Goal: Complete application form: Complete application form

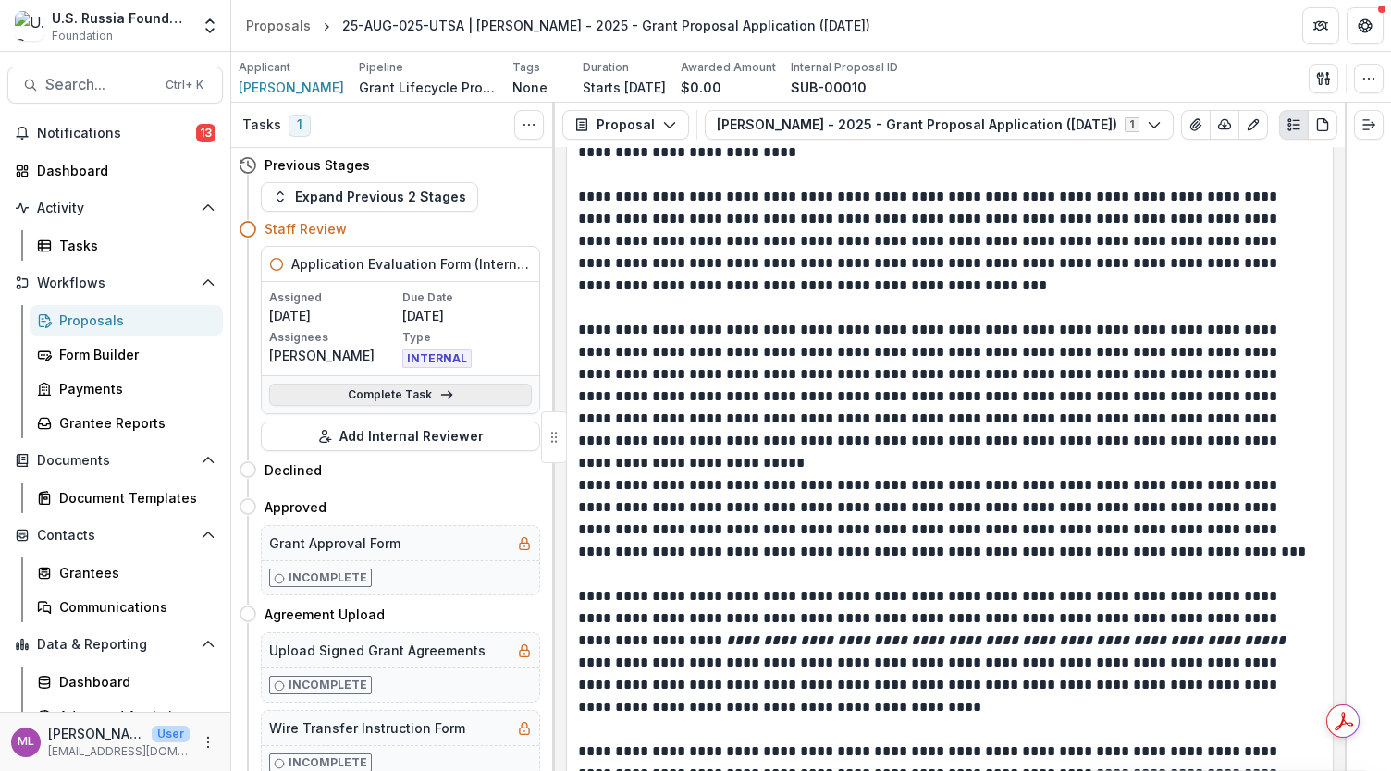
click at [425, 395] on link "Complete Task" at bounding box center [400, 395] width 263 height 22
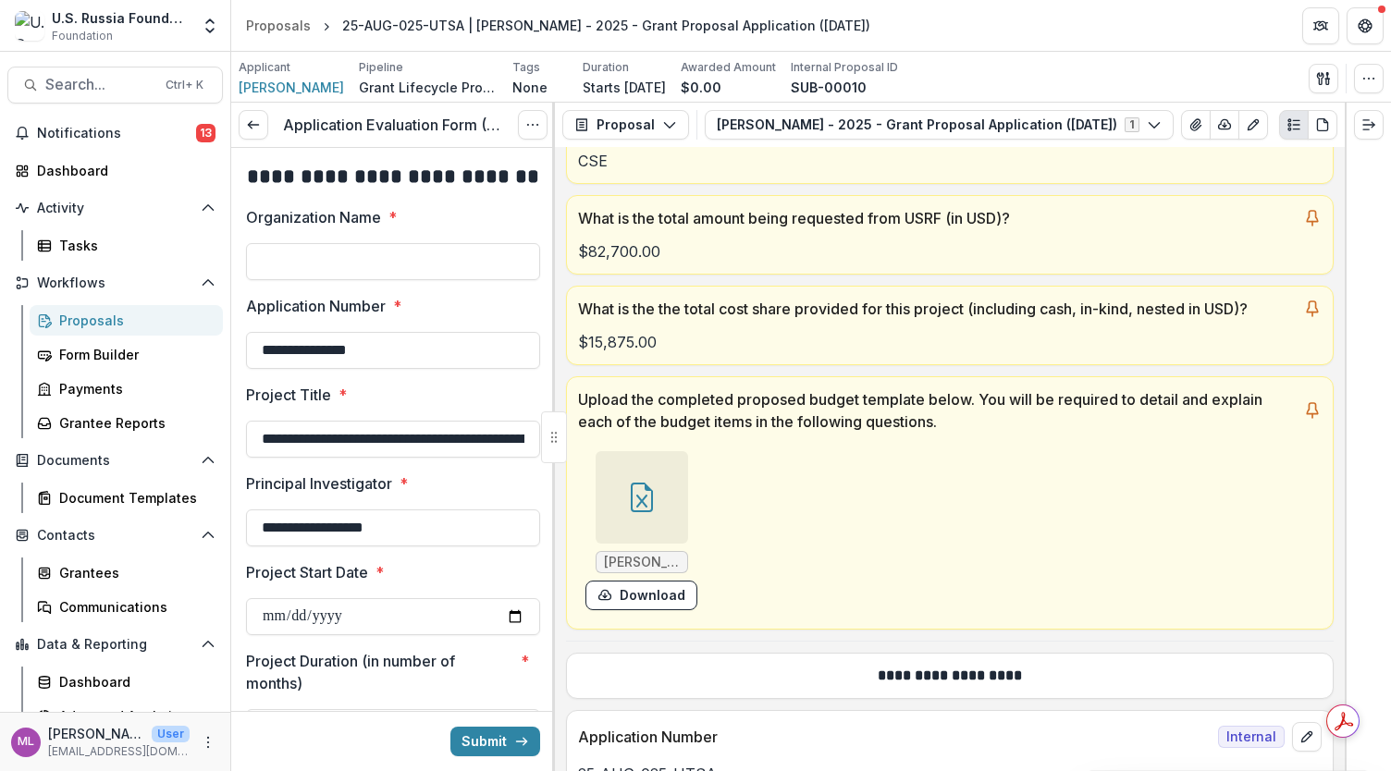
scroll to position [509, 0]
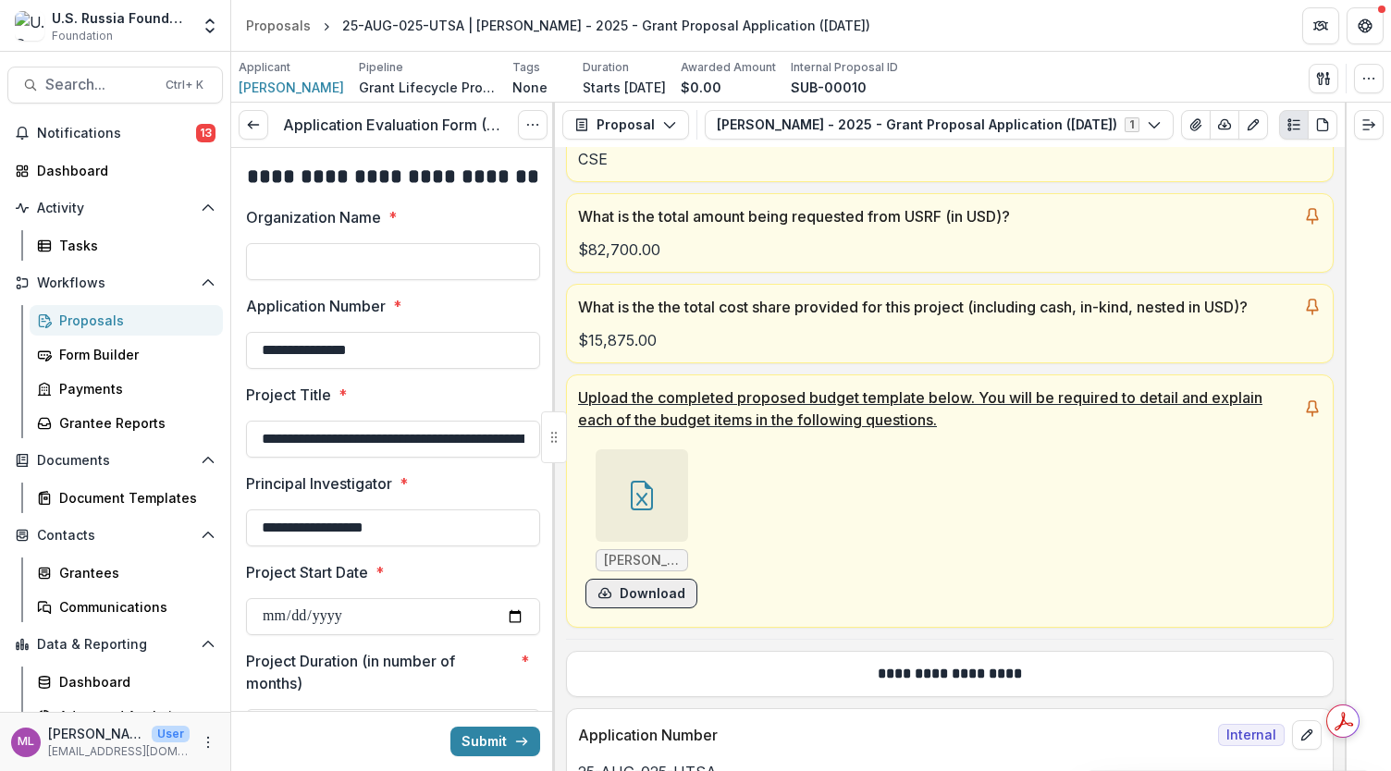
click at [667, 594] on button "Download" at bounding box center [641, 594] width 112 height 30
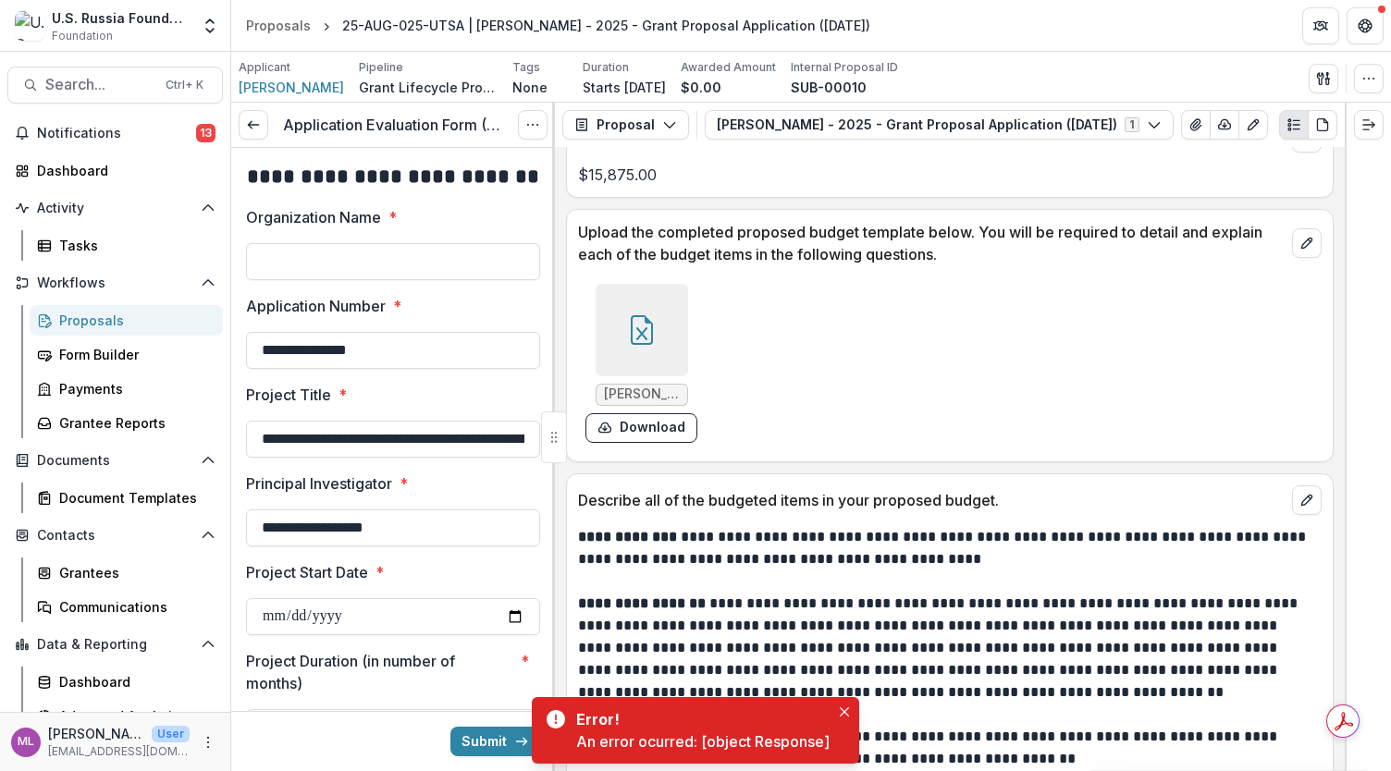
scroll to position [10655, 0]
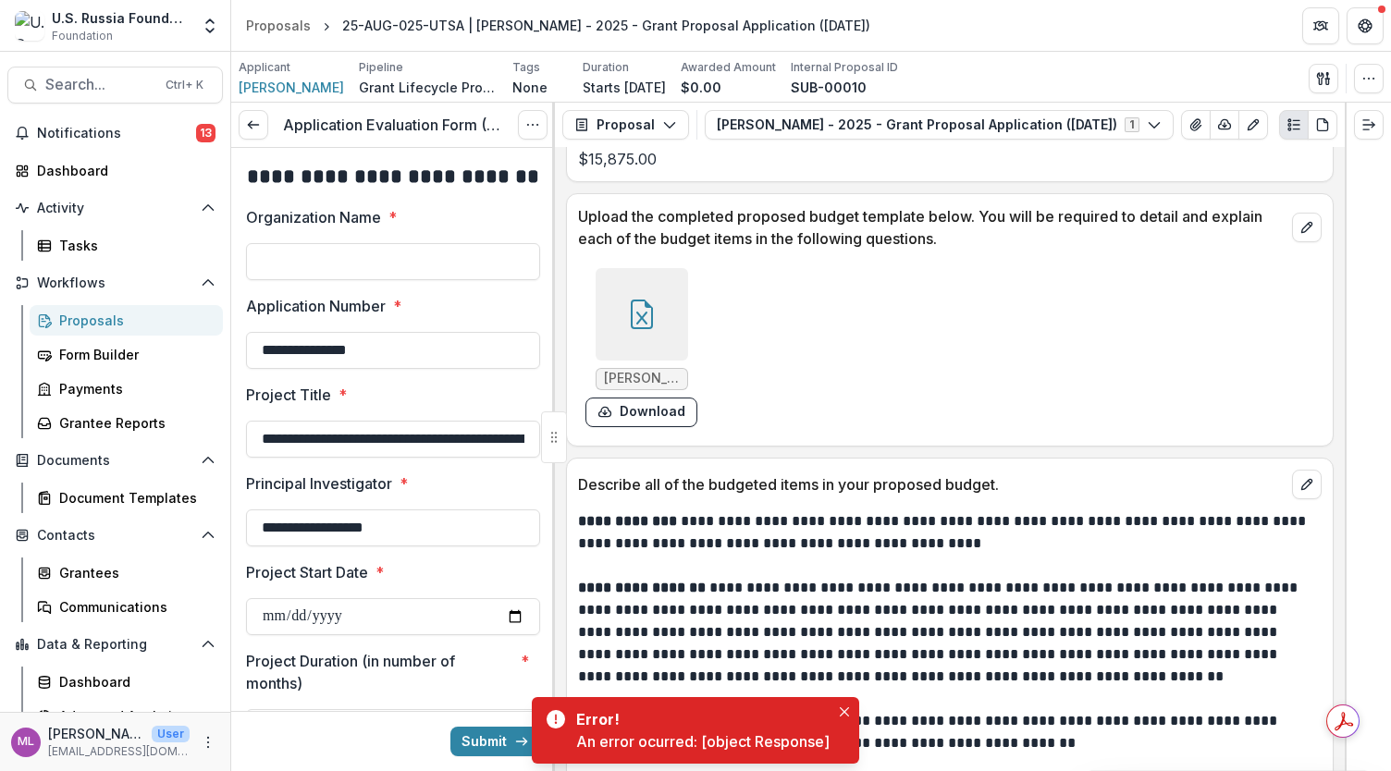
click at [645, 292] on div at bounding box center [641, 314] width 92 height 92
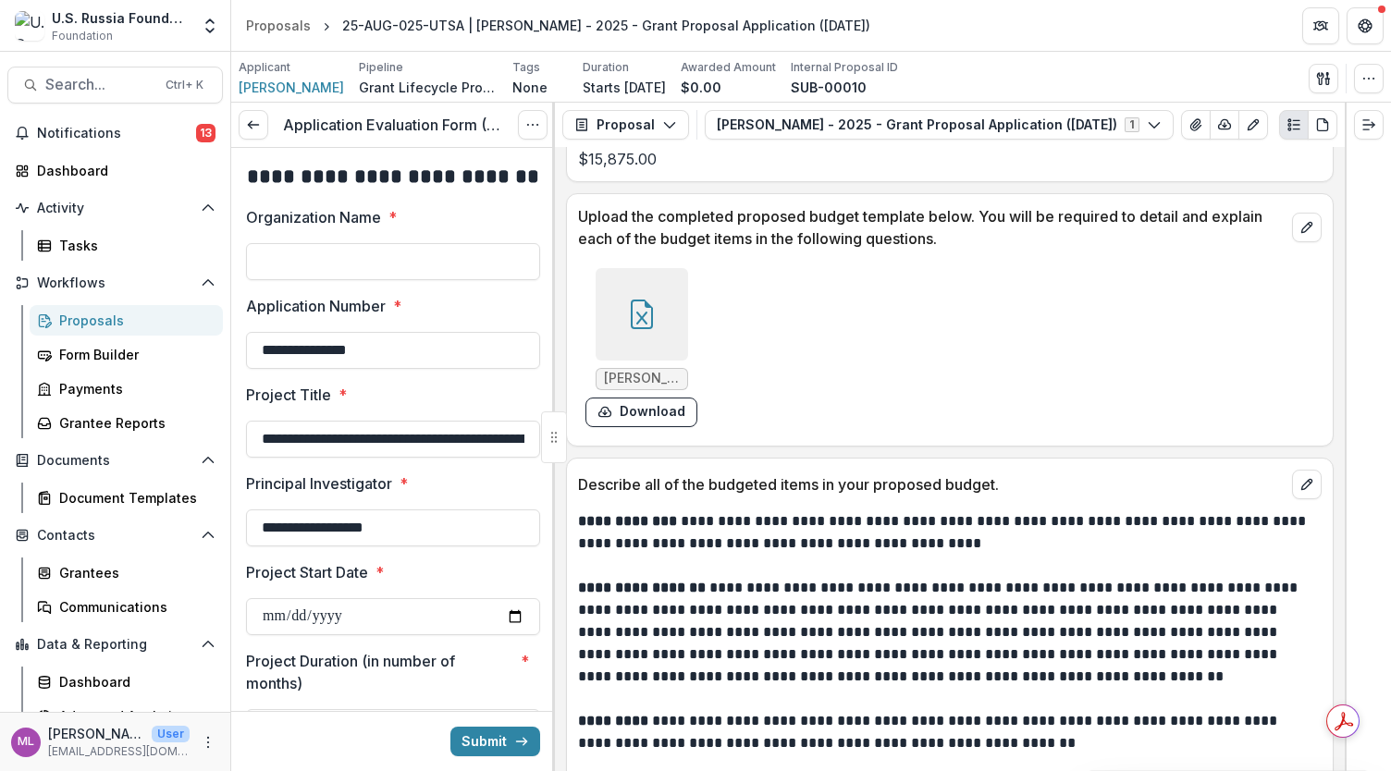
click at [1359, 28] on icon "Close" at bounding box center [1364, 22] width 11 height 11
click at [647, 398] on button "Download" at bounding box center [641, 413] width 112 height 30
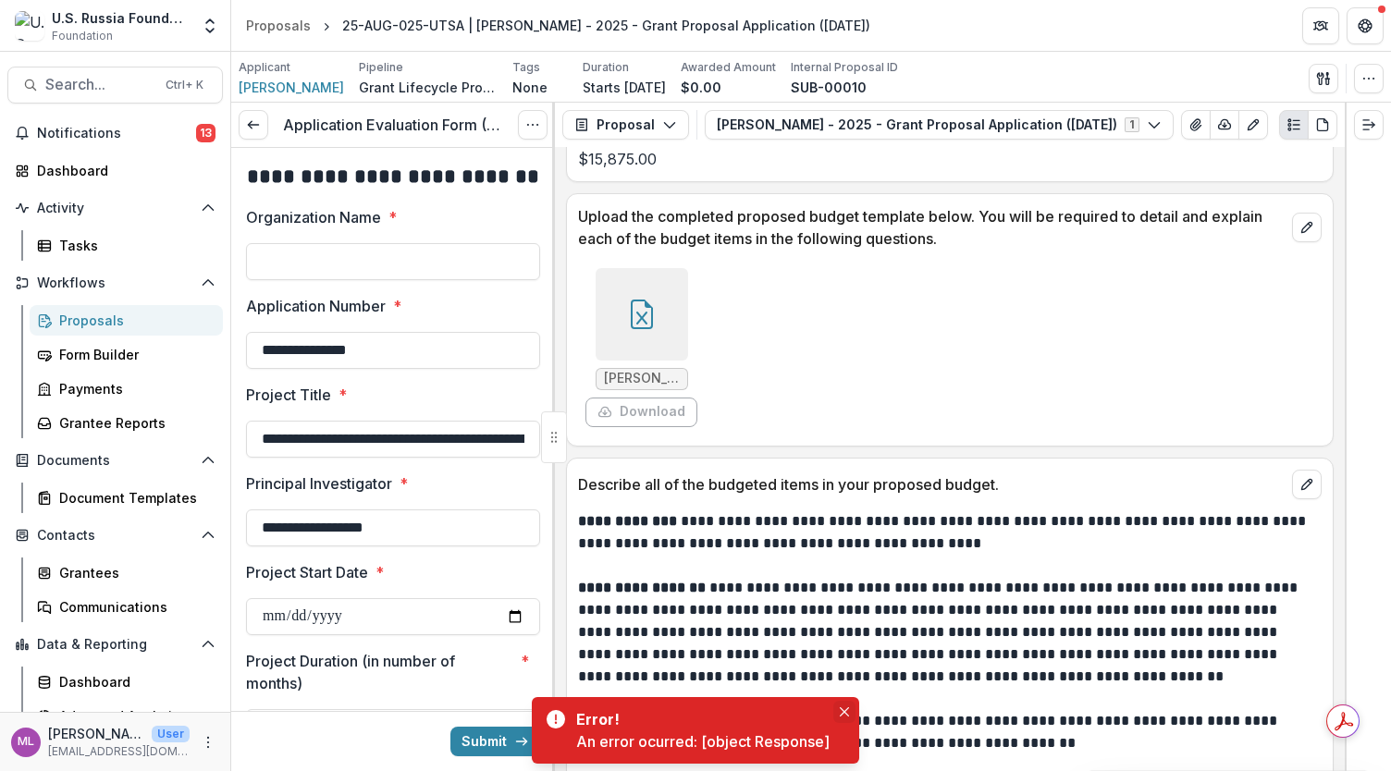
click at [850, 707] on button "Close" at bounding box center [844, 712] width 22 height 22
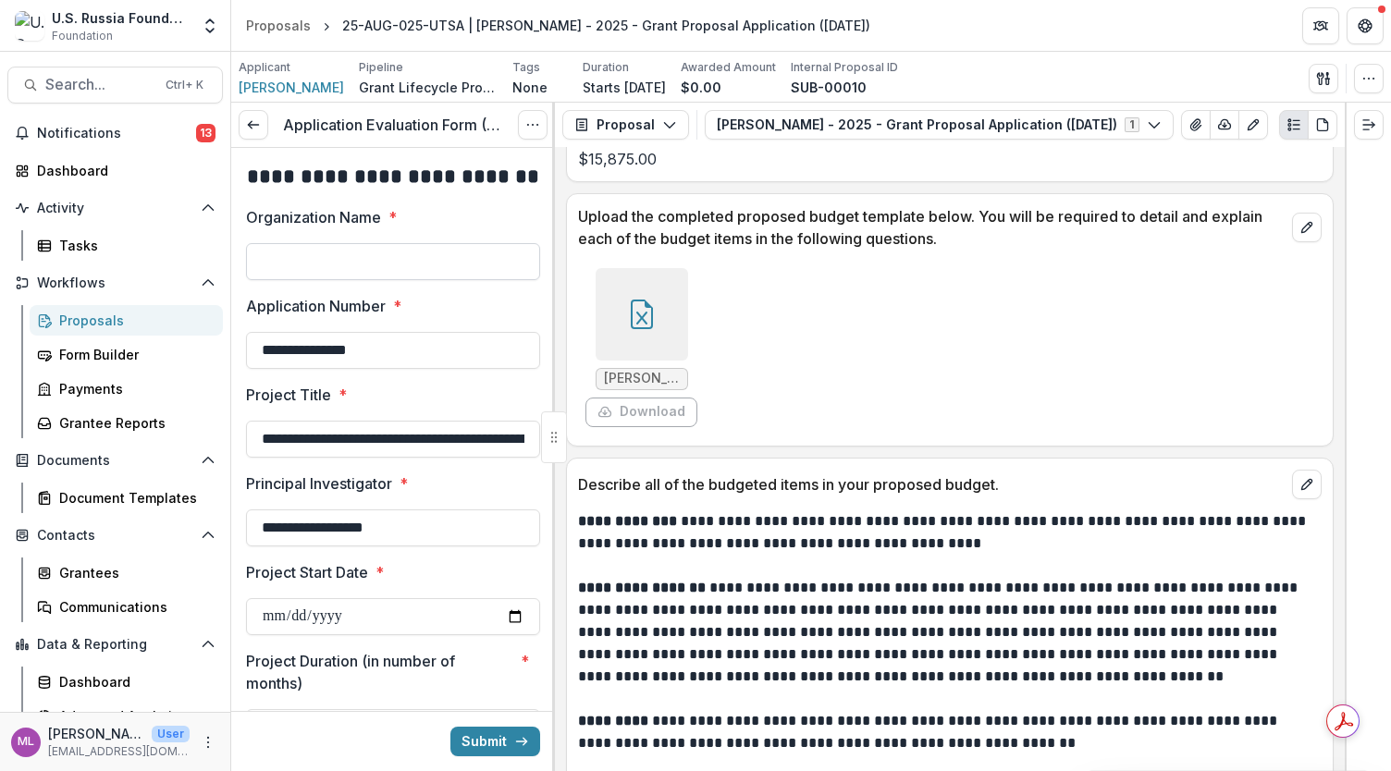
click at [445, 258] on input "Organization Name *" at bounding box center [393, 261] width 294 height 37
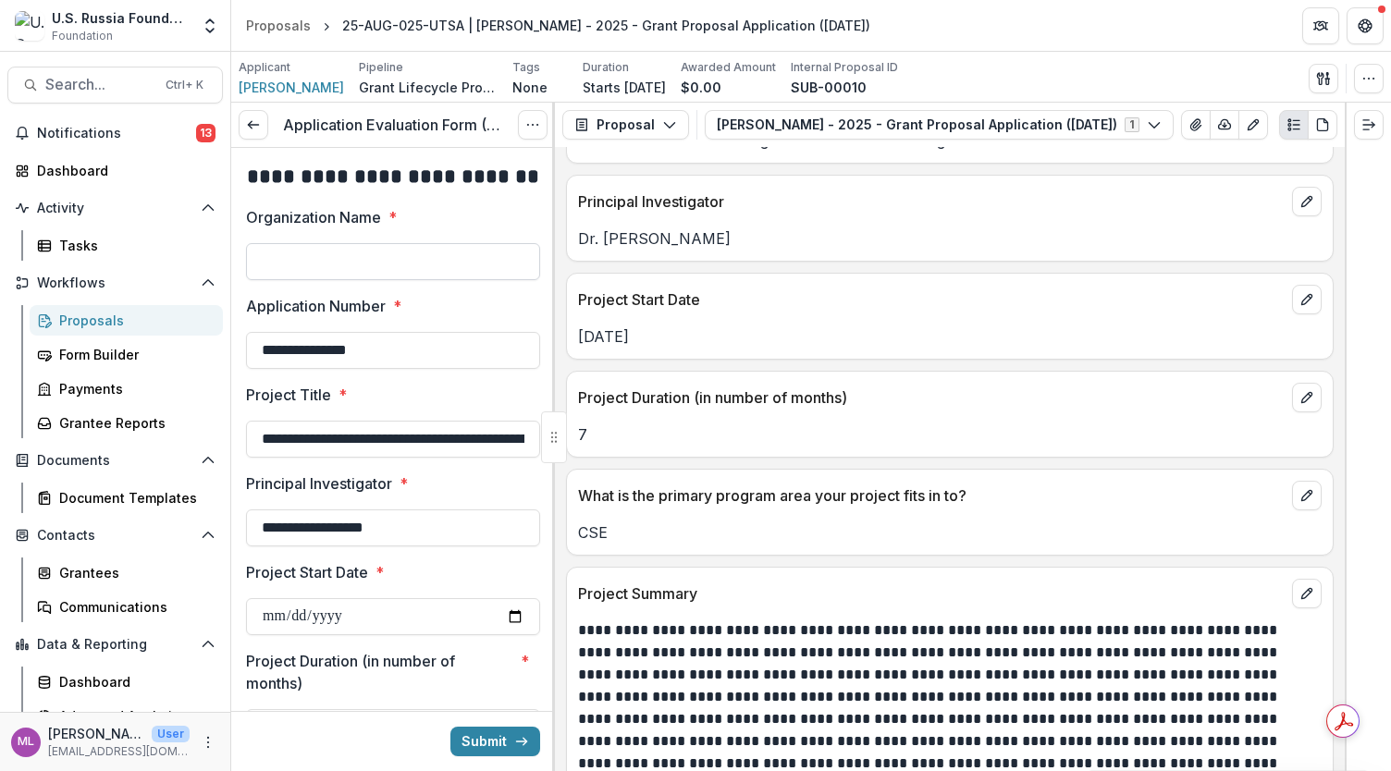
scroll to position [0, 0]
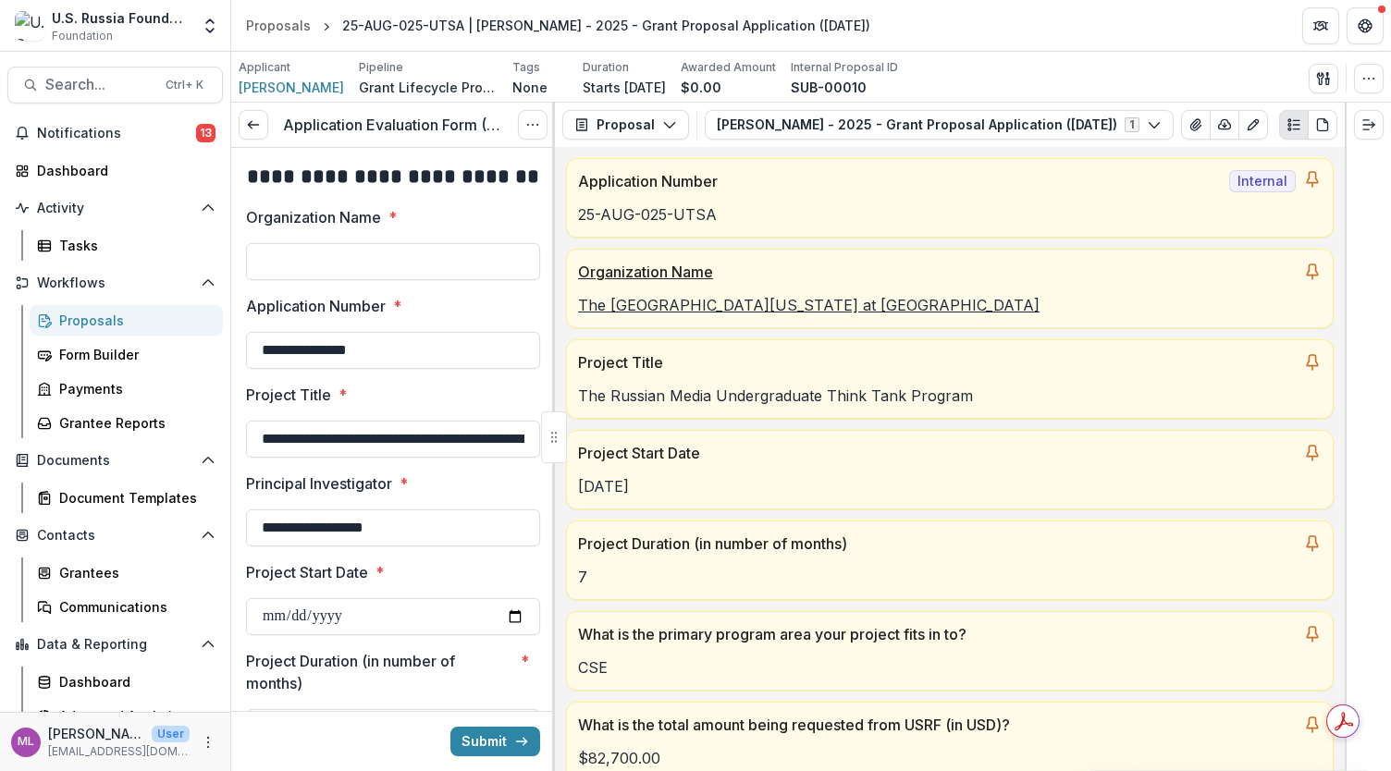
click at [782, 299] on p "The [GEOGRAPHIC_DATA][US_STATE] at [GEOGRAPHIC_DATA]" at bounding box center [949, 305] width 743 height 22
drag, startPoint x: 782, startPoint y: 299, endPoint x: 665, endPoint y: 300, distance: 117.4
click at [665, 300] on p "The [GEOGRAPHIC_DATA][US_STATE] at [GEOGRAPHIC_DATA]" at bounding box center [949, 305] width 743 height 22
click at [412, 257] on input "Organization Name *" at bounding box center [393, 261] width 294 height 37
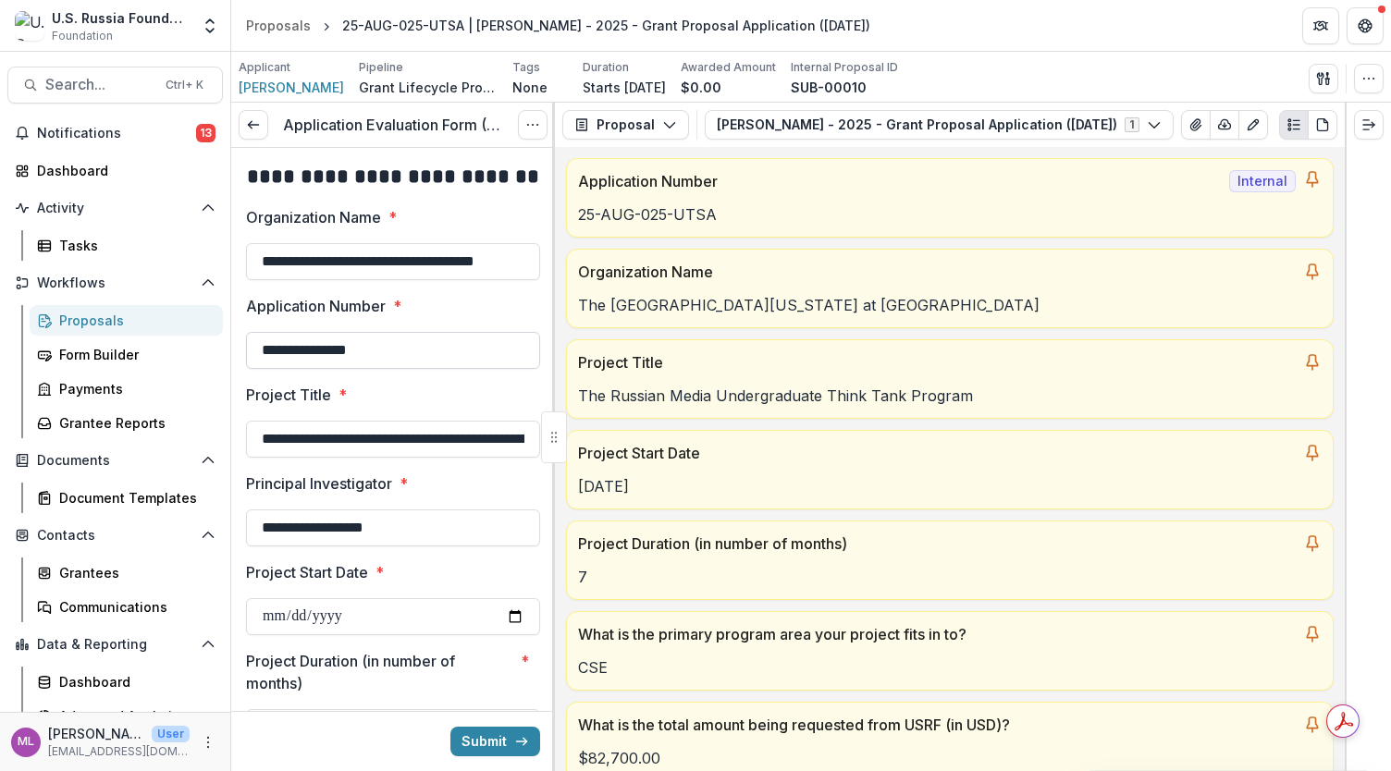
type input "**********"
click at [415, 355] on input "**********" at bounding box center [393, 350] width 294 height 37
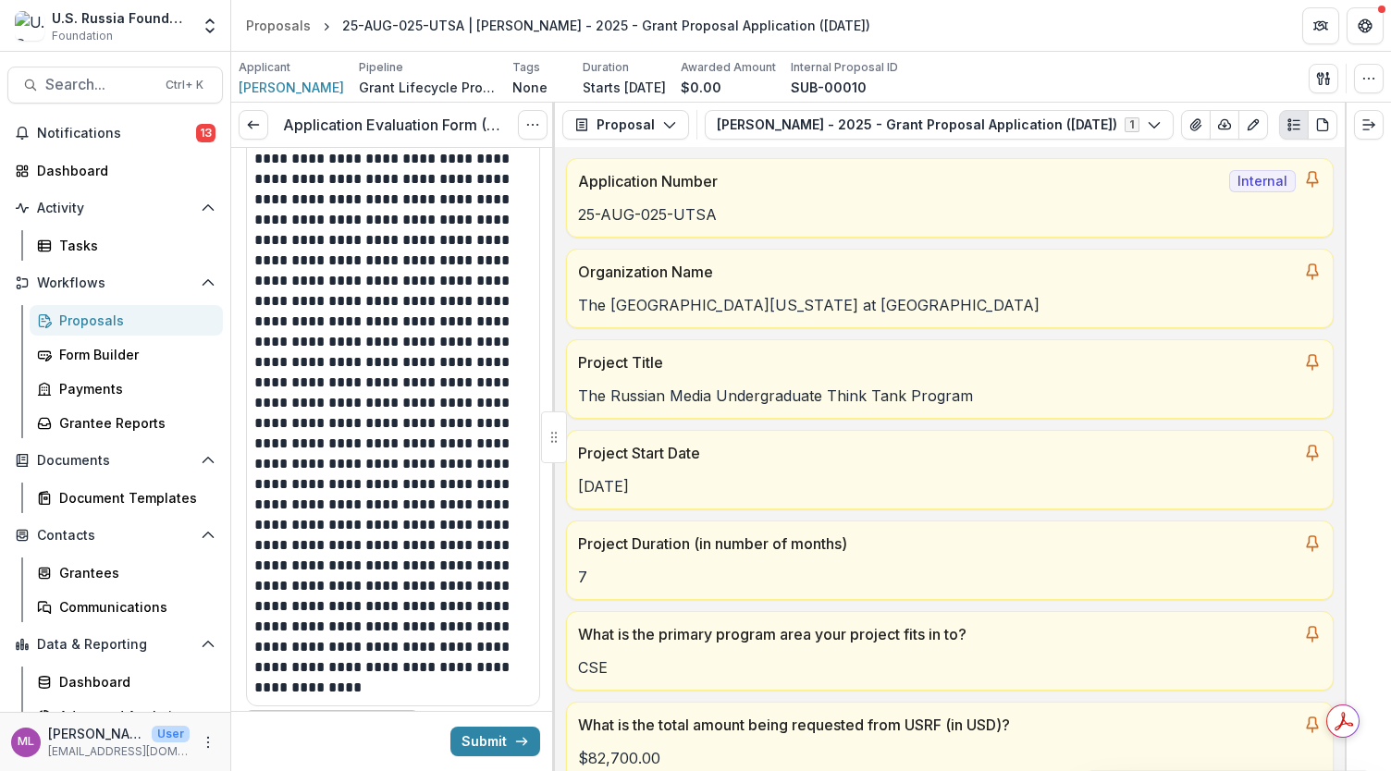
scroll to position [977, 0]
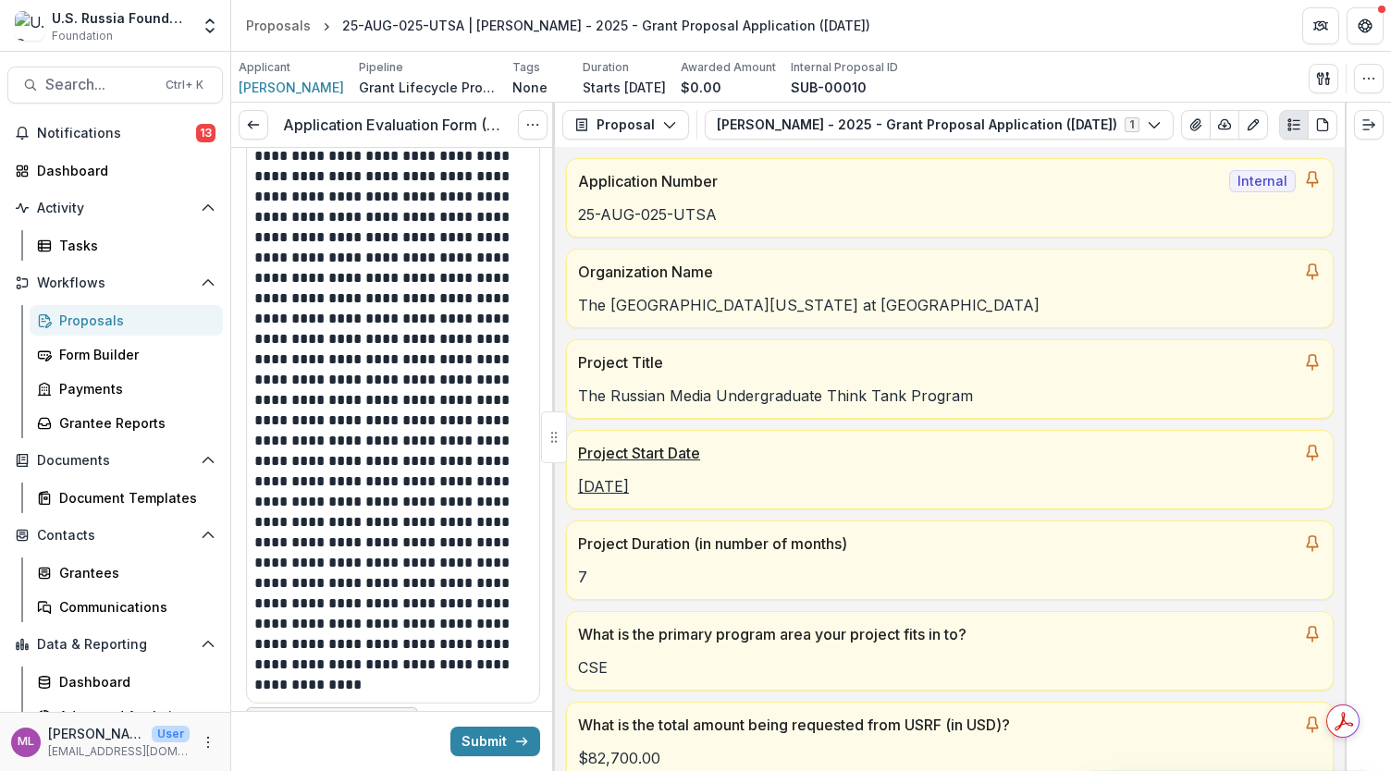
click at [568, 445] on div "Project Start Date" at bounding box center [950, 447] width 766 height 33
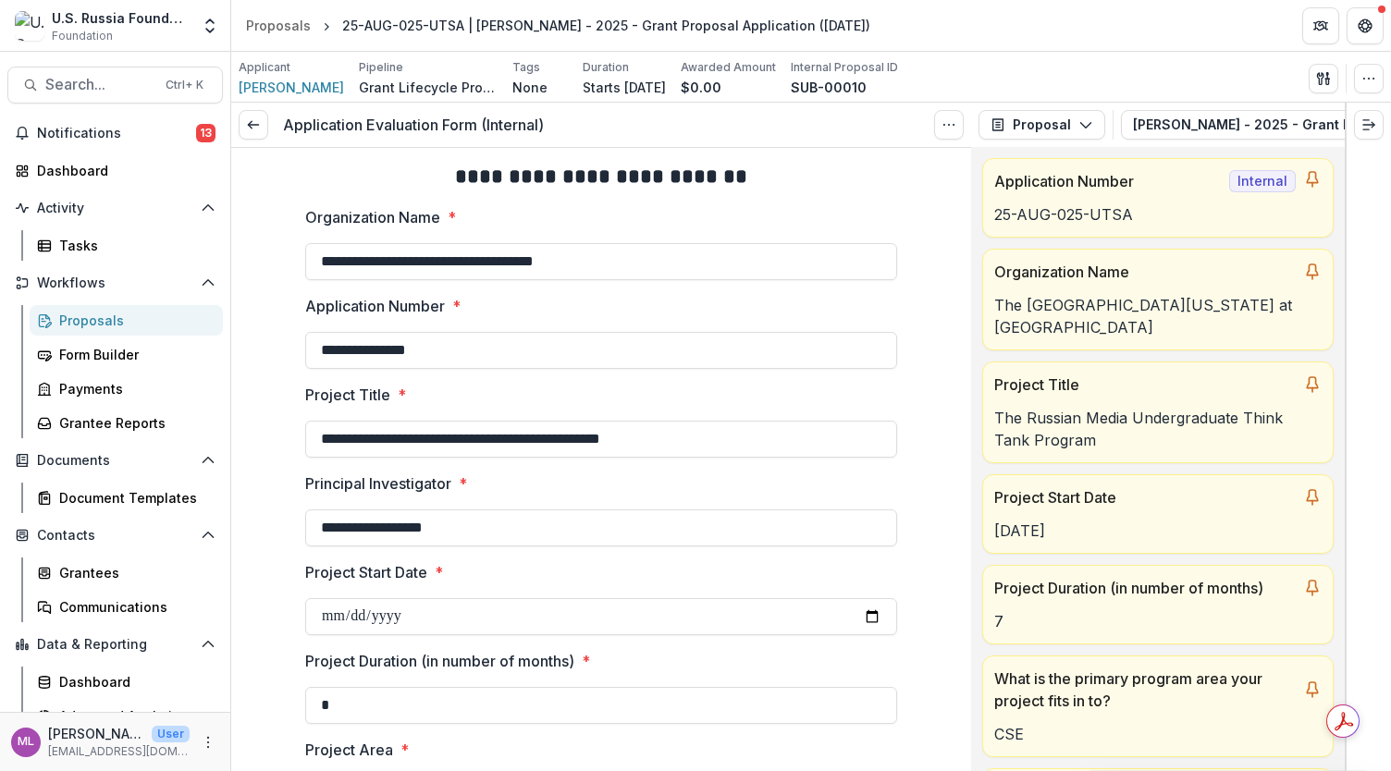
scroll to position [955, 0]
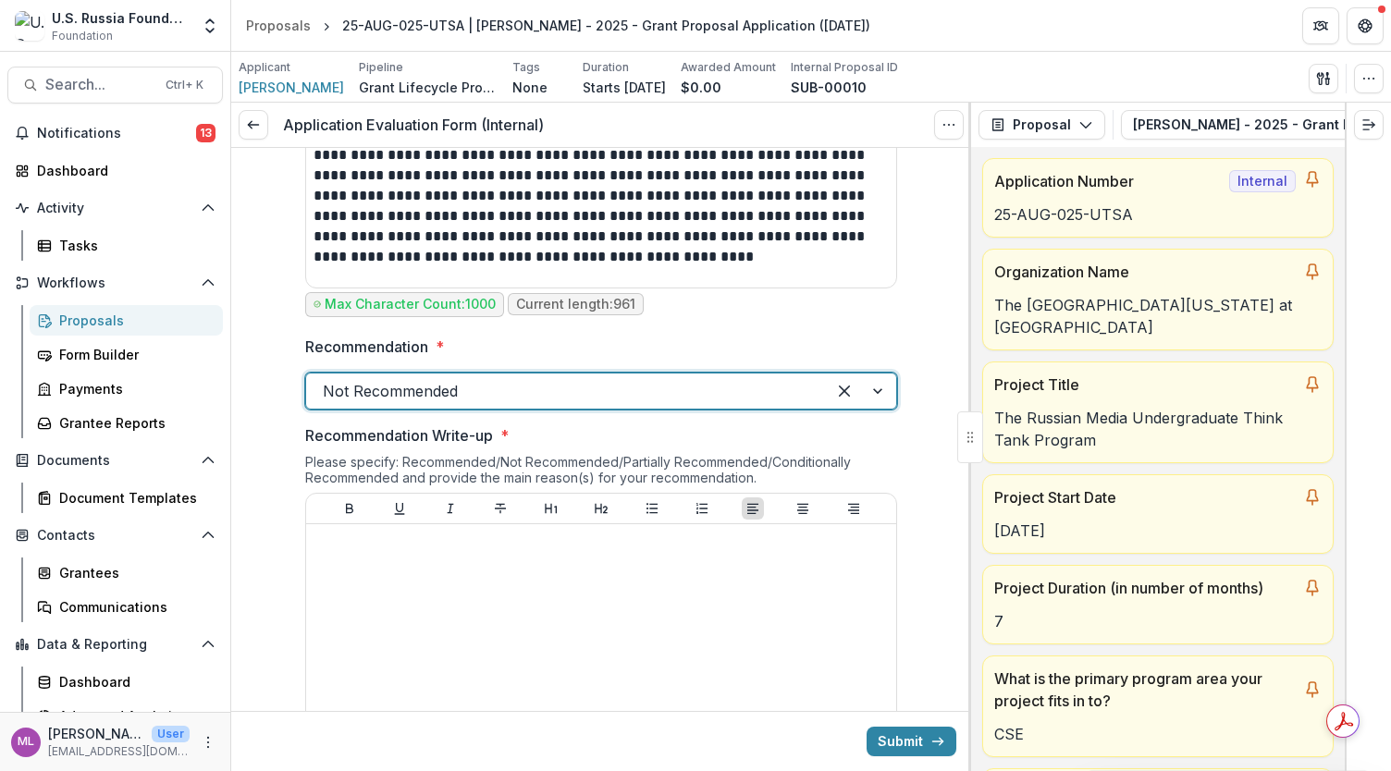
scroll to position [1141, 0]
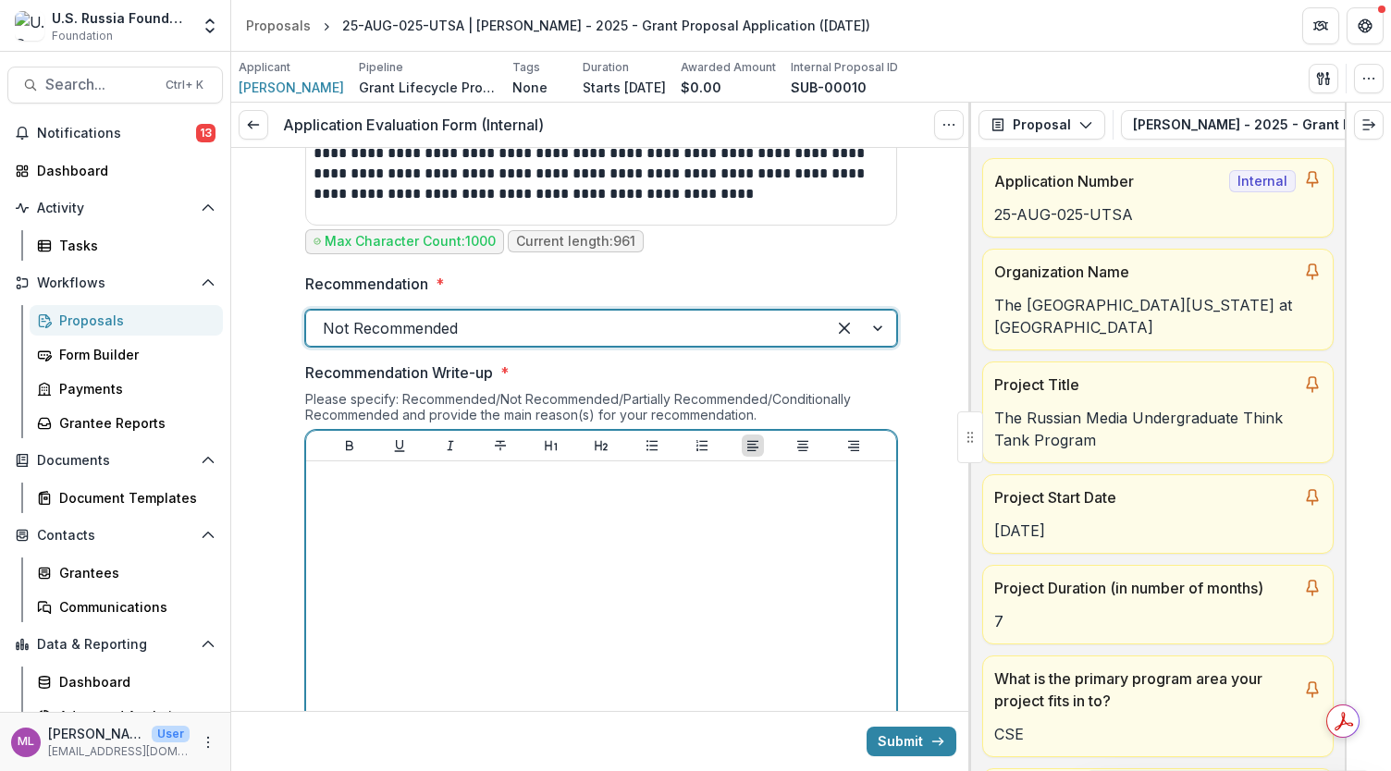
click at [562, 509] on div at bounding box center [600, 607] width 575 height 277
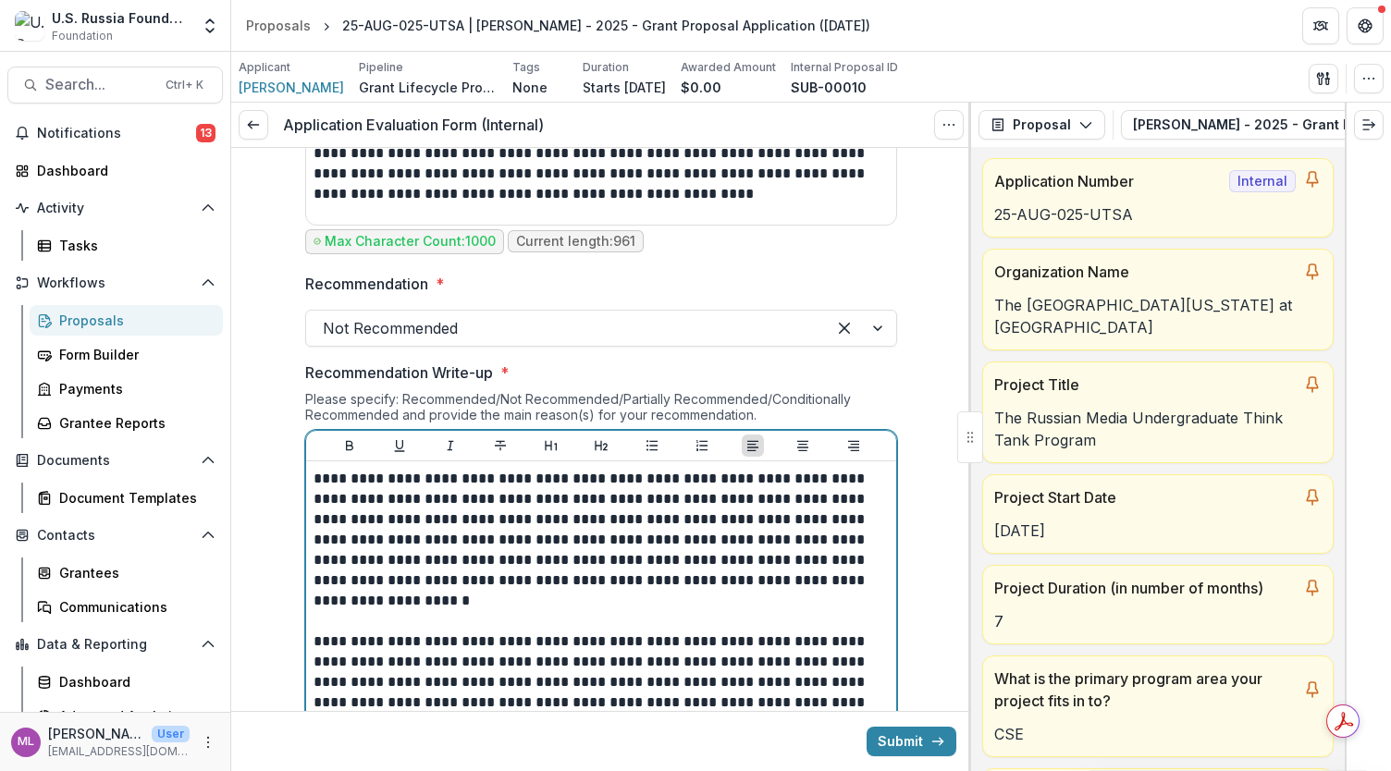
scroll to position [1224, 0]
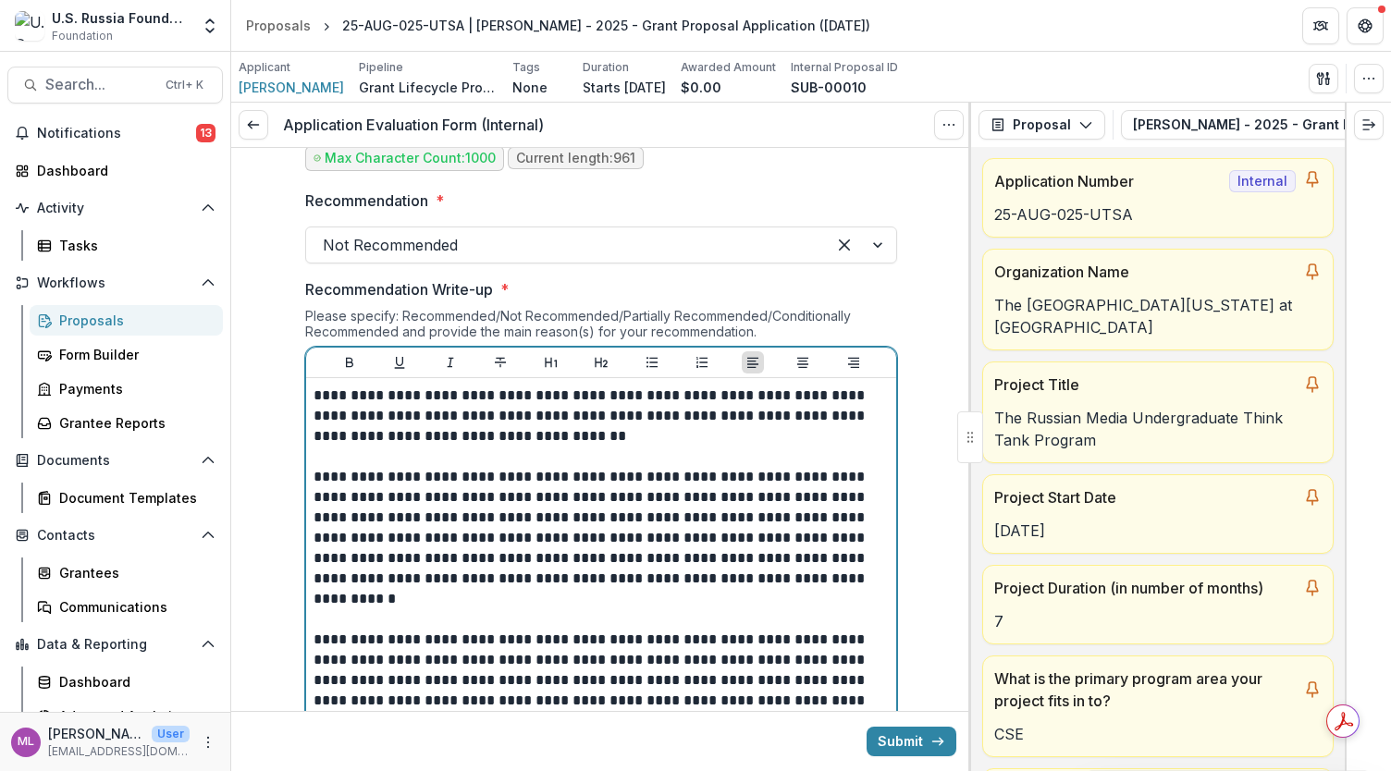
click at [438, 387] on p "**********" at bounding box center [601, 416] width 576 height 61
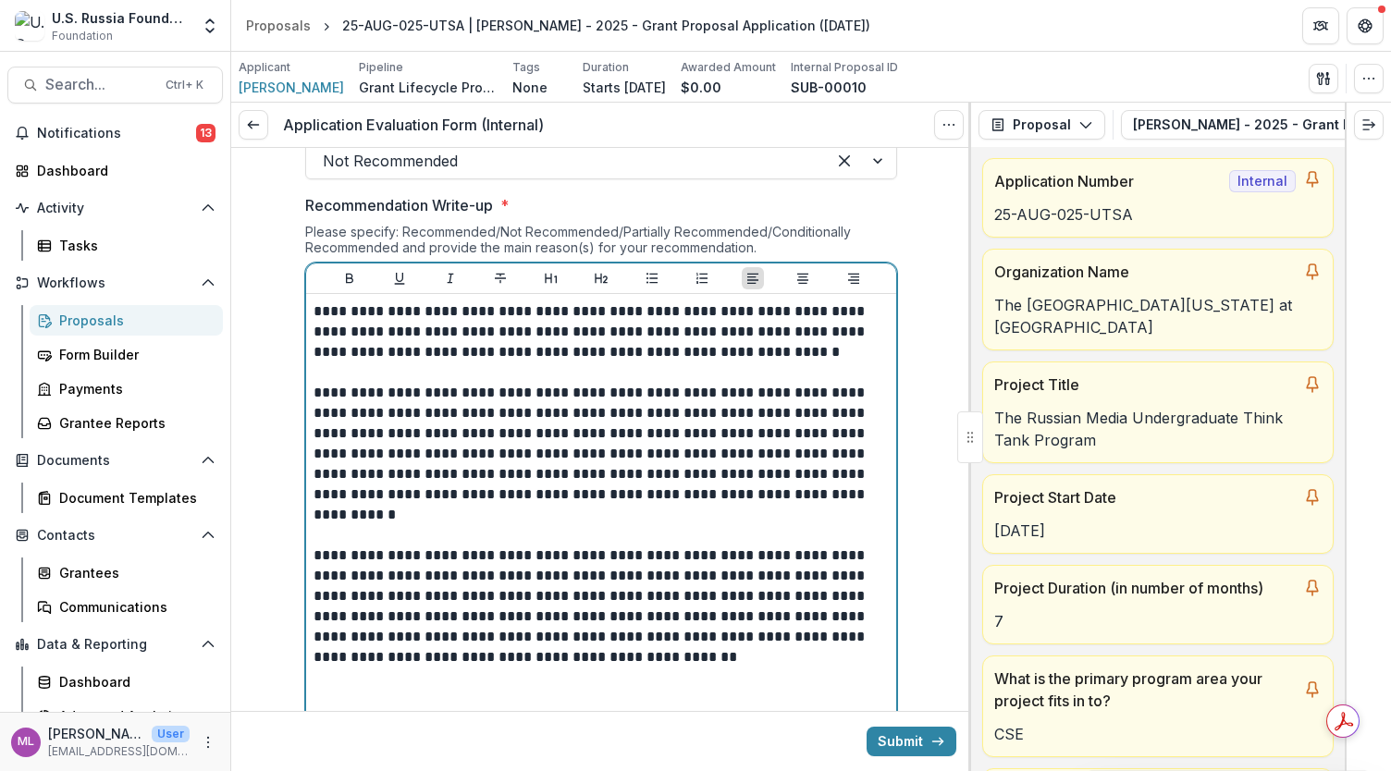
scroll to position [1310, 0]
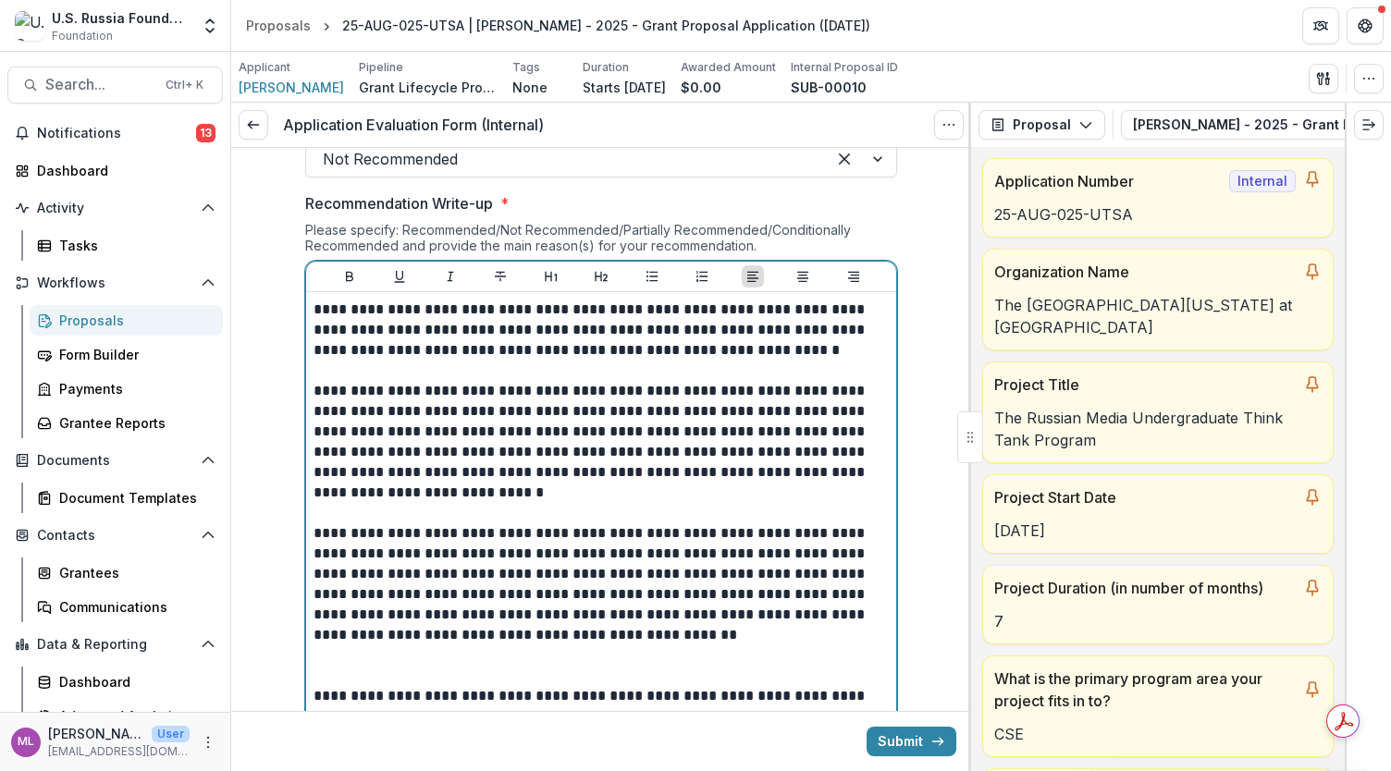
click at [501, 529] on p "**********" at bounding box center [601, 584] width 576 height 122
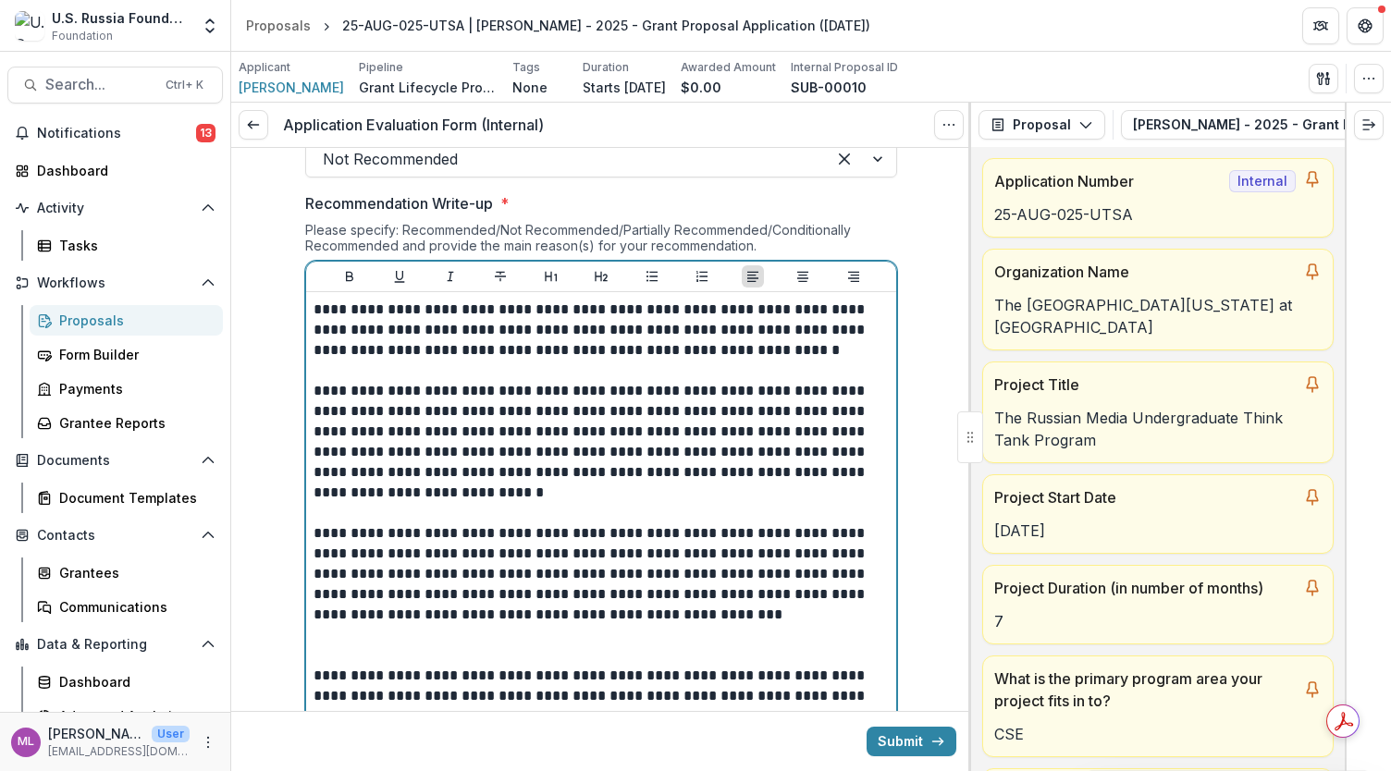
click at [693, 557] on p "**********" at bounding box center [601, 574] width 576 height 102
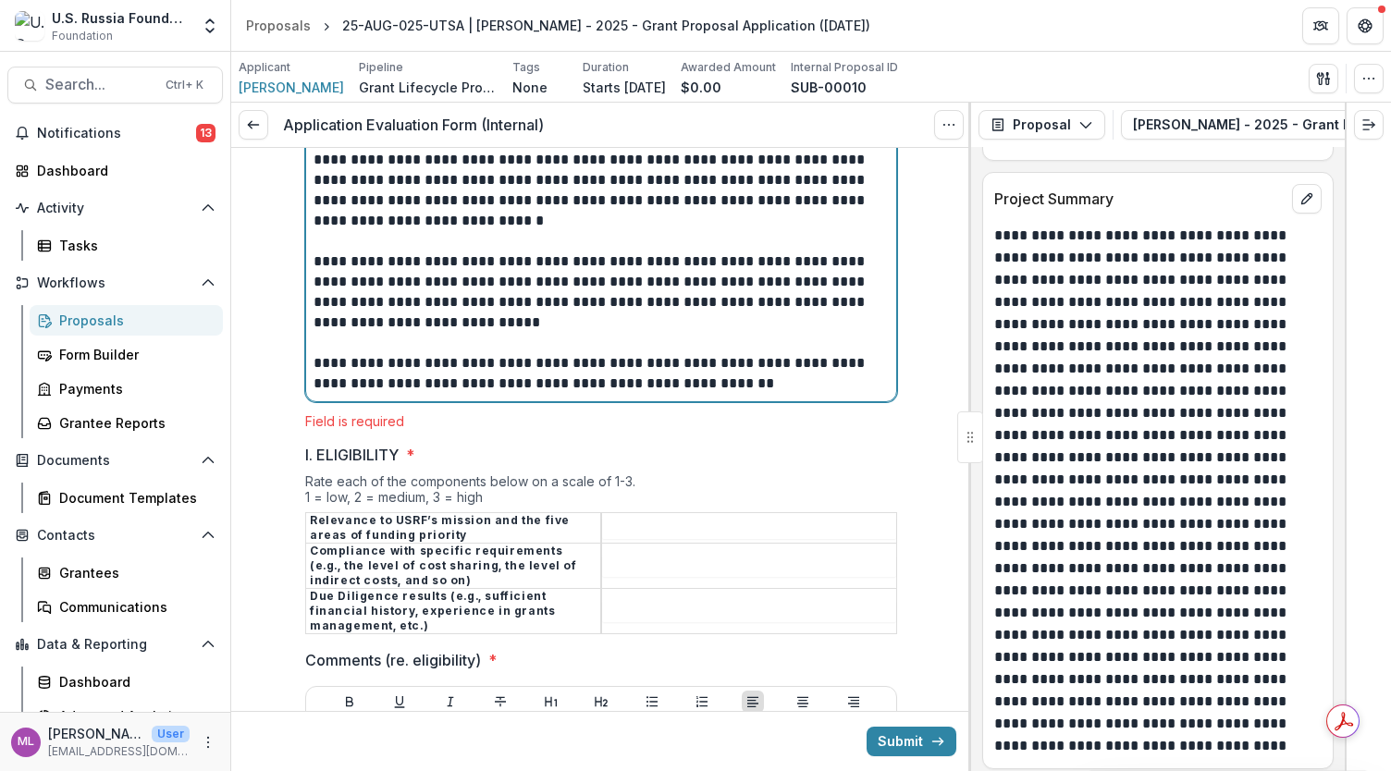
scroll to position [1594, 0]
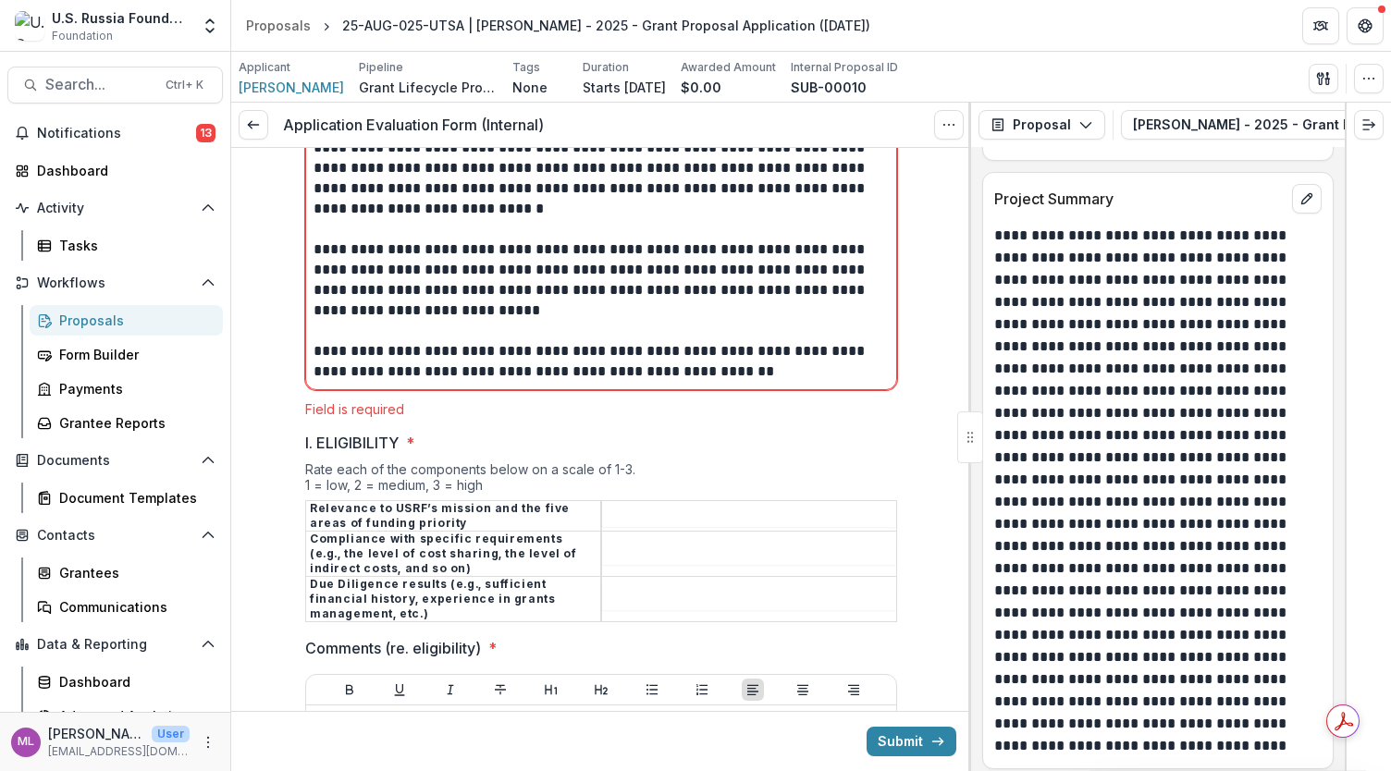
click at [678, 505] on td at bounding box center [749, 515] width 296 height 31
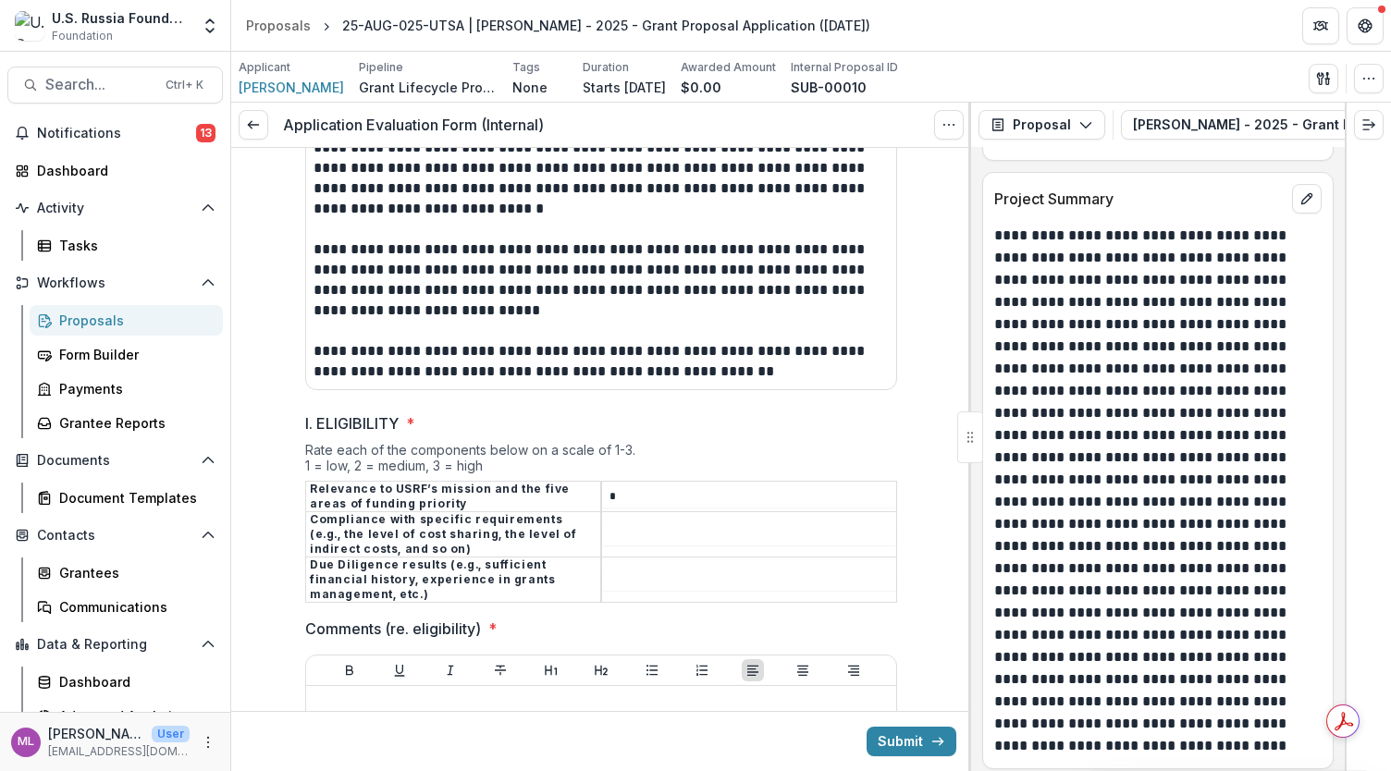
type input "*"
click at [655, 524] on input "I. ELIGIBILITY *" at bounding box center [749, 534] width 294 height 22
type input "*"
click at [616, 569] on input "I. ELIGIBILITY *" at bounding box center [749, 580] width 294 height 22
type input "*"
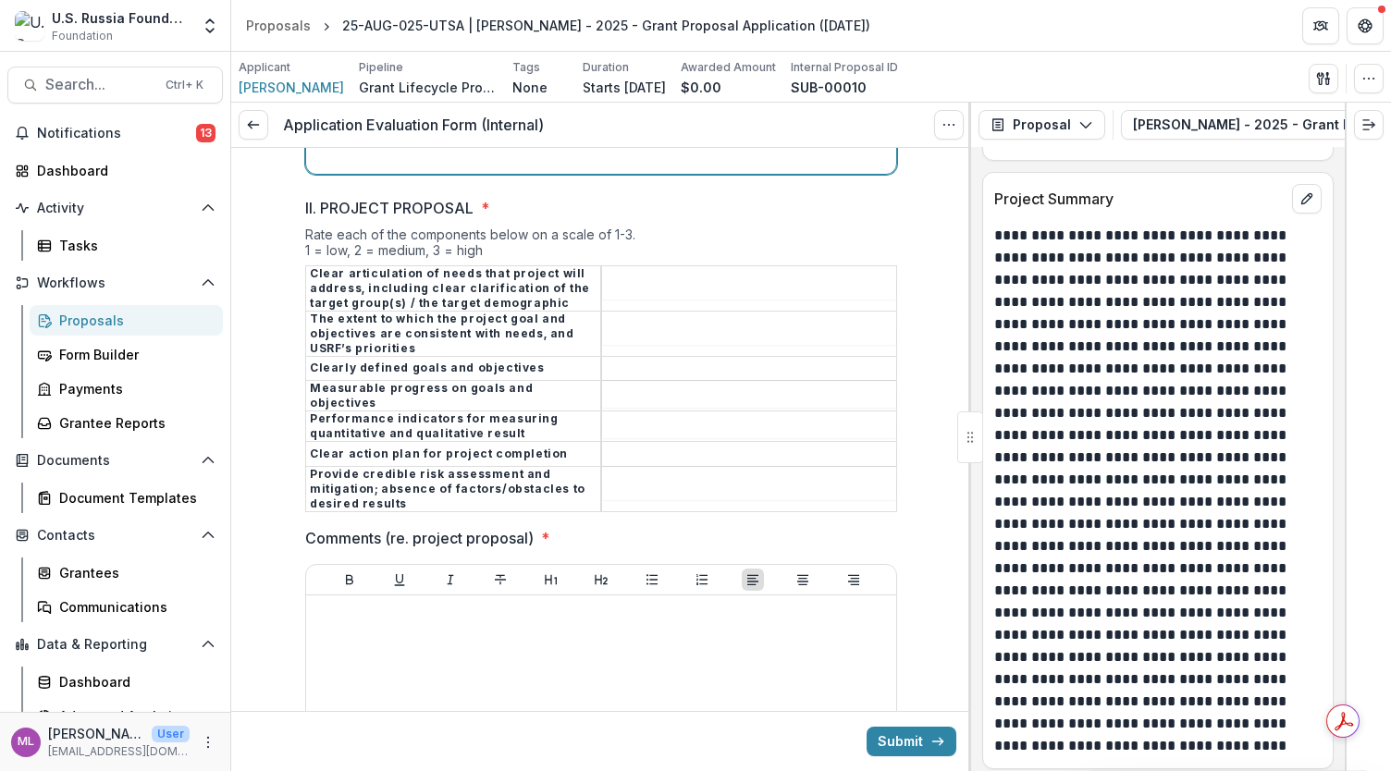
scroll to position [2399, 0]
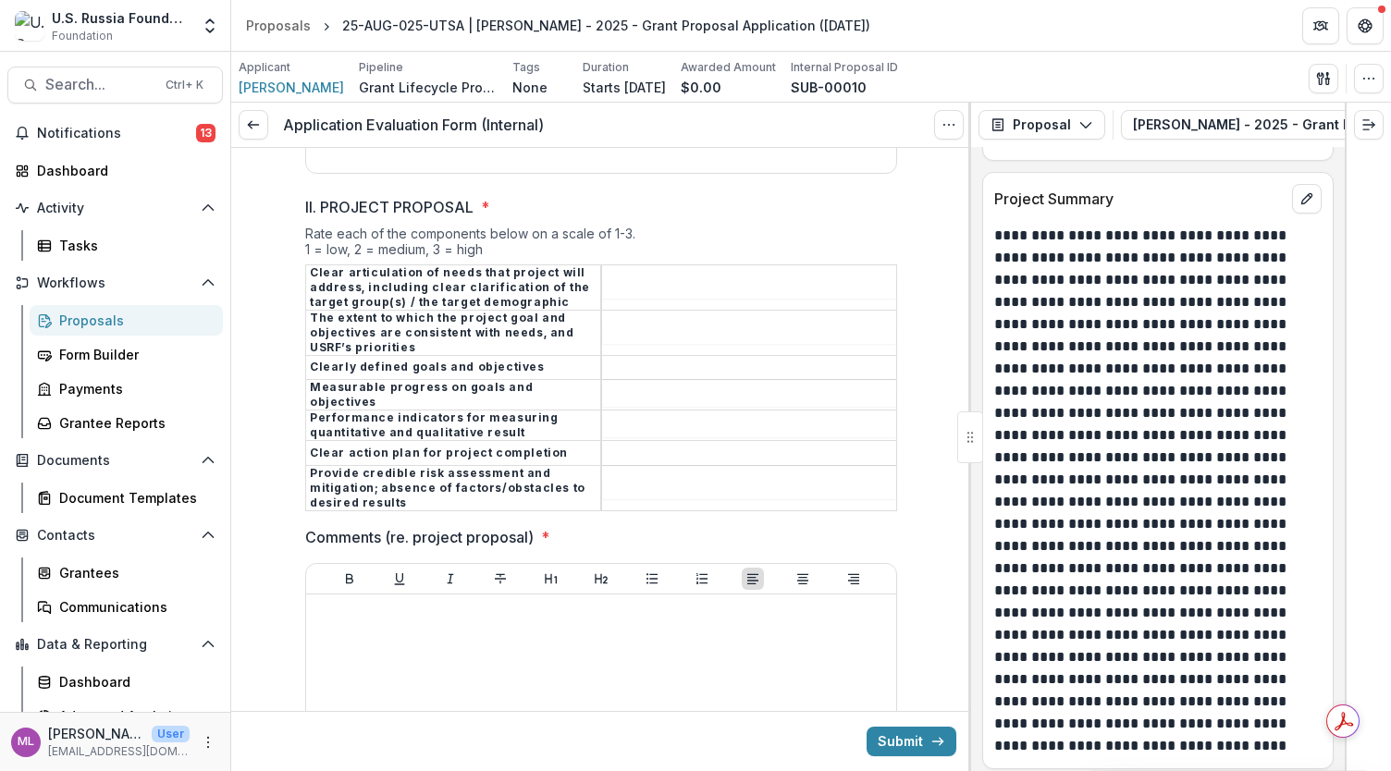
click at [676, 276] on input "II. PROJECT PROPOSAL *" at bounding box center [749, 287] width 294 height 22
type input "*"
click at [637, 322] on input "II. PROJECT PROPOSAL *" at bounding box center [749, 333] width 294 height 22
type input "*"
click at [611, 357] on input "II. PROJECT PROPOSAL *" at bounding box center [749, 368] width 294 height 22
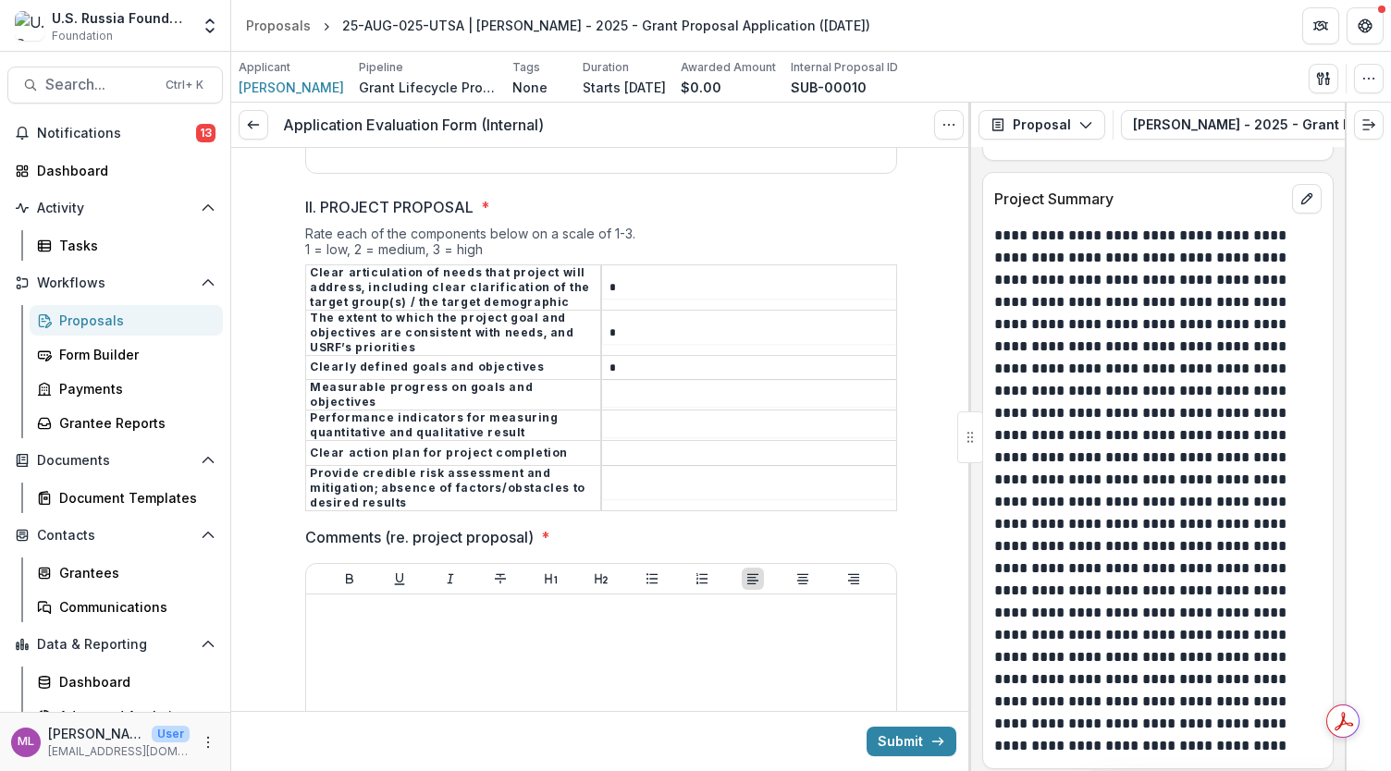
type input "*"
click at [608, 385] on input "II. PROJECT PROPOSAL *" at bounding box center [749, 396] width 294 height 22
type input "*"
click at [621, 415] on input "II. PROJECT PROPOSAL *" at bounding box center [749, 426] width 294 height 22
type input "*"
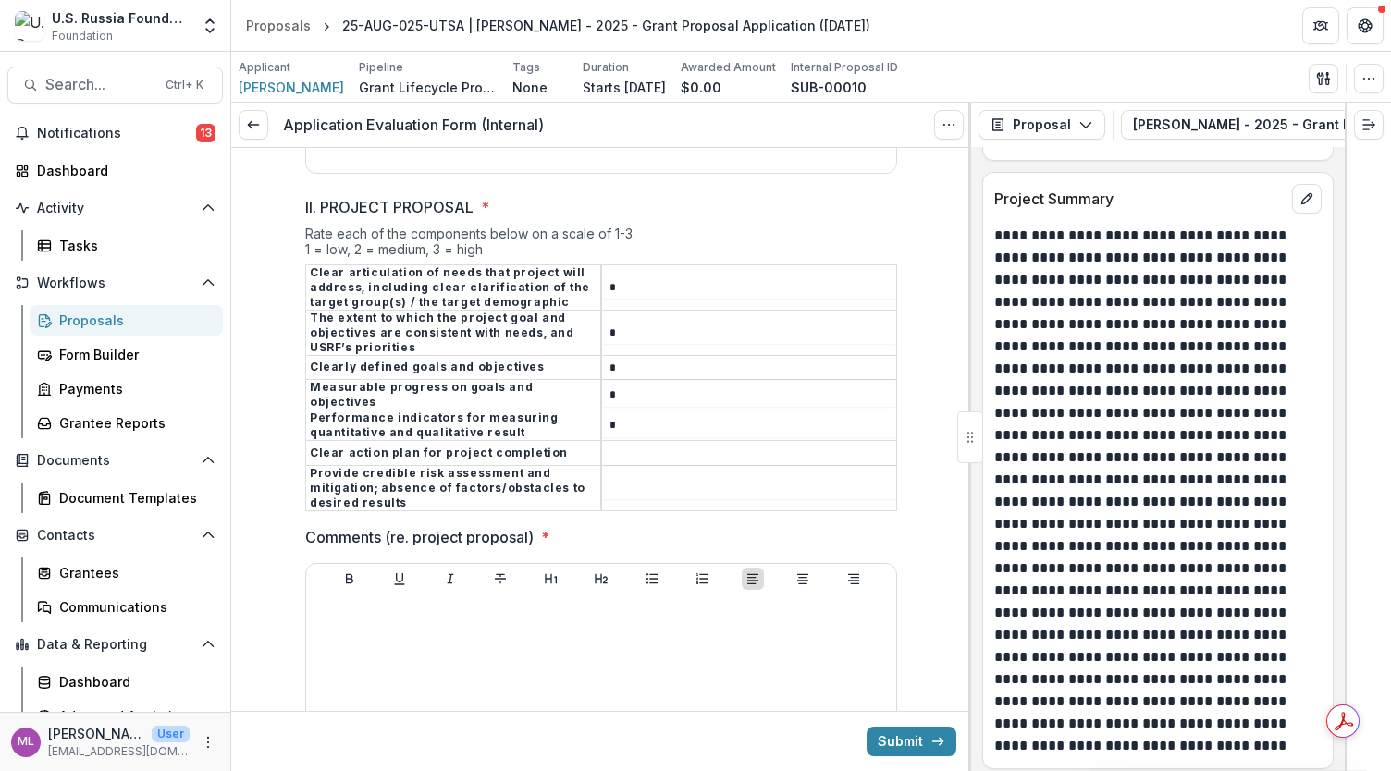
click at [620, 443] on input "II. PROJECT PROPOSAL *" at bounding box center [749, 454] width 294 height 22
type input "*"
click at [624, 477] on input "II. PROJECT PROPOSAL *" at bounding box center [749, 488] width 294 height 22
type input "*"
click at [508, 602] on div at bounding box center [600, 740] width 575 height 277
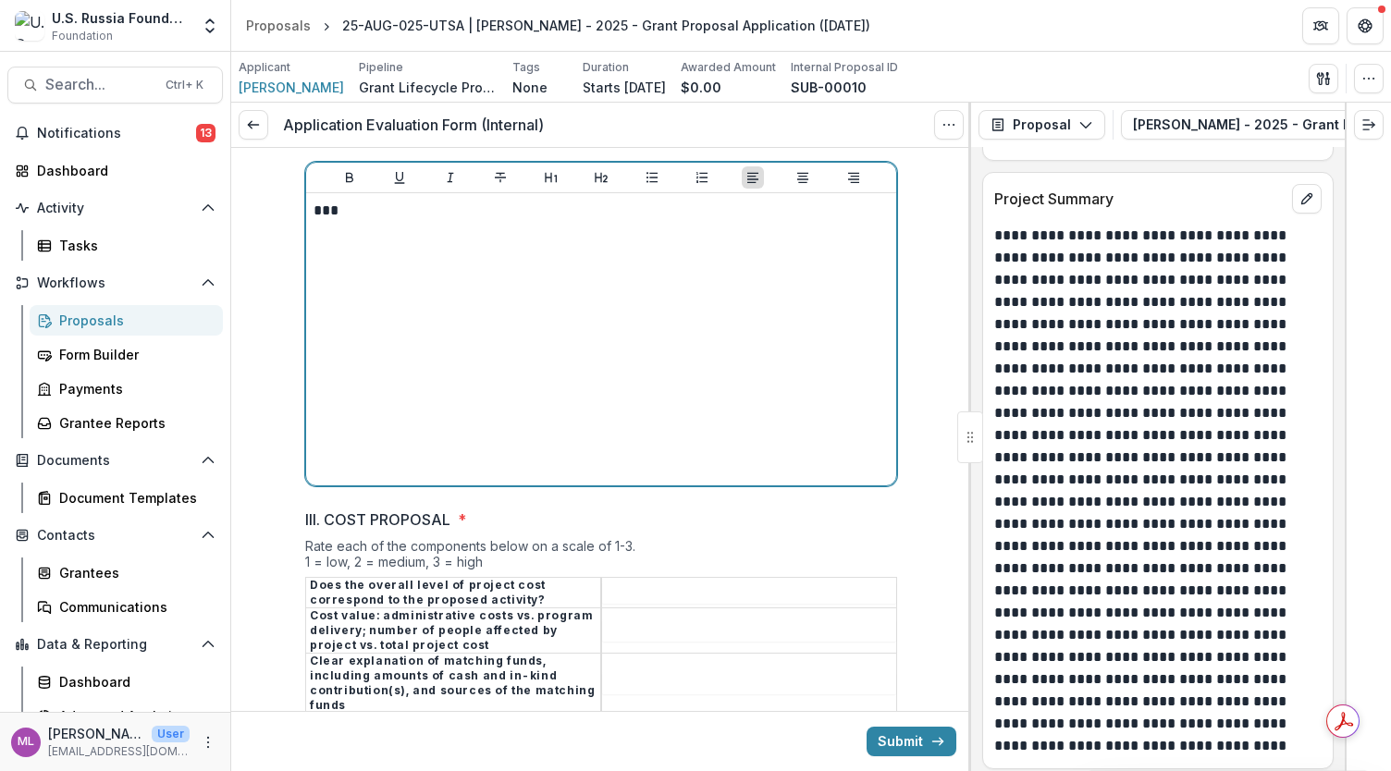
scroll to position [2839, 0]
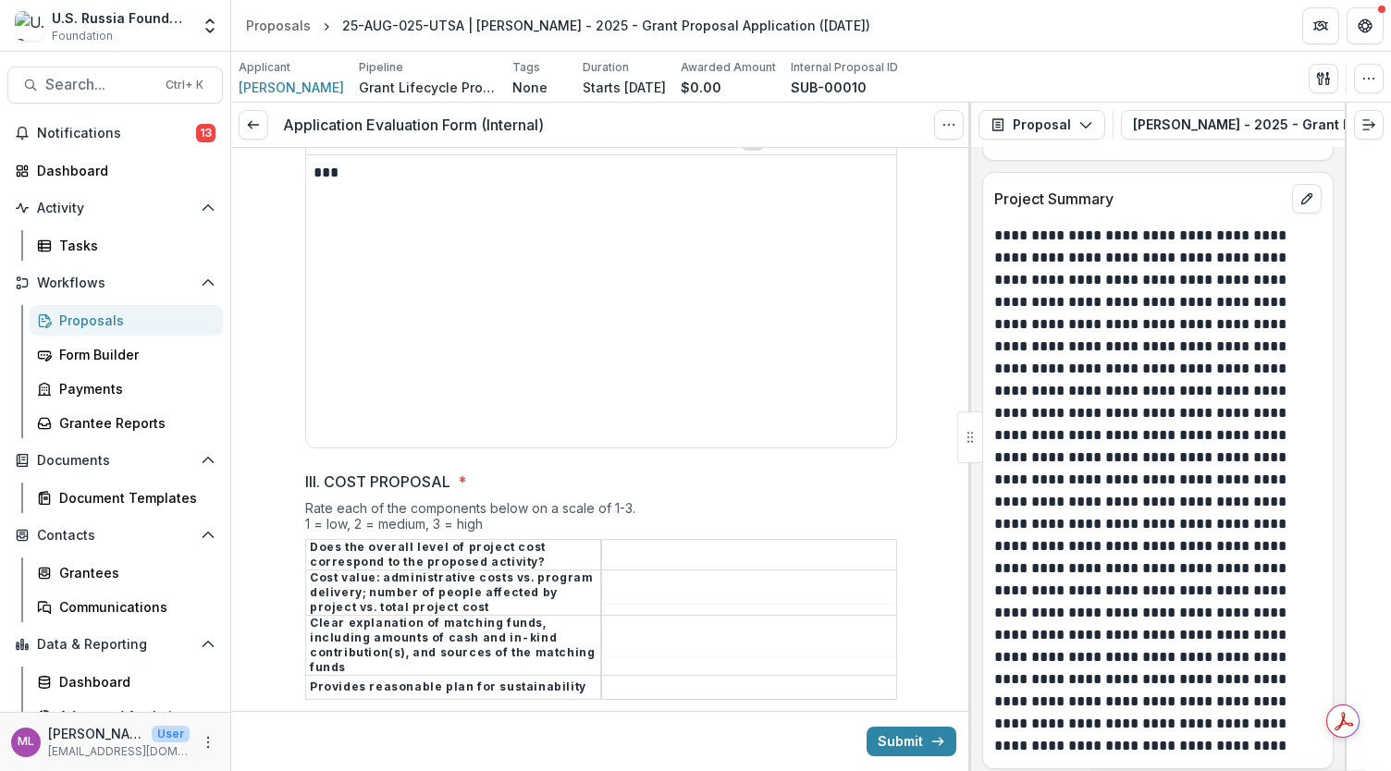
click at [677, 544] on input "III. COST PROPOSAL *" at bounding box center [749, 555] width 294 height 22
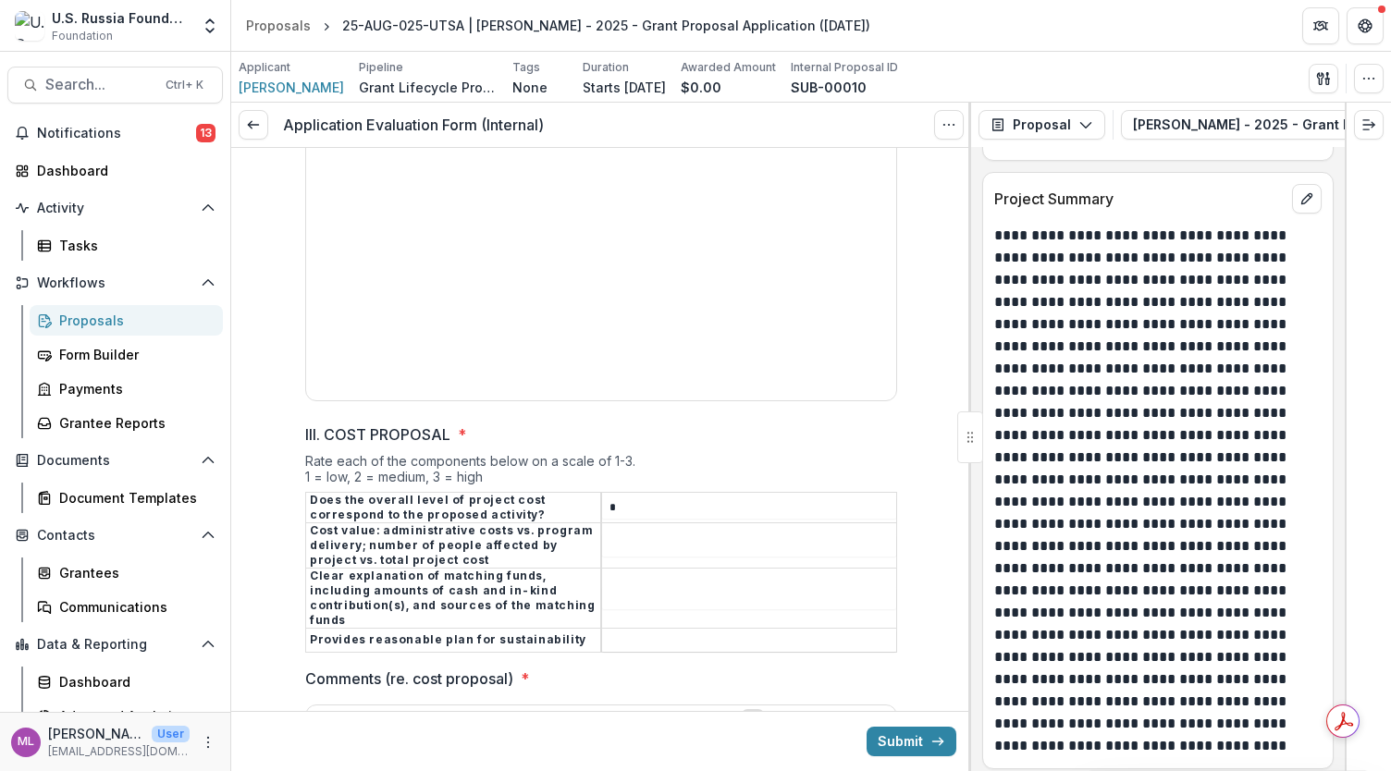
type input "*"
click at [645, 534] on input "III. COST PROPOSAL *" at bounding box center [749, 545] width 294 height 22
type input "*"
click at [639, 587] on input "III. COST PROPOSAL *" at bounding box center [749, 598] width 294 height 22
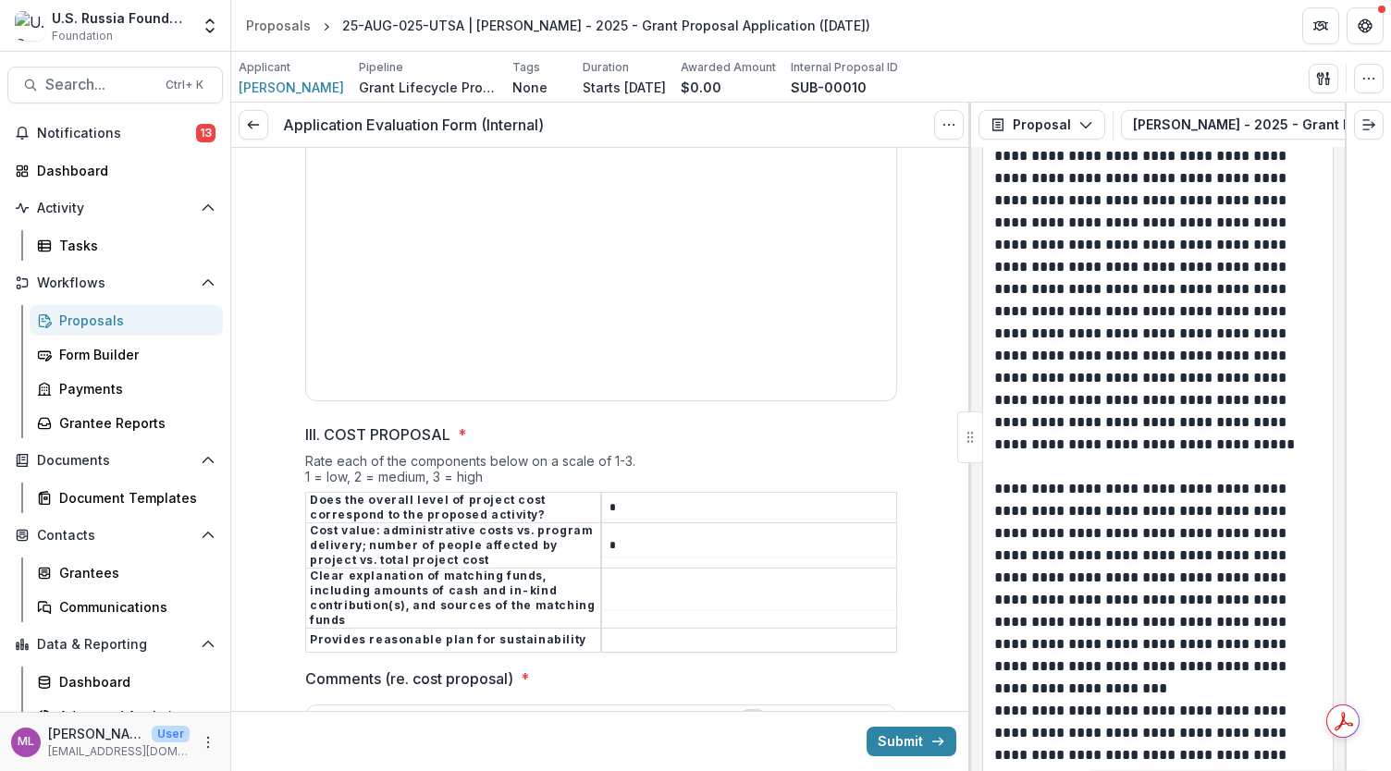
scroll to position [3737, 0]
click at [1202, 372] on p "**********" at bounding box center [1155, 288] width 323 height 333
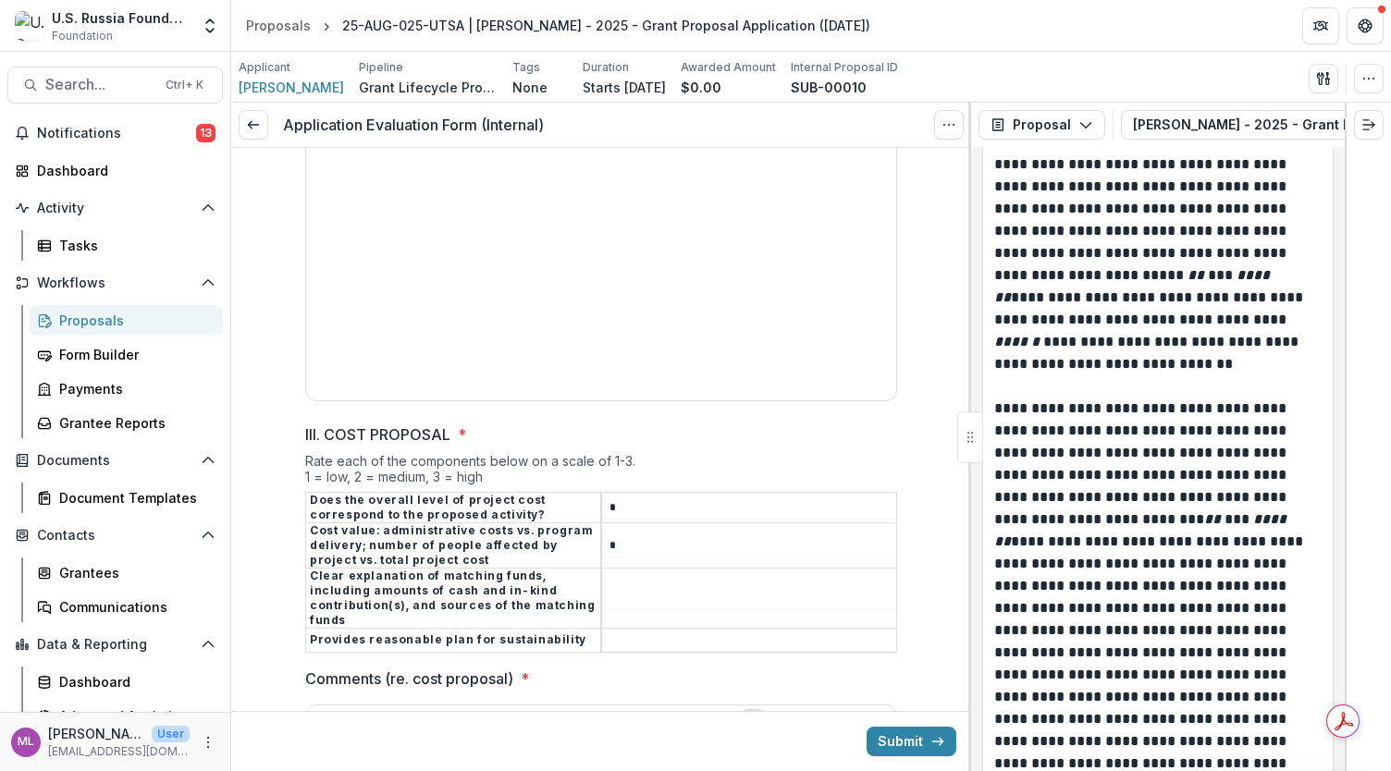
scroll to position [11465, 0]
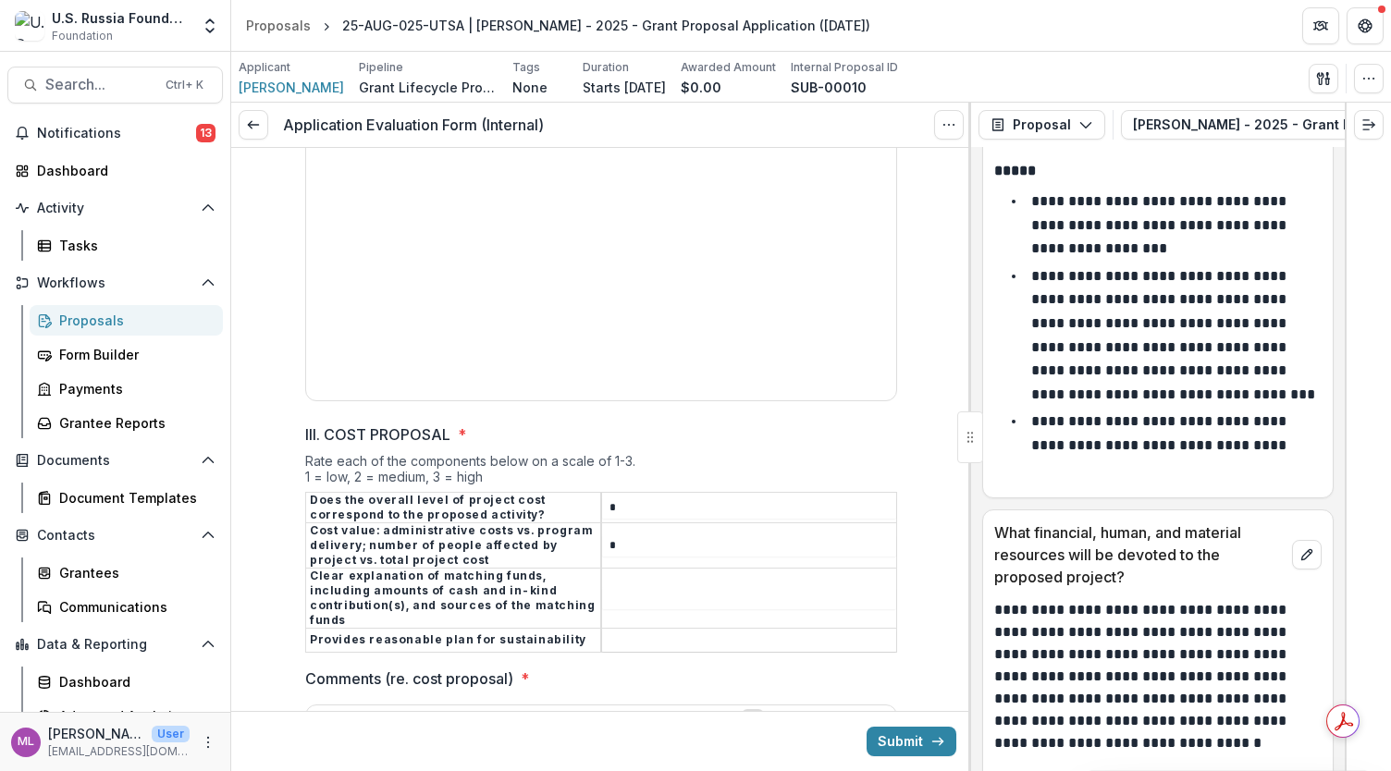
click at [651, 568] on td at bounding box center [749, 598] width 296 height 60
click at [637, 587] on input "III. COST PROPOSAL *" at bounding box center [749, 598] width 294 height 22
type input "*"
click at [623, 630] on input "III. COST PROPOSAL *" at bounding box center [749, 641] width 294 height 22
type input "*"
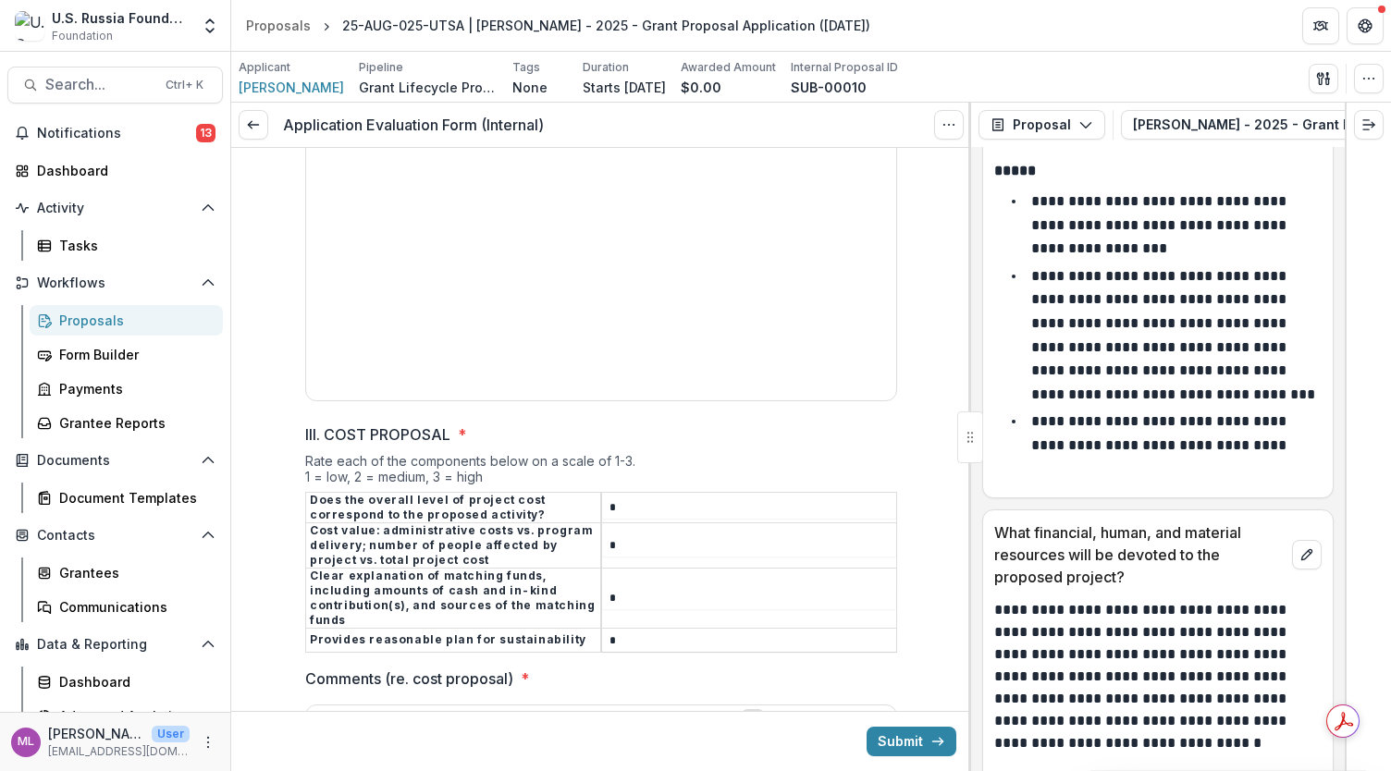
click at [469, 736] on div "Submit" at bounding box center [601, 741] width 740 height 60
click at [478, 743] on p at bounding box center [600, 753] width 575 height 20
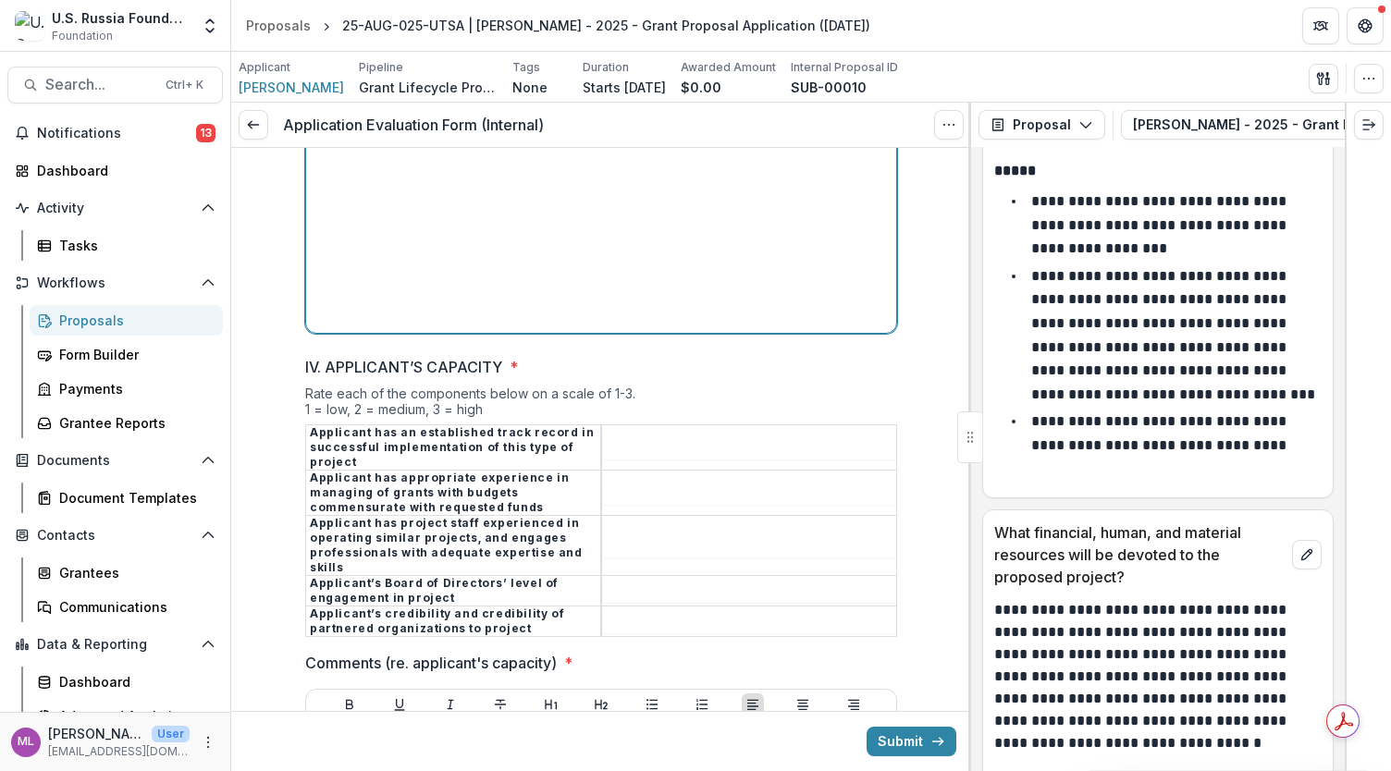
scroll to position [3603, 0]
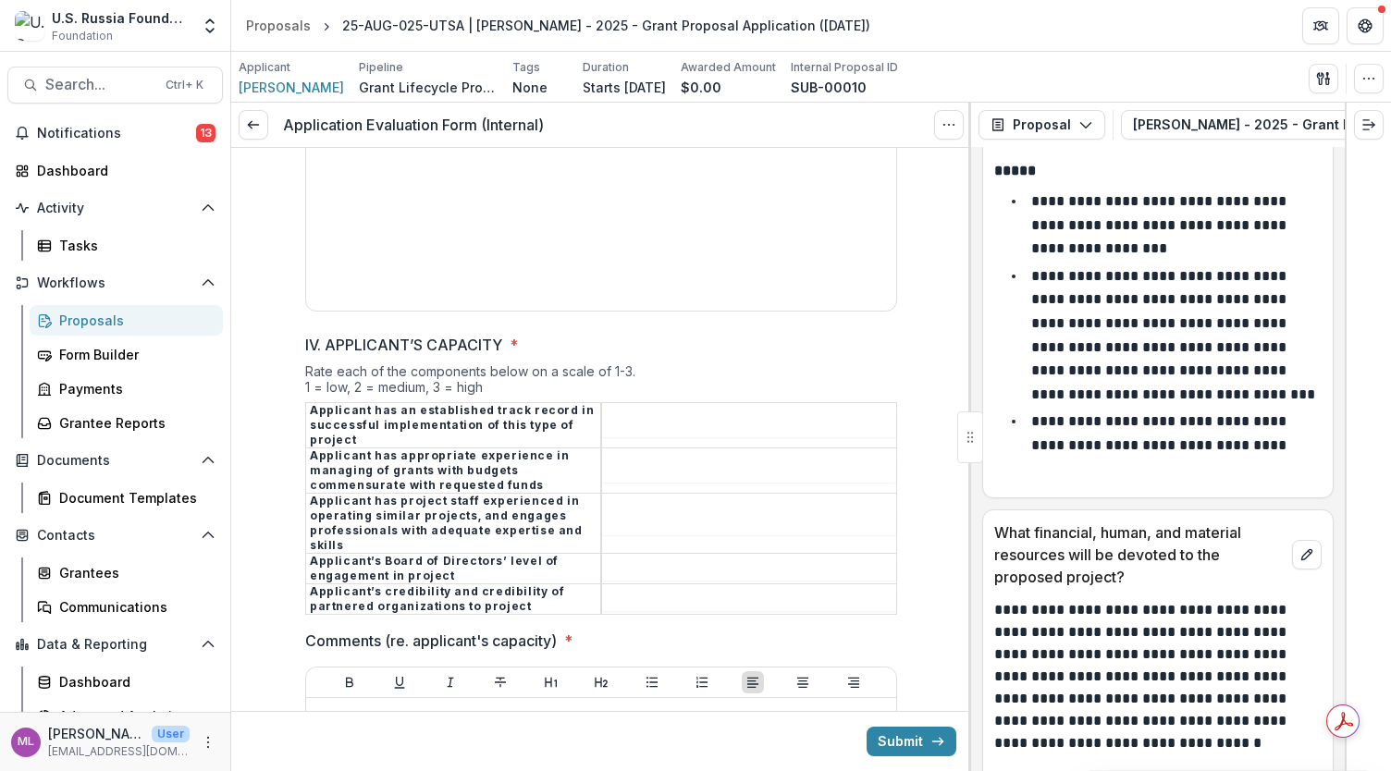
click at [681, 415] on input "IV. APPLICANT’S CAPACITY *" at bounding box center [749, 426] width 294 height 22
type input "*"
click at [657, 460] on input "IV. APPLICANT’S CAPACITY *" at bounding box center [749, 471] width 294 height 22
type input "*"
click at [640, 513] on input "IV. APPLICANT’S CAPACITY *" at bounding box center [749, 524] width 294 height 22
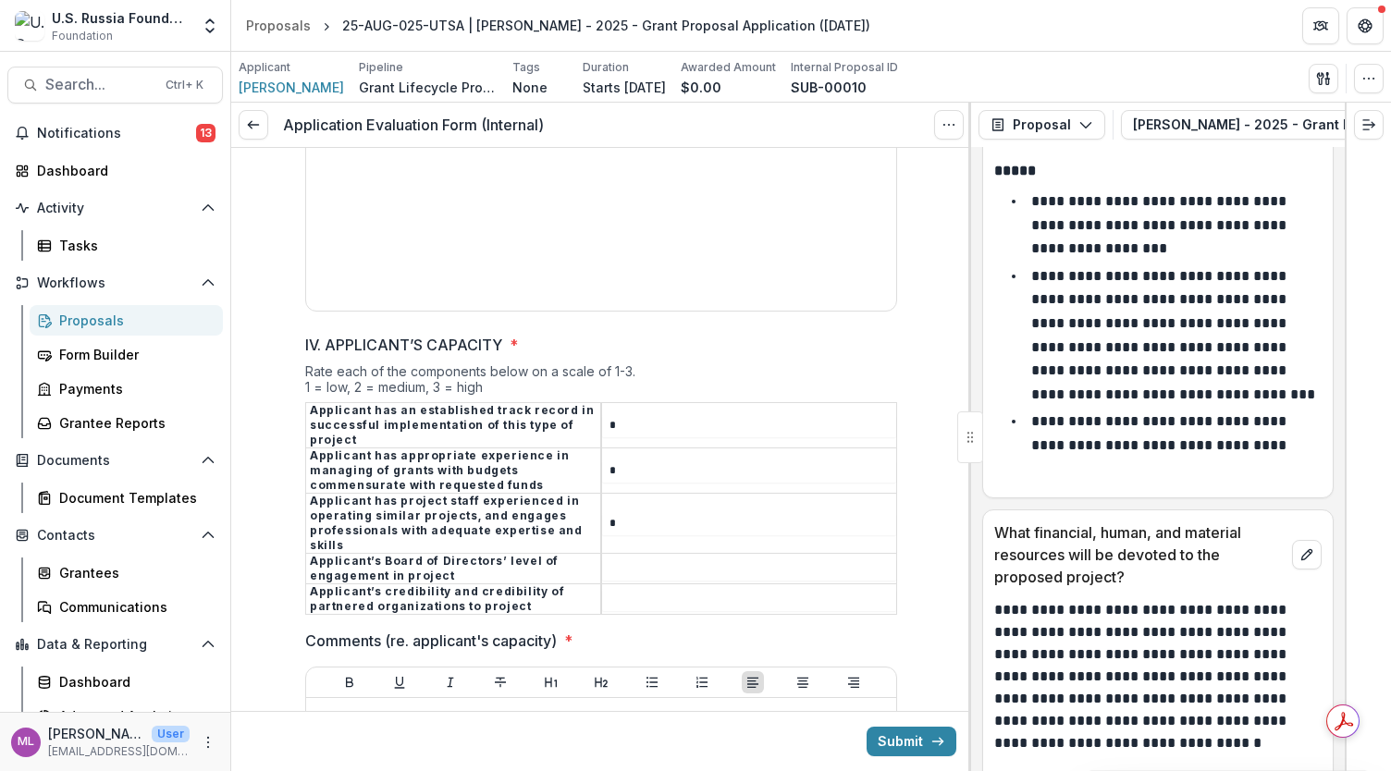
type input "*"
click at [627, 558] on input "IV. APPLICANT’S CAPACITY *" at bounding box center [749, 569] width 294 height 22
type input "*"
click at [617, 589] on input "IV. APPLICANT’S CAPACITY *" at bounding box center [749, 600] width 294 height 22
type input "*"
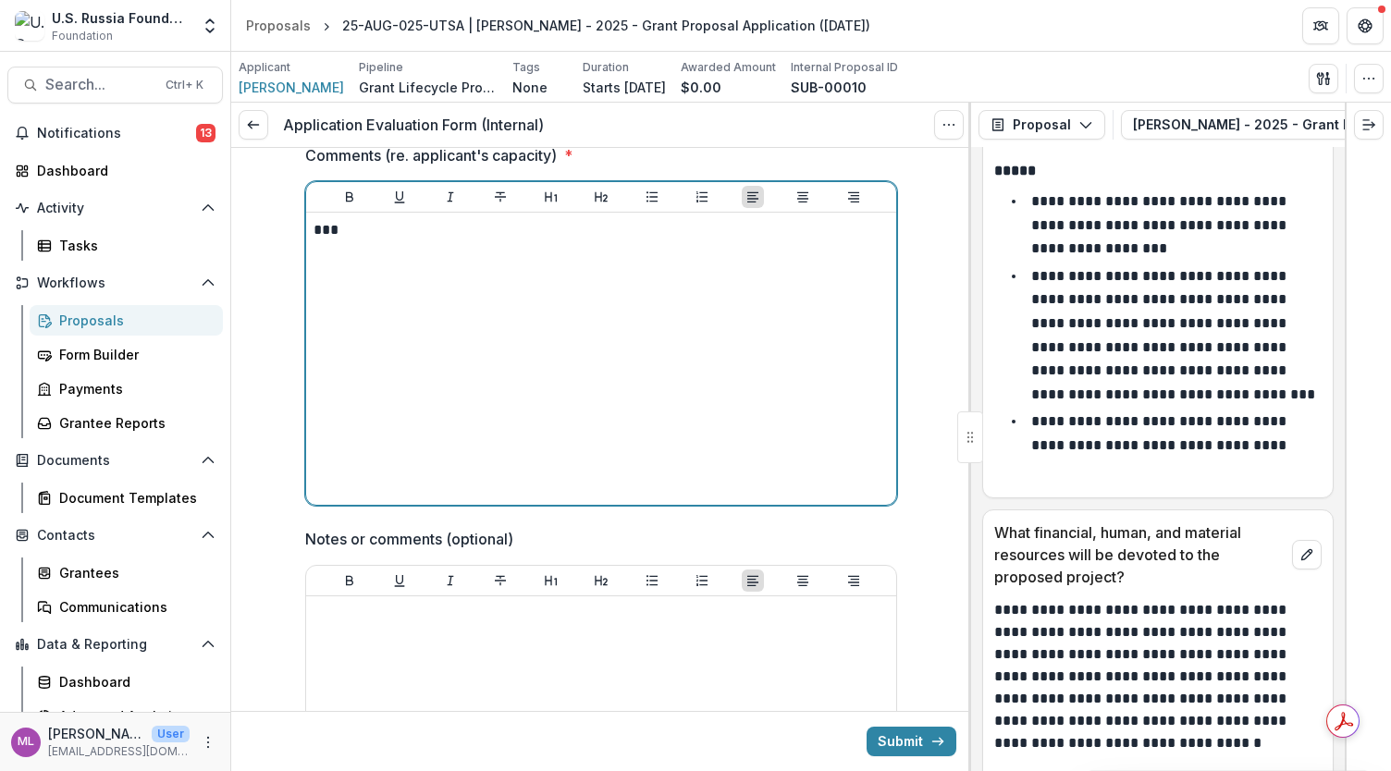
scroll to position [4274, 0]
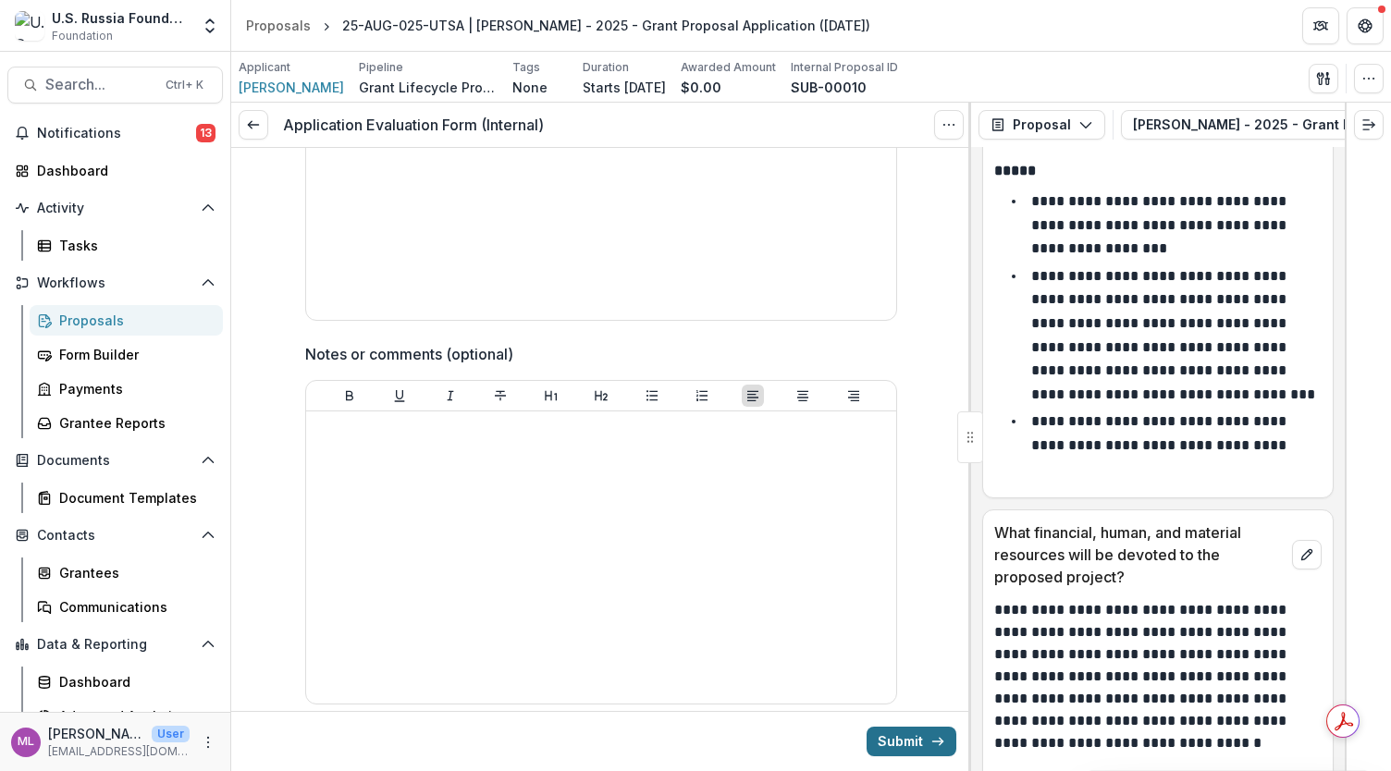
click at [915, 747] on button "Submit" at bounding box center [911, 742] width 90 height 30
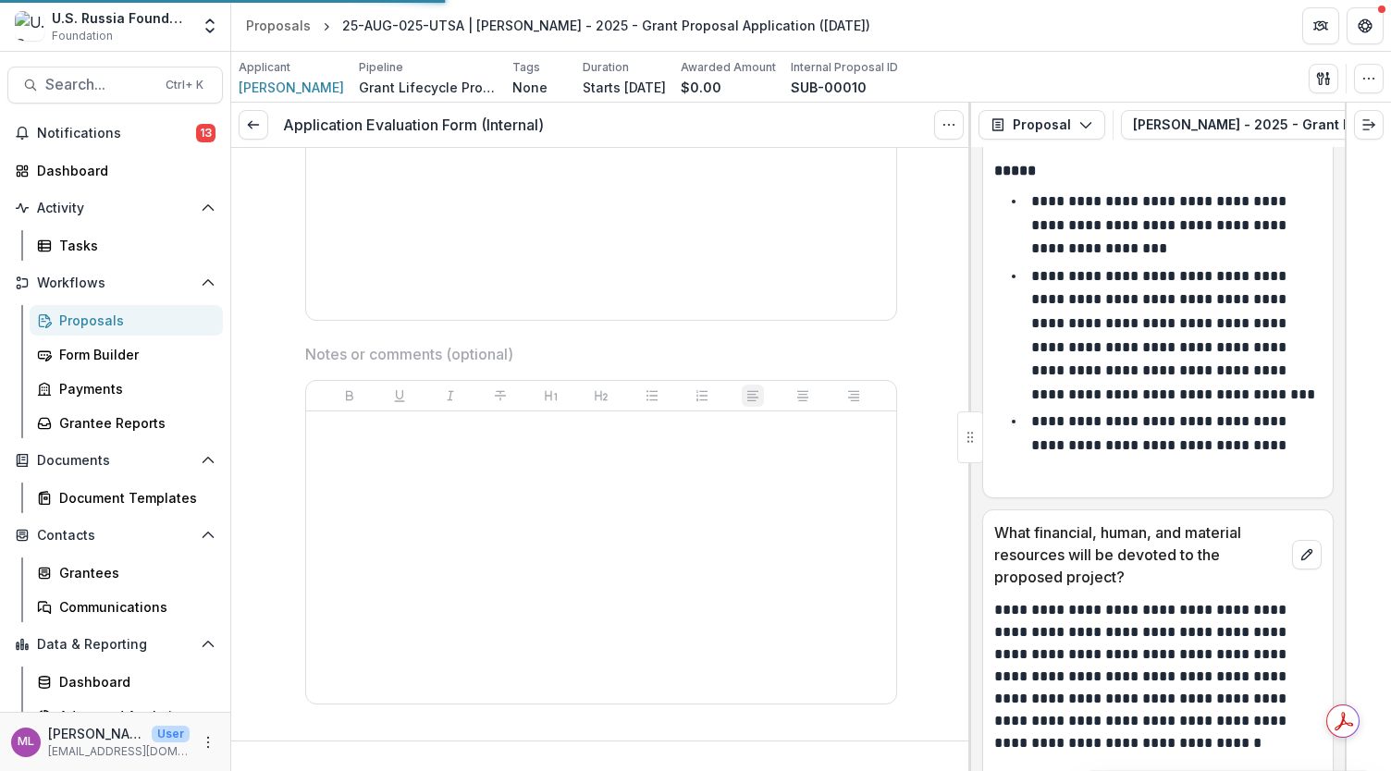
scroll to position [4244, 0]
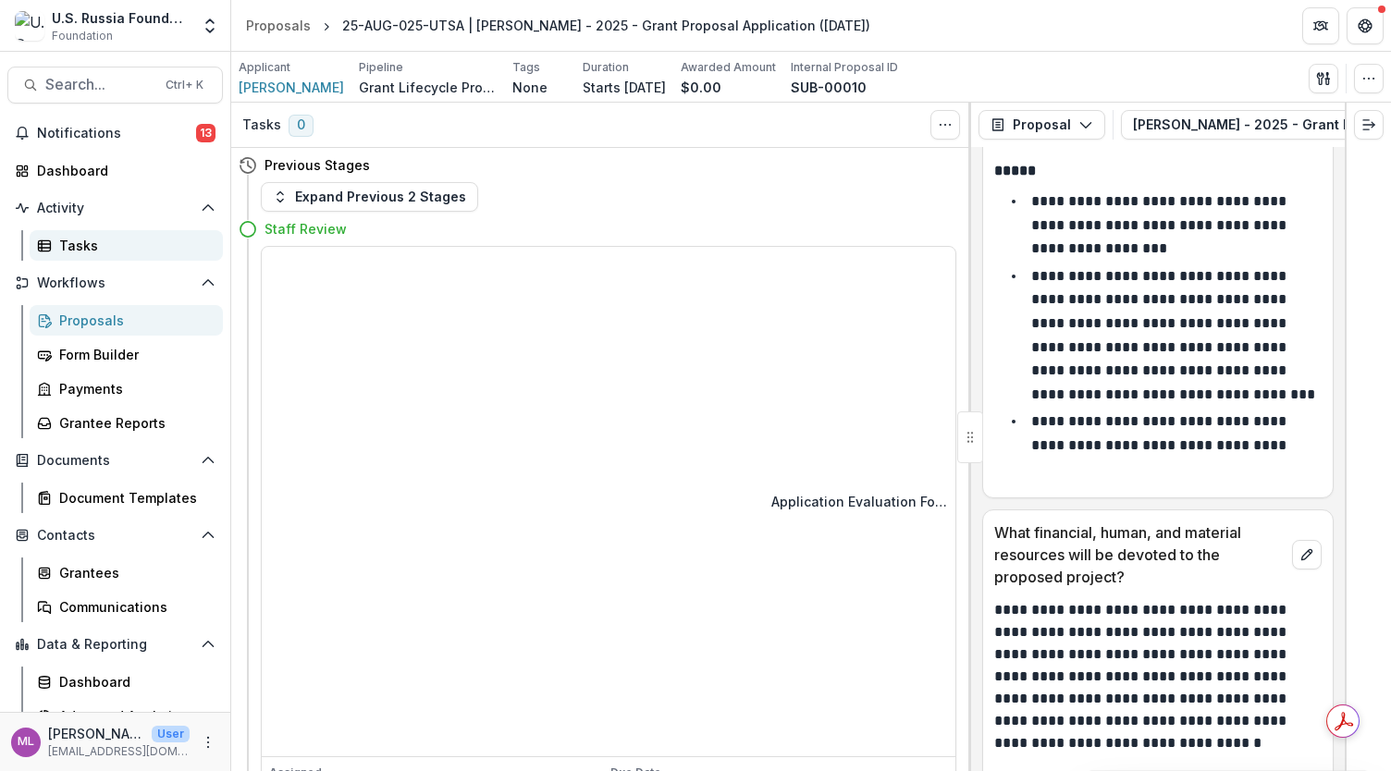
click at [90, 243] on div "Tasks" at bounding box center [133, 245] width 149 height 19
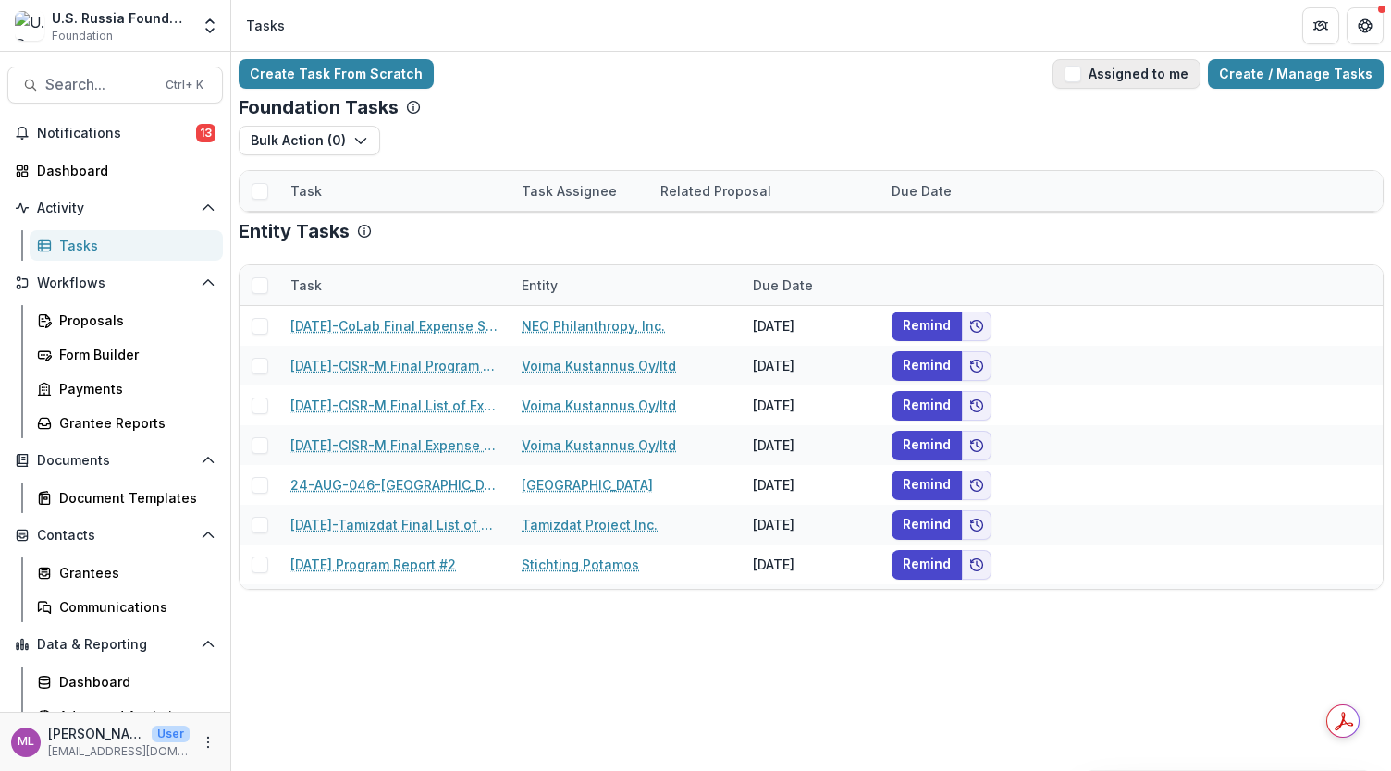
click at [1081, 70] on span "button" at bounding box center [1072, 74] width 17 height 17
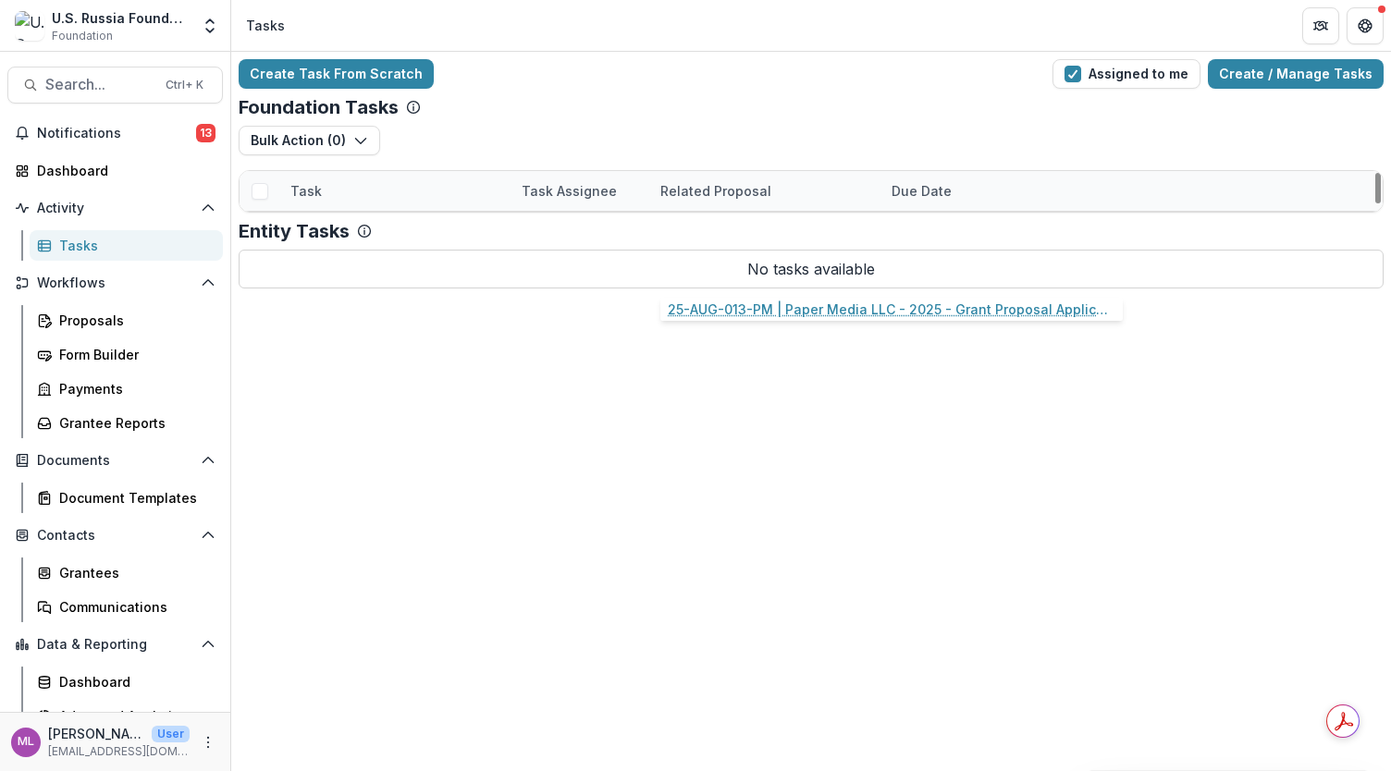
click at [734, 268] on link "25-AUG-013-PM | Paper Media LLC - 2025 - Grant Proposal Application ([DATE])" at bounding box center [764, 271] width 209 height 19
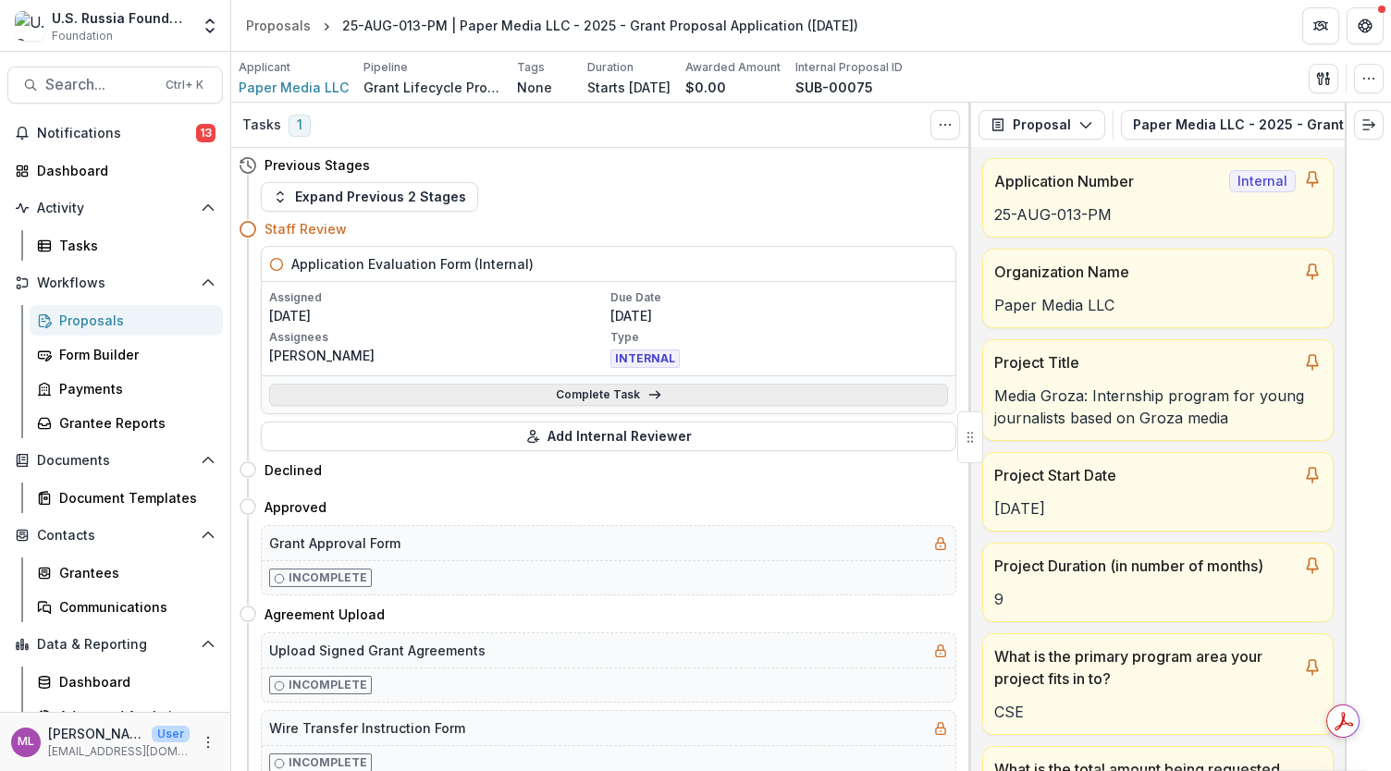
click at [621, 384] on link "Complete Task" at bounding box center [608, 395] width 679 height 22
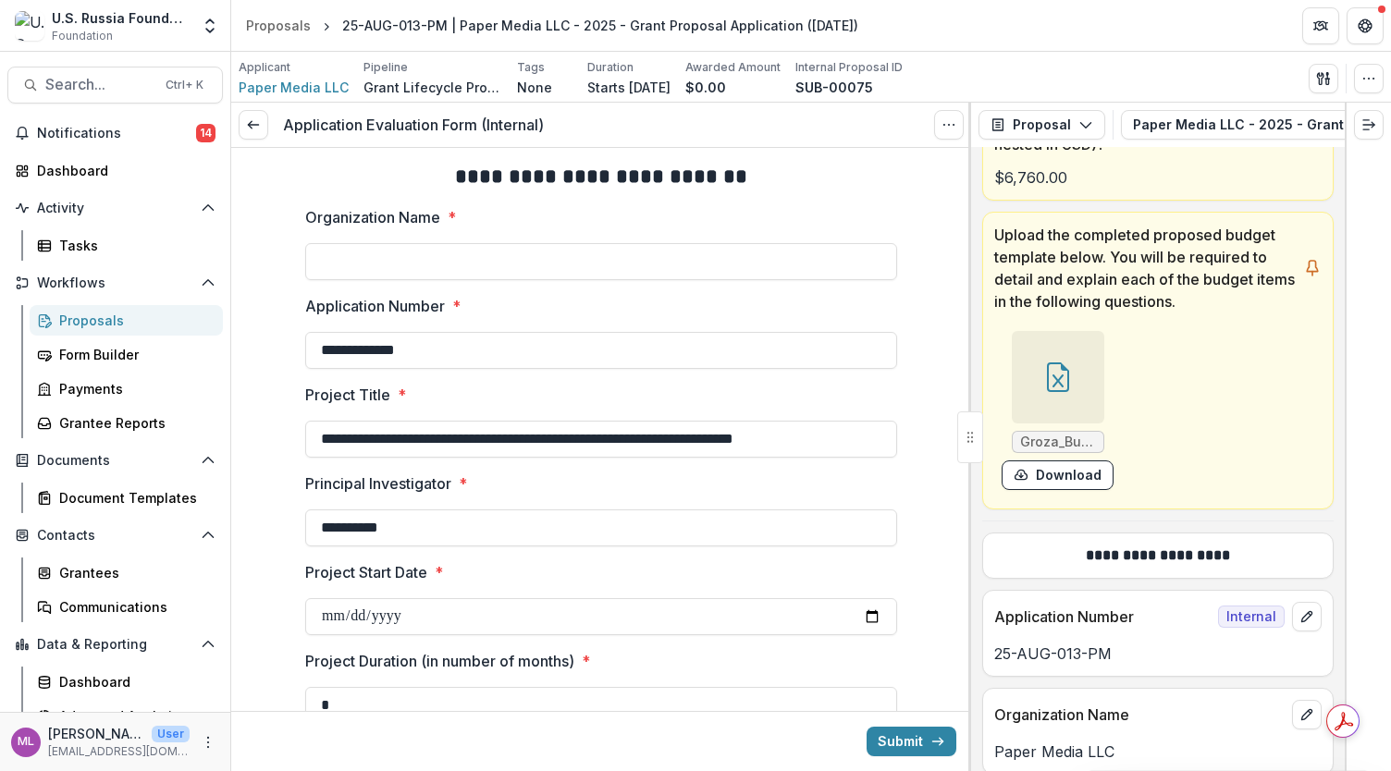
scroll to position [784, 0]
click at [558, 223] on label "Organization Name *" at bounding box center [595, 217] width 581 height 22
click at [558, 243] on input "Organization Name *" at bounding box center [601, 261] width 592 height 37
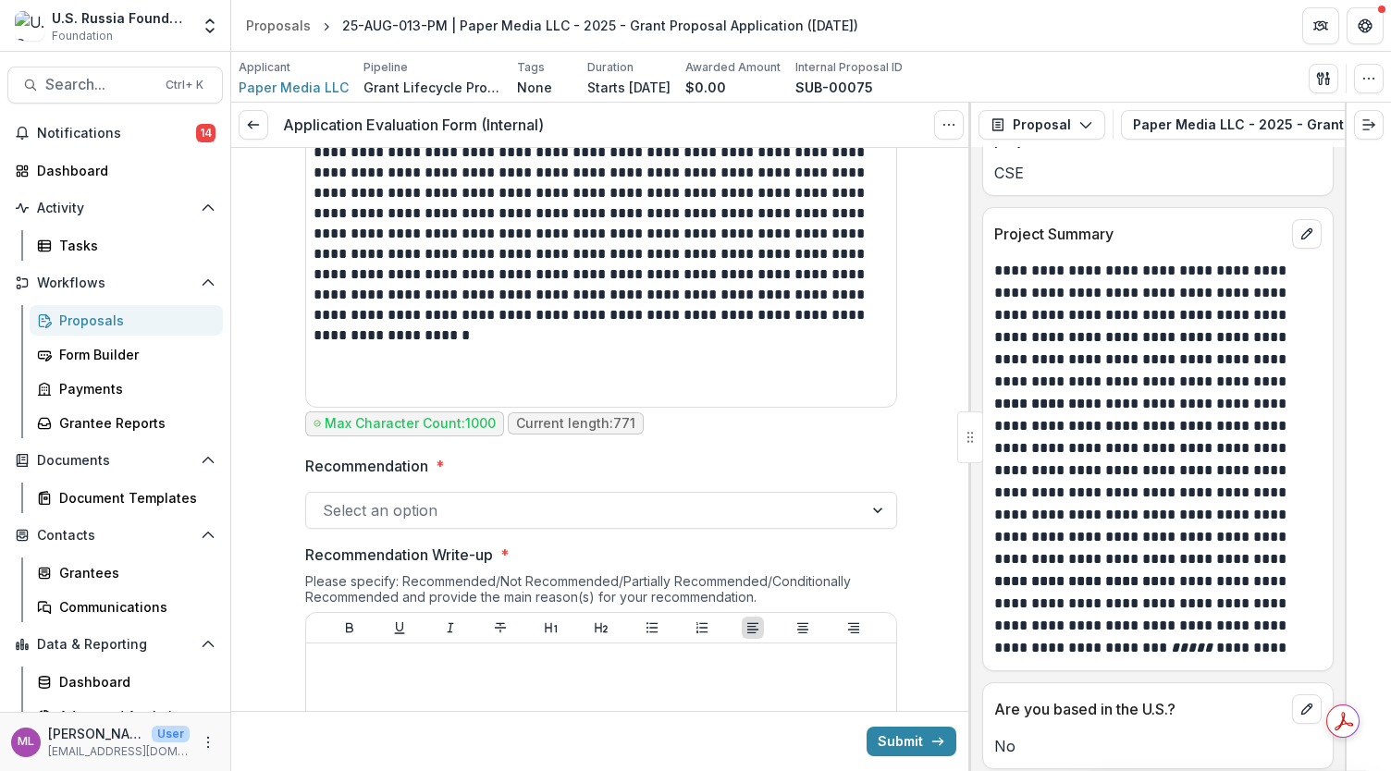
scroll to position [961, 0]
type input "**********"
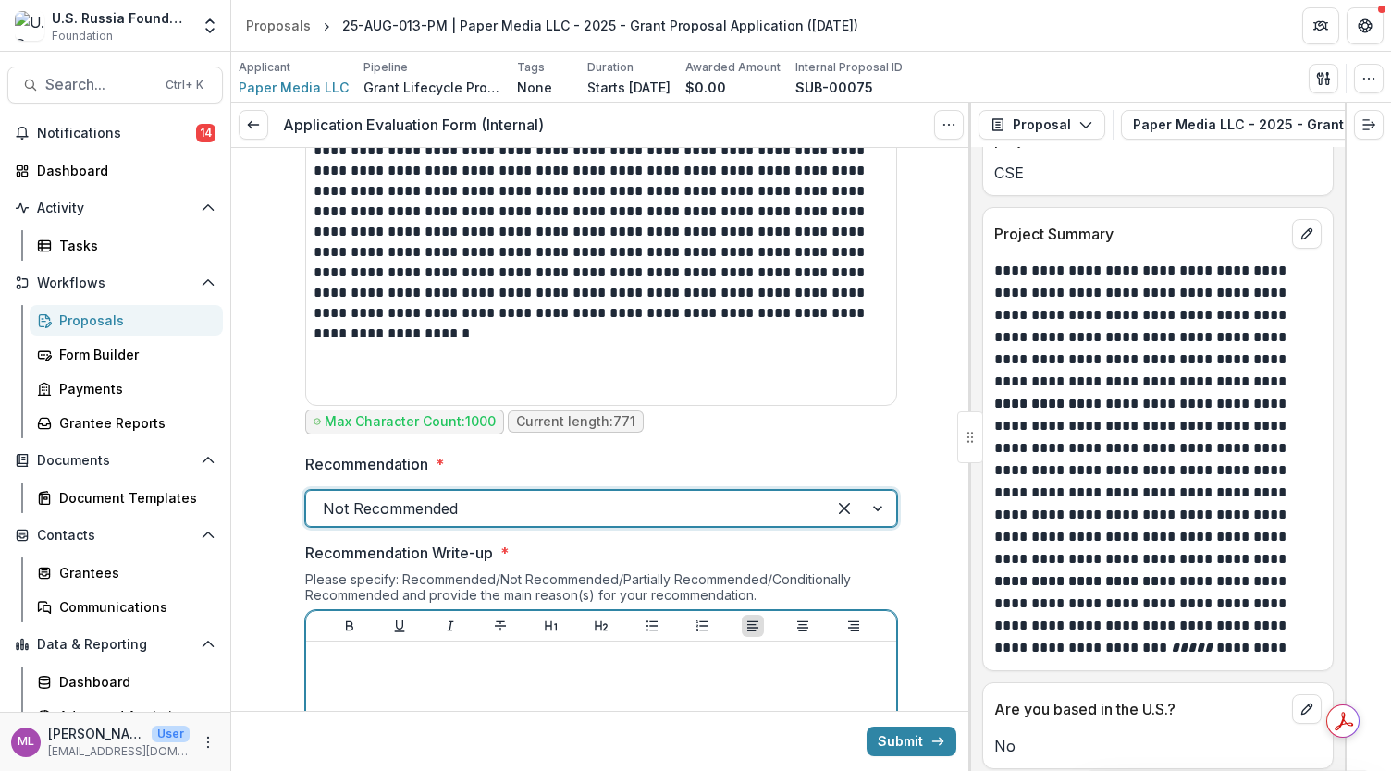
click at [474, 664] on p at bounding box center [600, 659] width 575 height 20
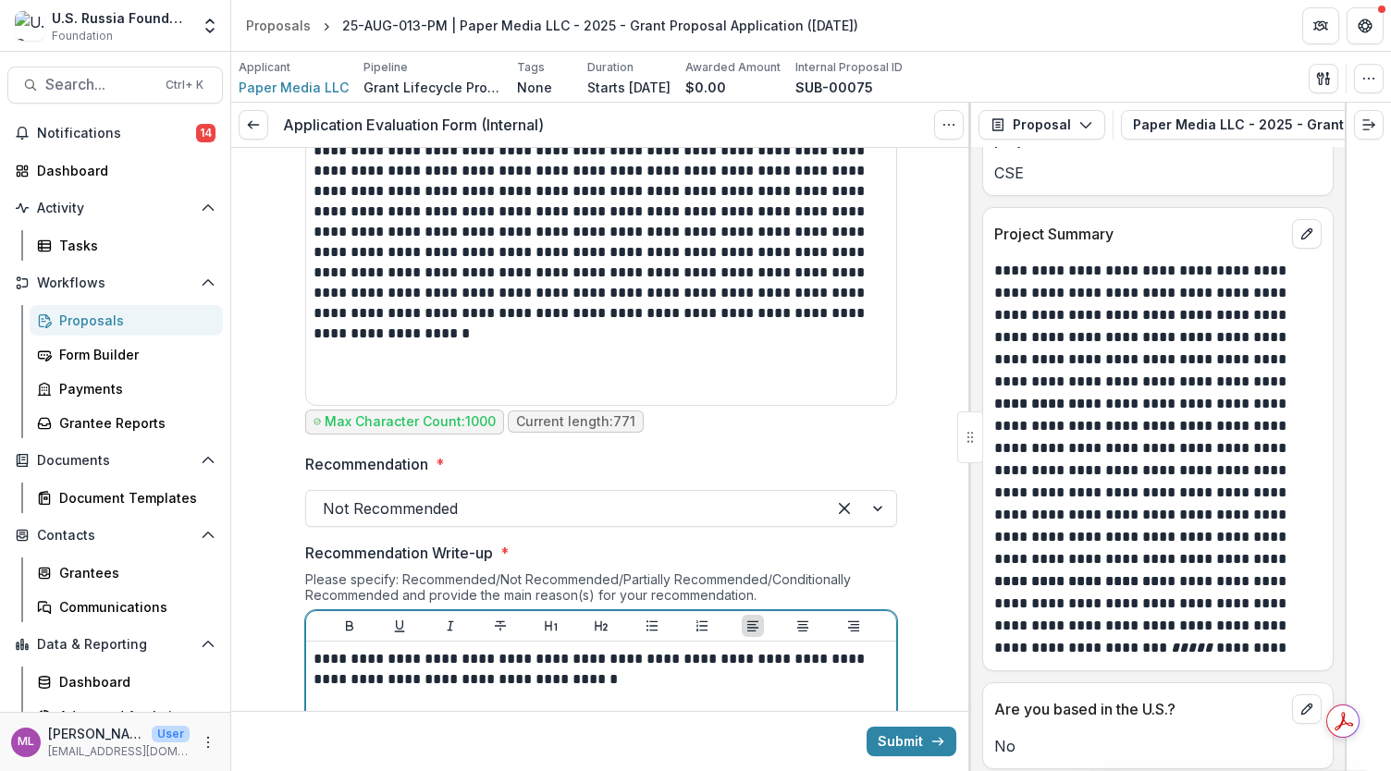
click at [391, 681] on p "**********" at bounding box center [601, 669] width 576 height 41
click at [597, 670] on p "**********" at bounding box center [601, 669] width 576 height 41
click at [509, 655] on p "**********" at bounding box center [601, 669] width 576 height 41
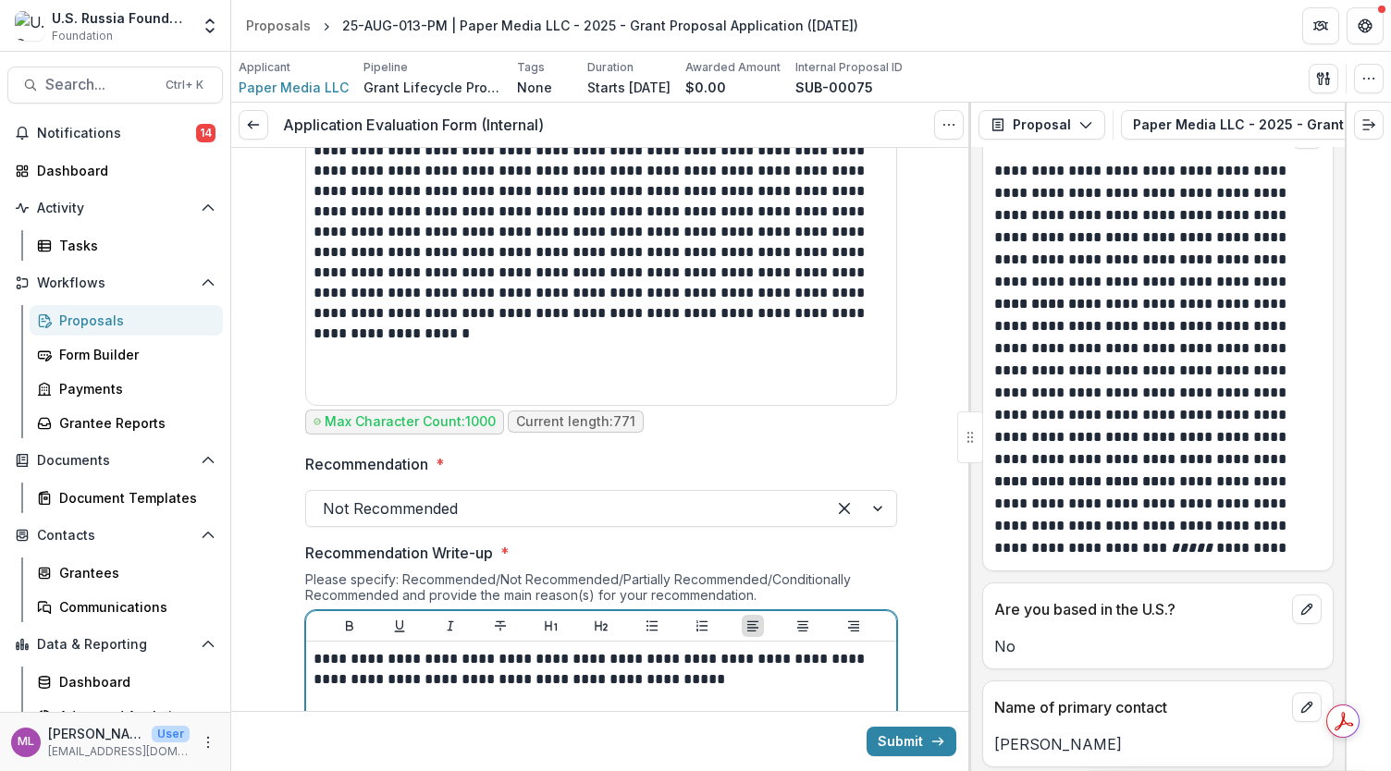
scroll to position [1988, 0]
click at [449, 620] on icon "Italicize" at bounding box center [450, 625] width 6 height 10
click at [819, 672] on p "**********" at bounding box center [601, 669] width 576 height 41
click at [764, 676] on p "**********" at bounding box center [601, 679] width 576 height 61
click at [596, 694] on p "**********" at bounding box center [601, 679] width 576 height 61
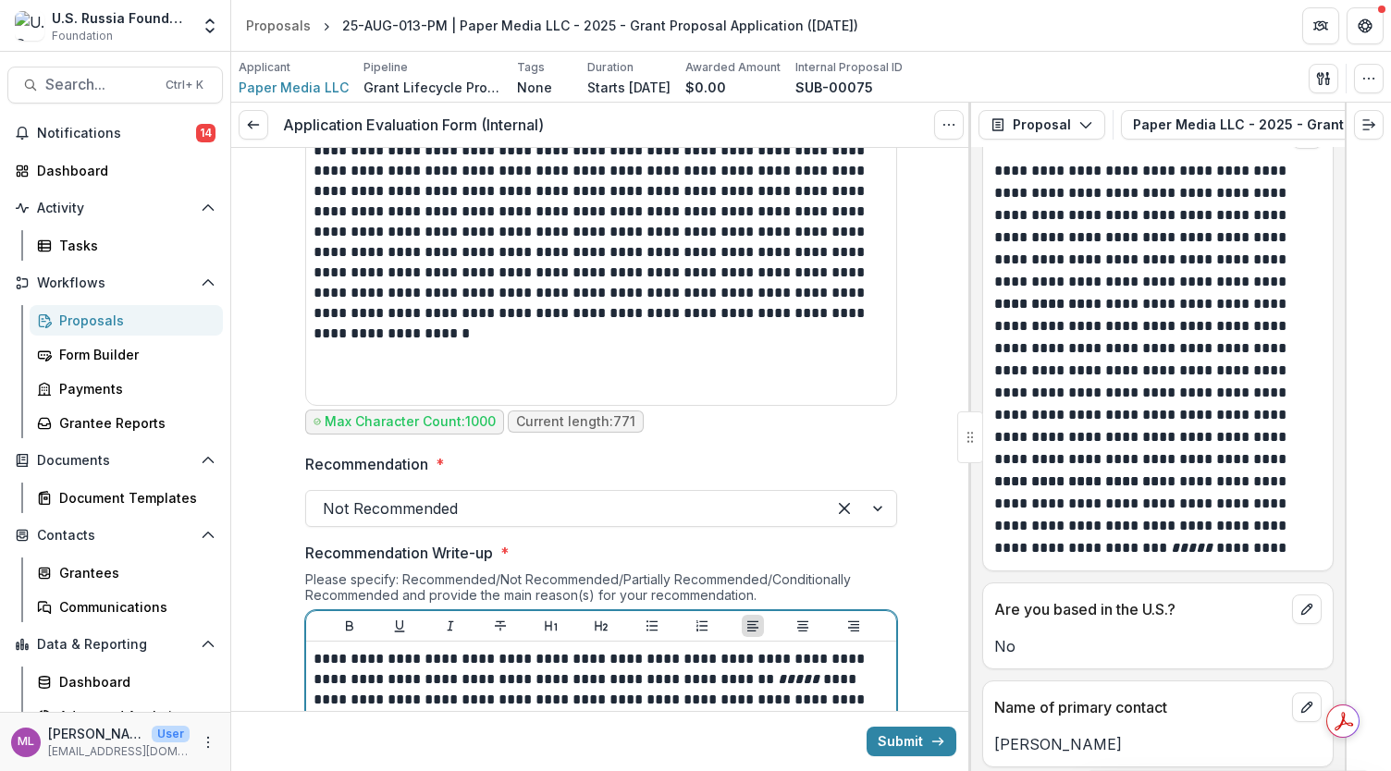
click at [747, 698] on p "**********" at bounding box center [601, 689] width 576 height 81
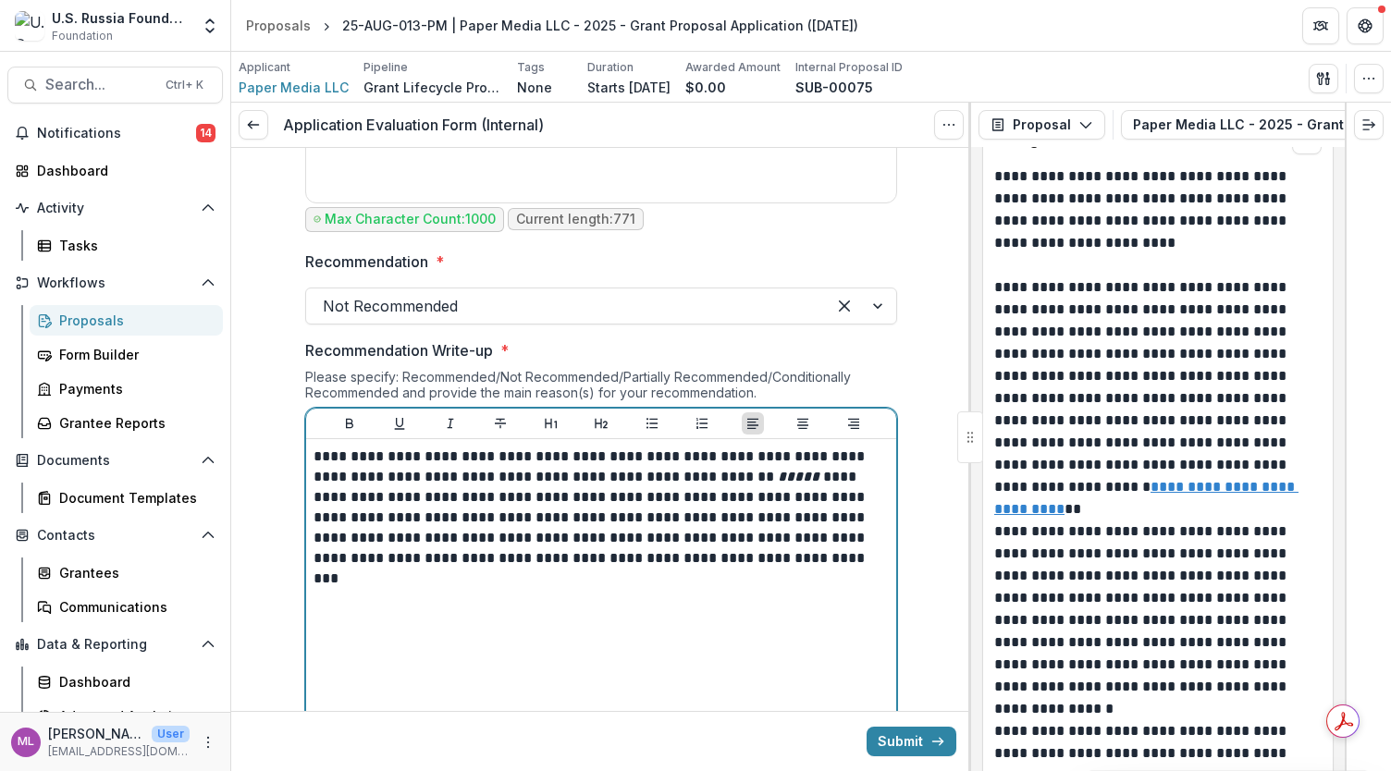
scroll to position [3031, 0]
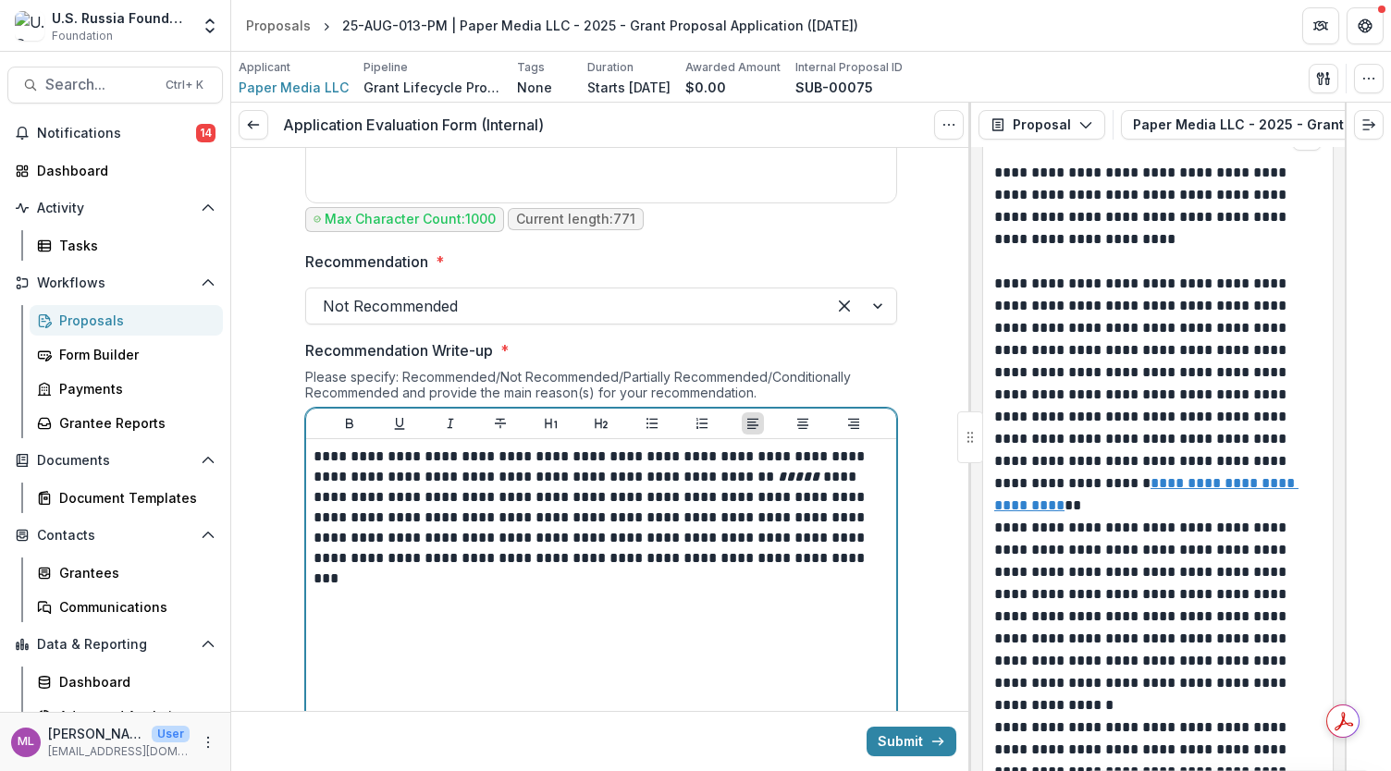
click at [745, 549] on p "**********" at bounding box center [601, 508] width 576 height 122
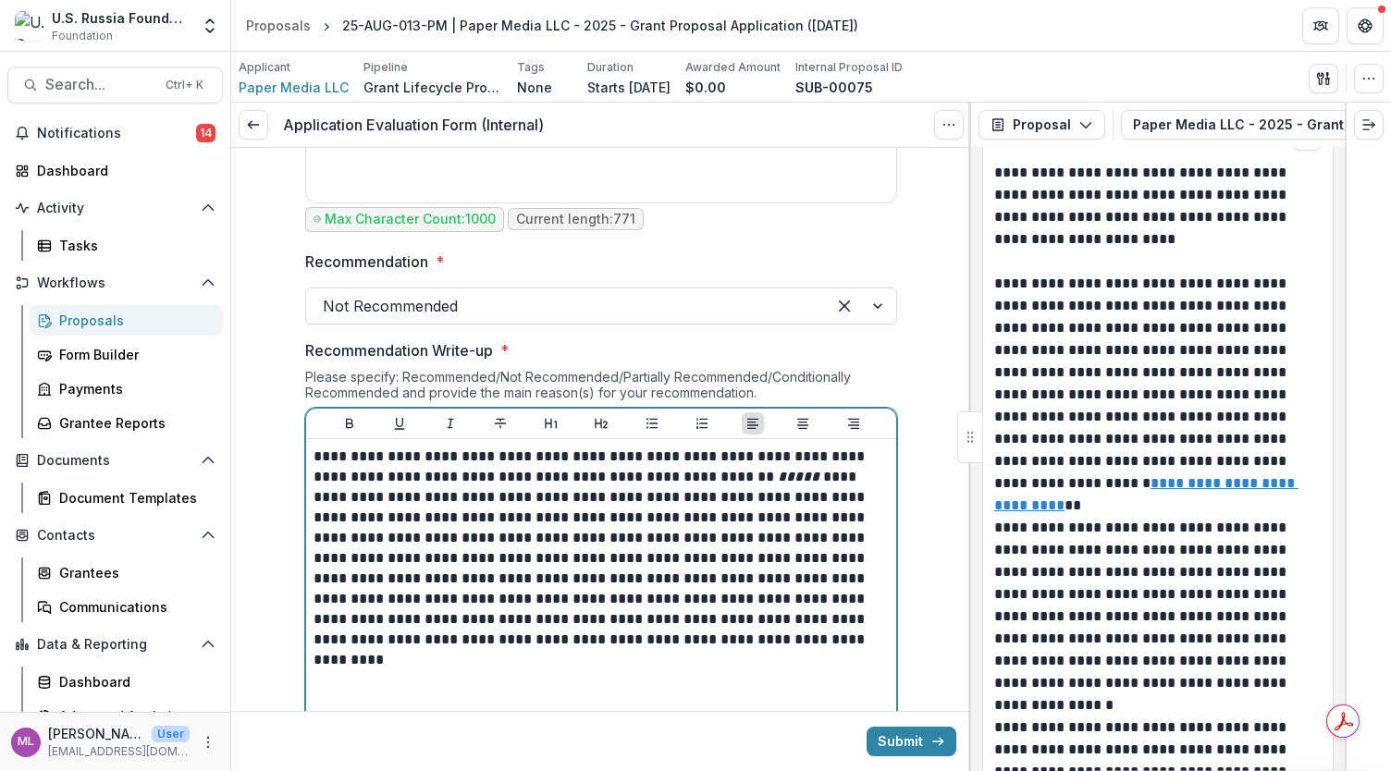
click at [675, 476] on p "**********" at bounding box center [601, 548] width 576 height 203
click at [623, 480] on p "**********" at bounding box center [601, 548] width 576 height 203
drag, startPoint x: 623, startPoint y: 480, endPoint x: 610, endPoint y: 543, distance: 64.2
click at [610, 543] on p "**********" at bounding box center [601, 548] width 576 height 203
click at [790, 491] on p "**********" at bounding box center [601, 548] width 576 height 203
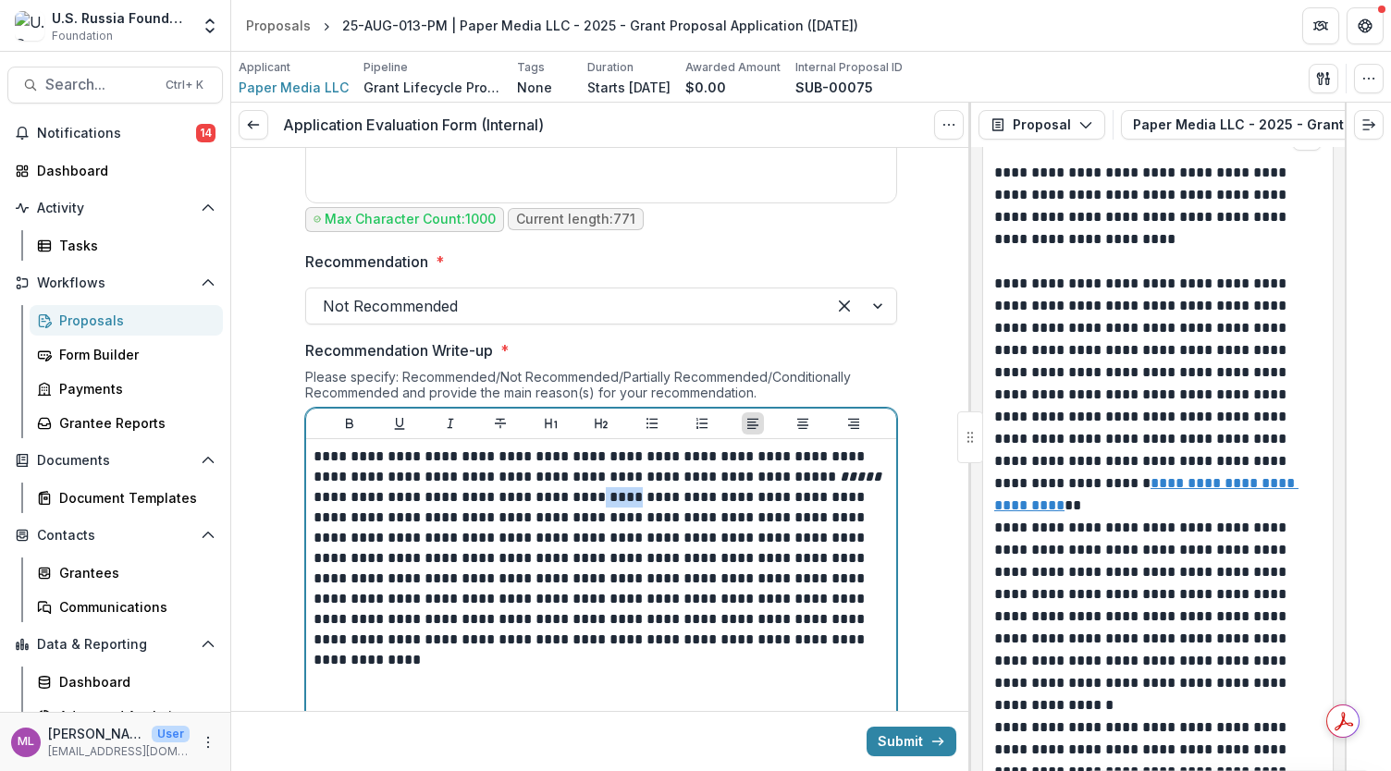
drag, startPoint x: 529, startPoint y: 491, endPoint x: 567, endPoint y: 489, distance: 38.0
click at [567, 489] on p "**********" at bounding box center [601, 548] width 576 height 203
click at [446, 416] on icon "Italicize" at bounding box center [450, 423] width 15 height 15
click at [483, 522] on p "**********" at bounding box center [601, 548] width 576 height 203
drag, startPoint x: 619, startPoint y: 513, endPoint x: 658, endPoint y: 513, distance: 39.8
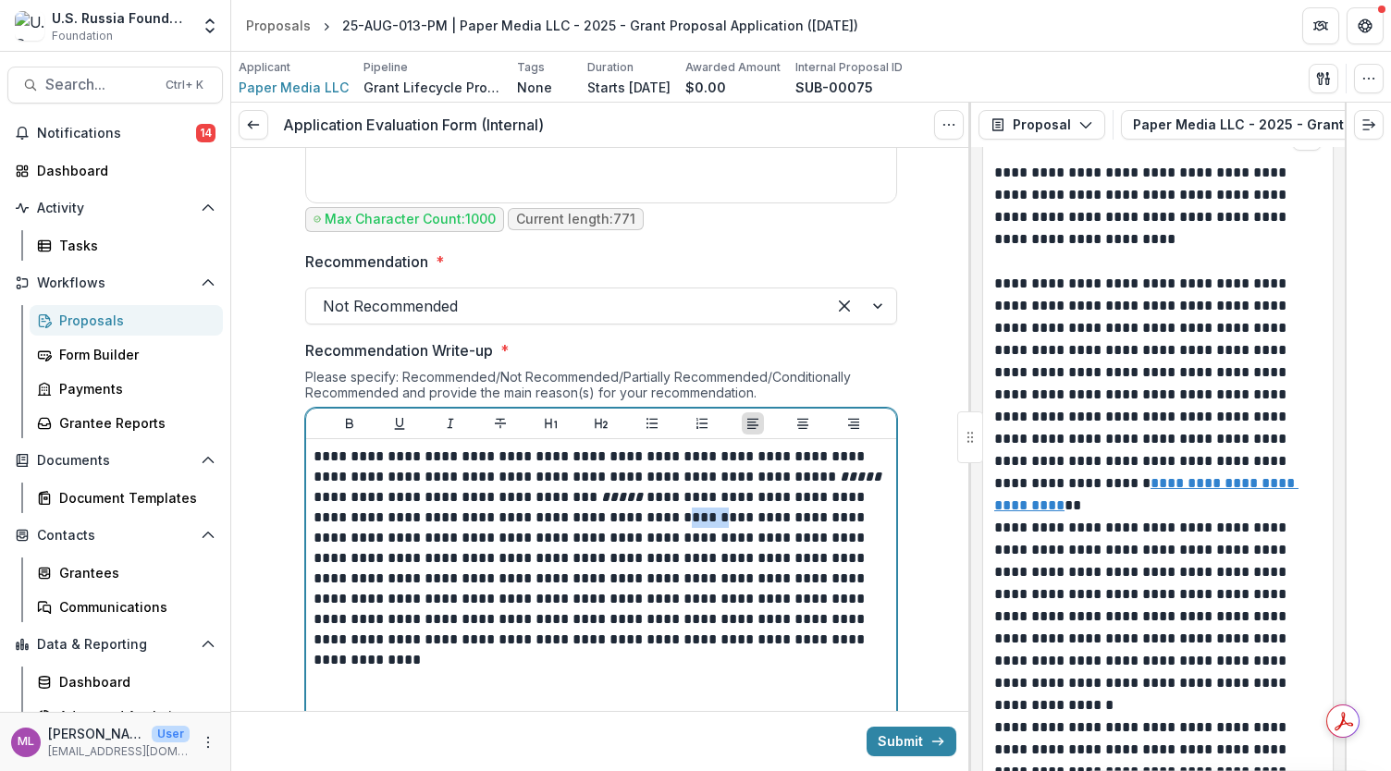
click at [658, 513] on p "**********" at bounding box center [601, 548] width 576 height 203
click at [443, 416] on icon "Italicize" at bounding box center [450, 423] width 15 height 15
click at [547, 550] on p "**********" at bounding box center [601, 548] width 576 height 203
click at [401, 571] on p "**********" at bounding box center [601, 548] width 576 height 203
click at [558, 597] on p "**********" at bounding box center [601, 548] width 576 height 203
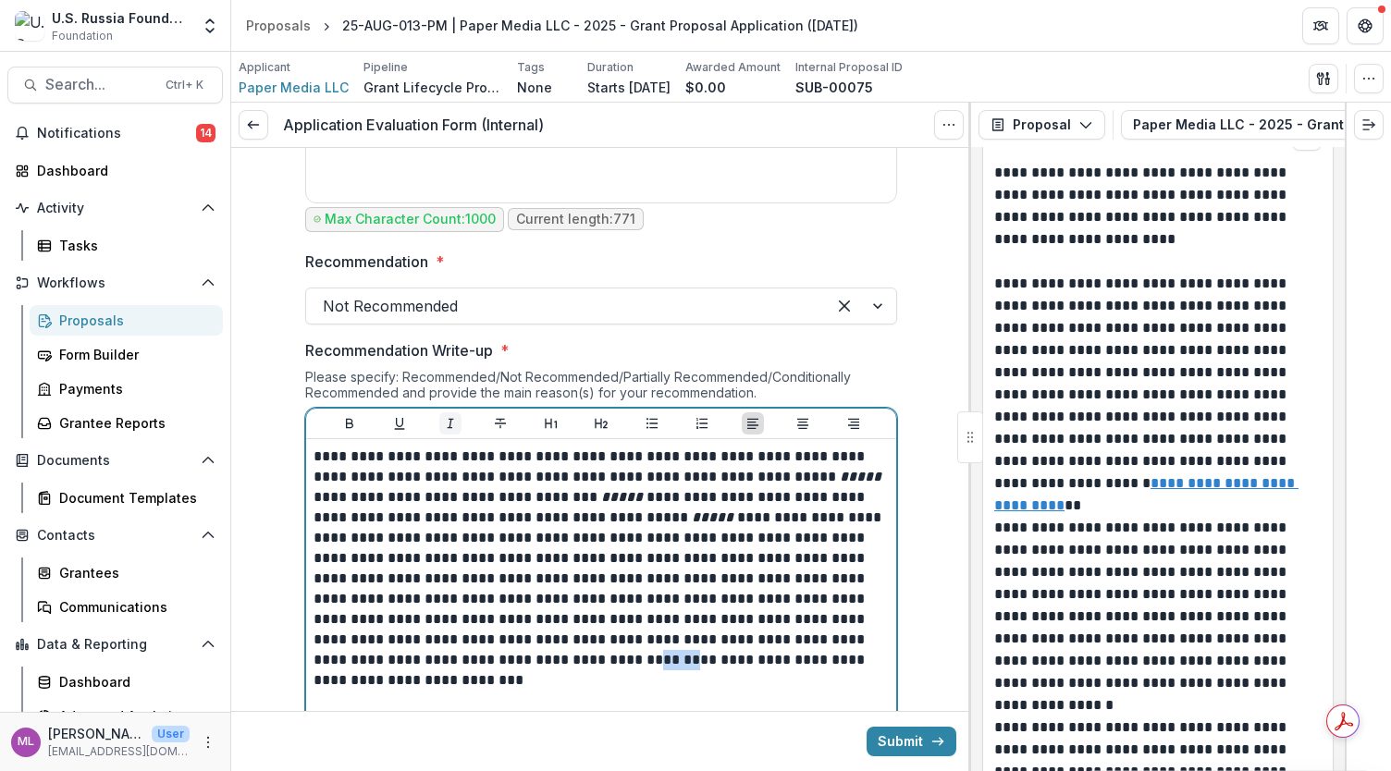
click at [443, 416] on icon "Italicize" at bounding box center [450, 423] width 15 height 15
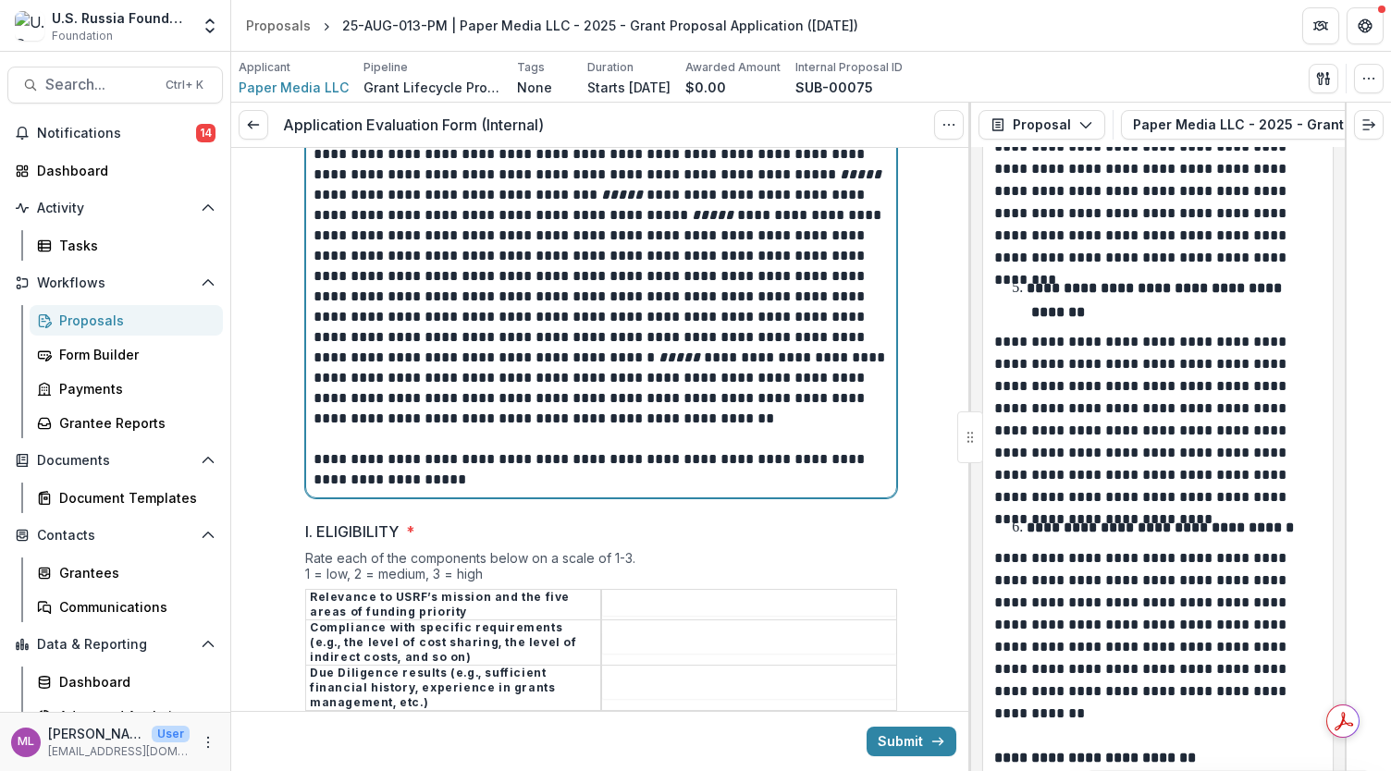
scroll to position [7588, 0]
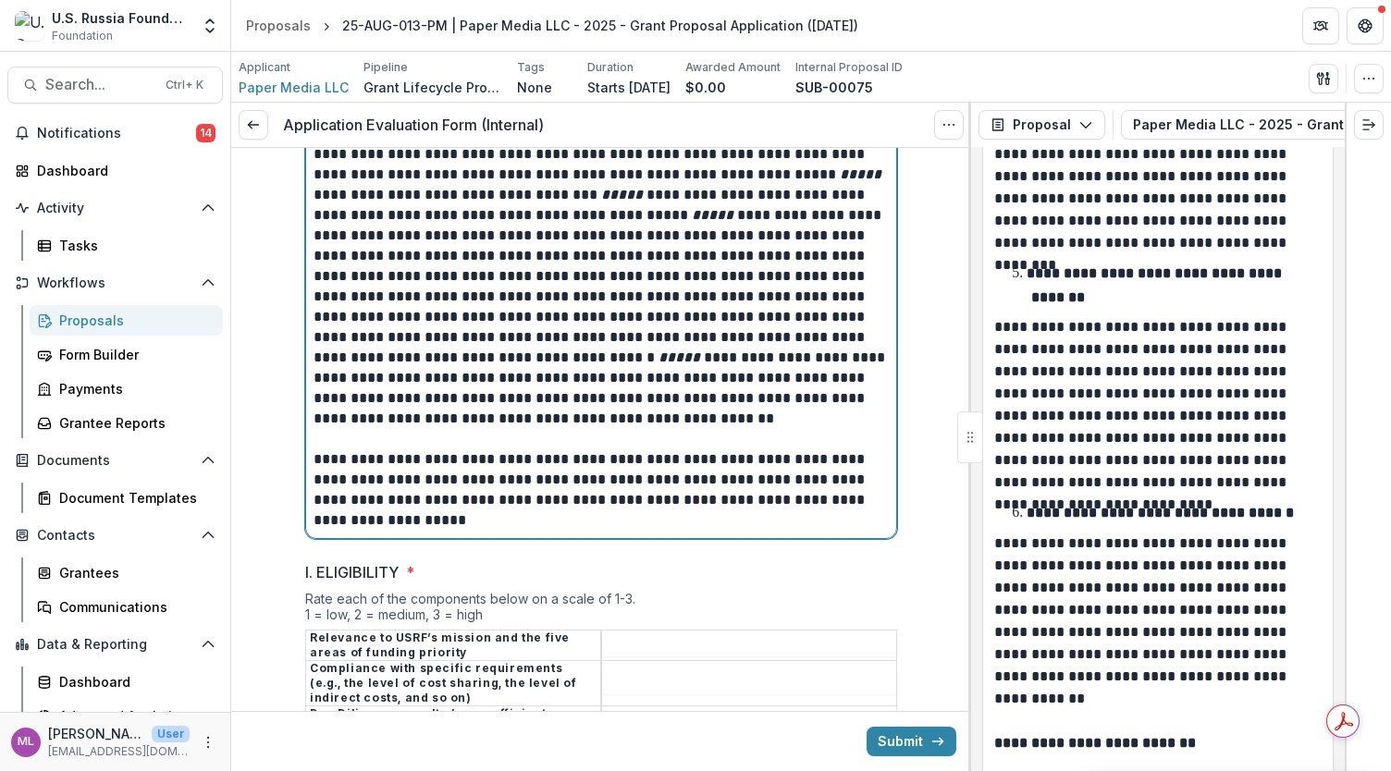
click at [459, 474] on p "**********" at bounding box center [601, 489] width 576 height 81
click at [457, 476] on p "**********" at bounding box center [601, 489] width 576 height 81
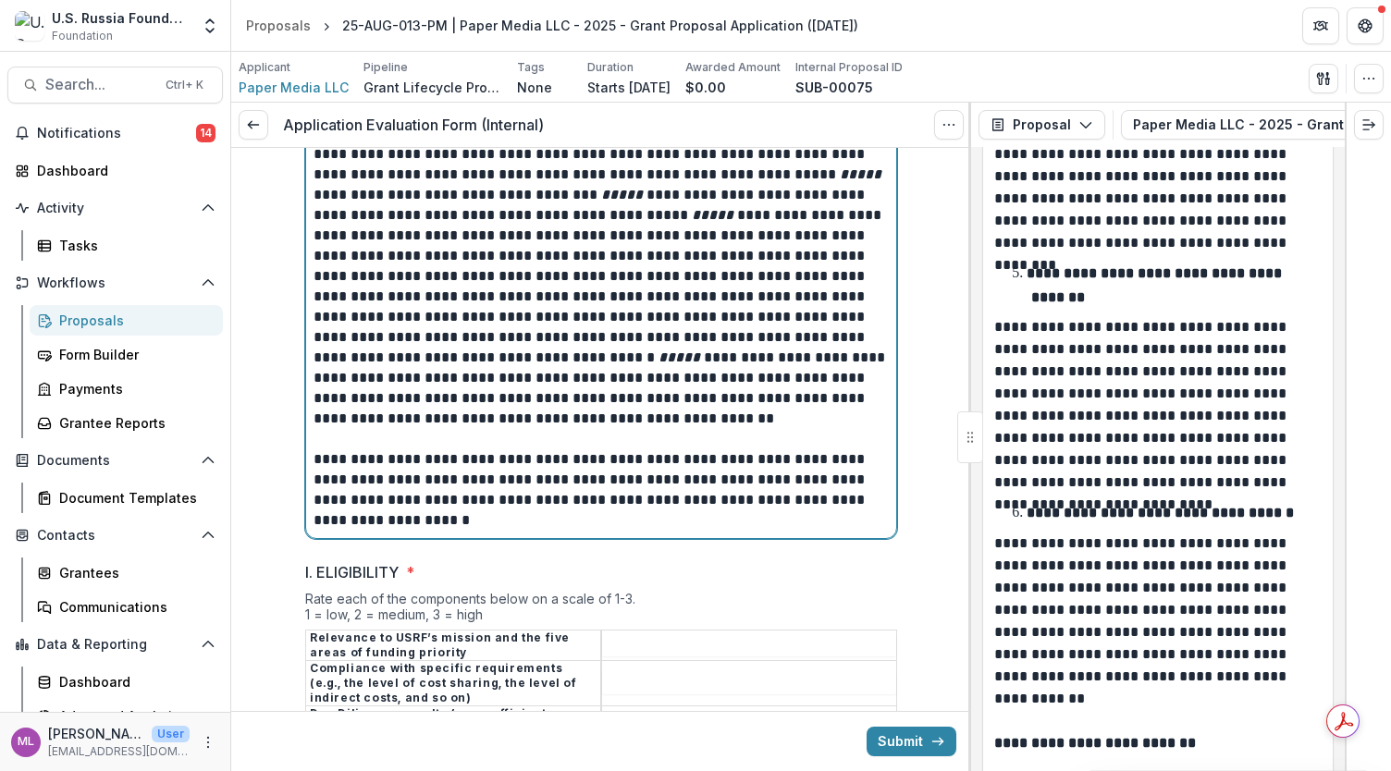
click at [460, 491] on p "**********" at bounding box center [601, 489] width 576 height 81
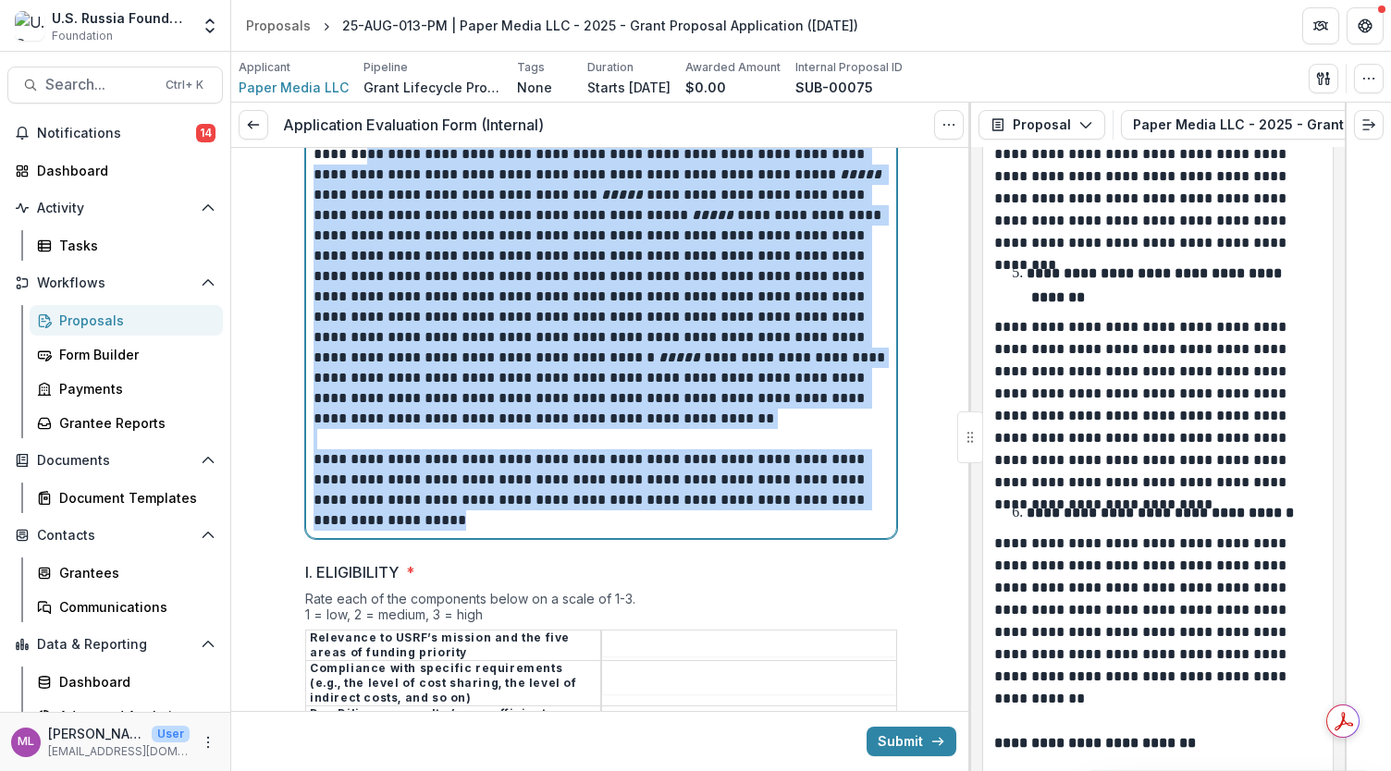
scroll to position [0, 0]
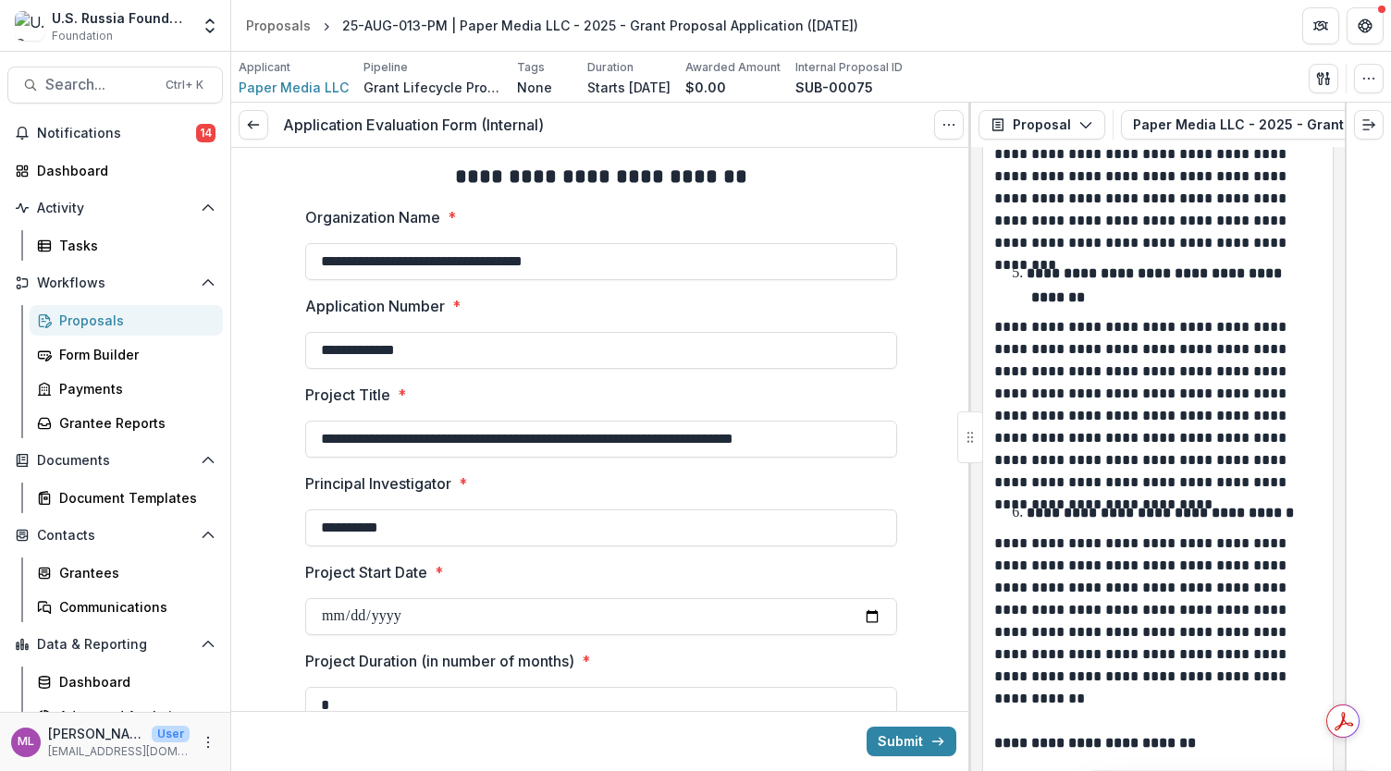
drag, startPoint x: 882, startPoint y: 502, endPoint x: 378, endPoint y: 733, distance: 554.4
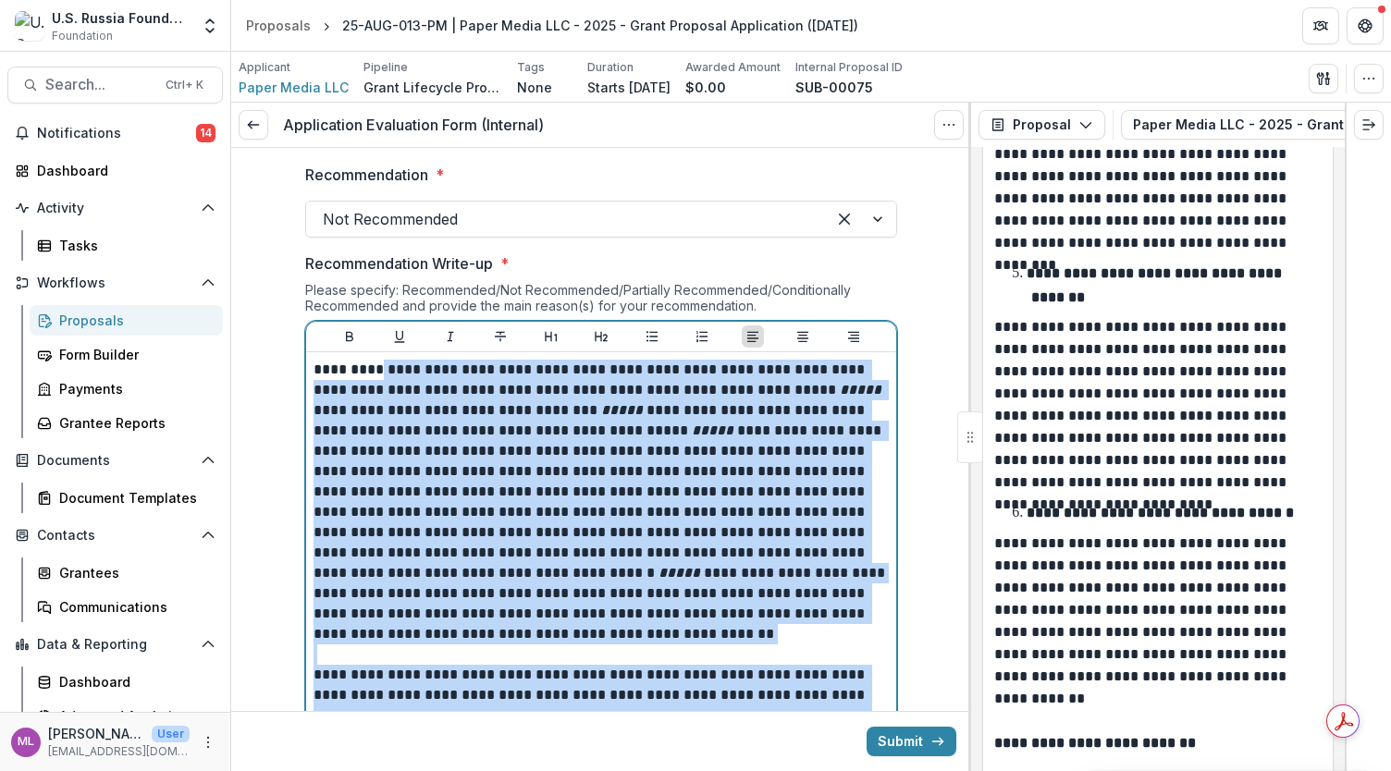
scroll to position [1254, 0]
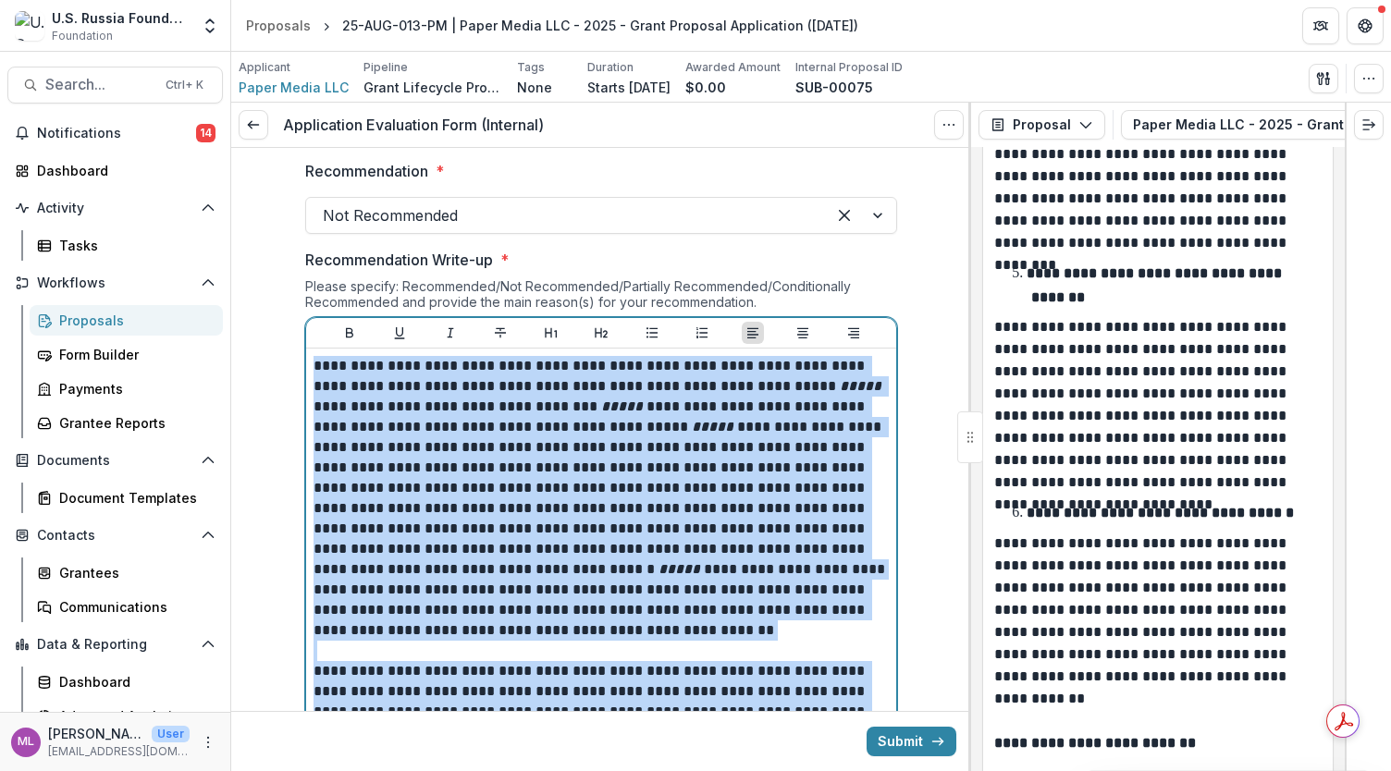
copy div "**********"
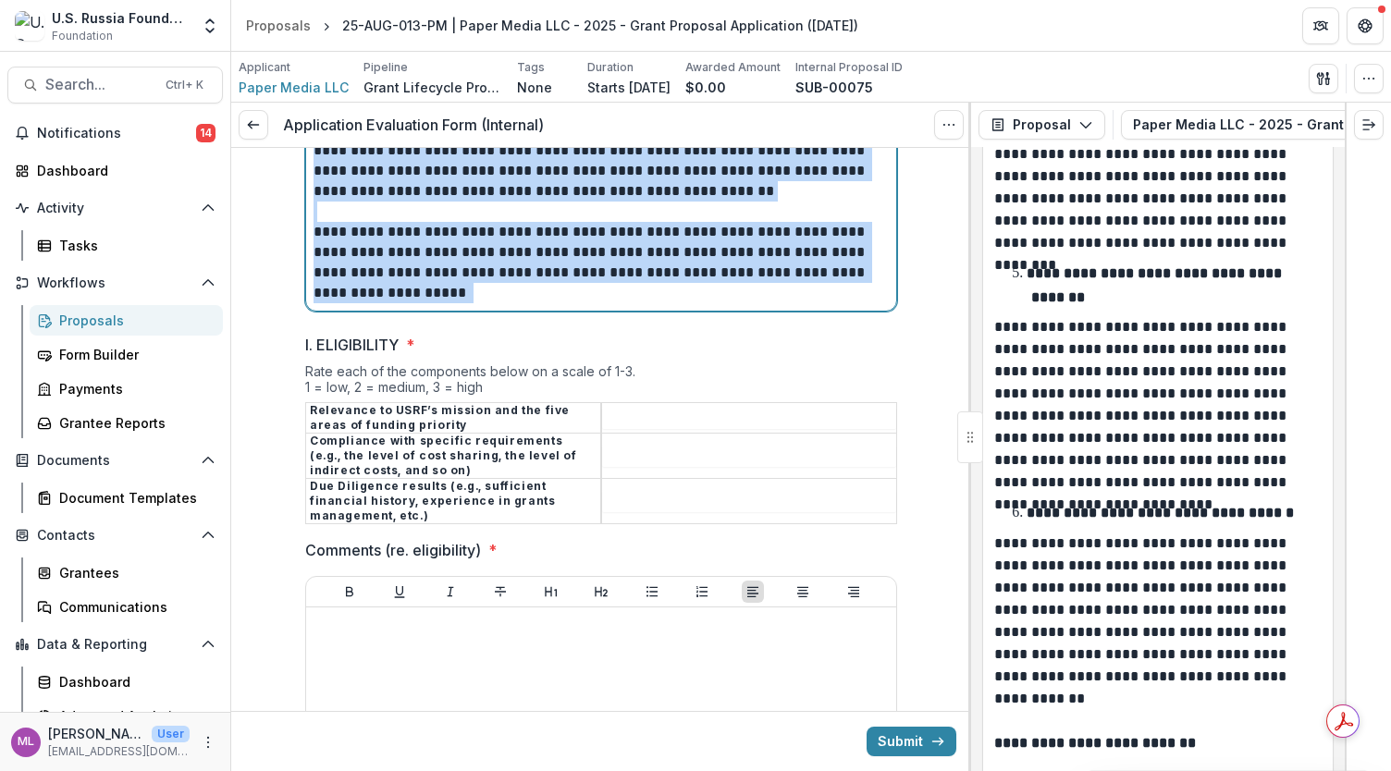
scroll to position [1741, 0]
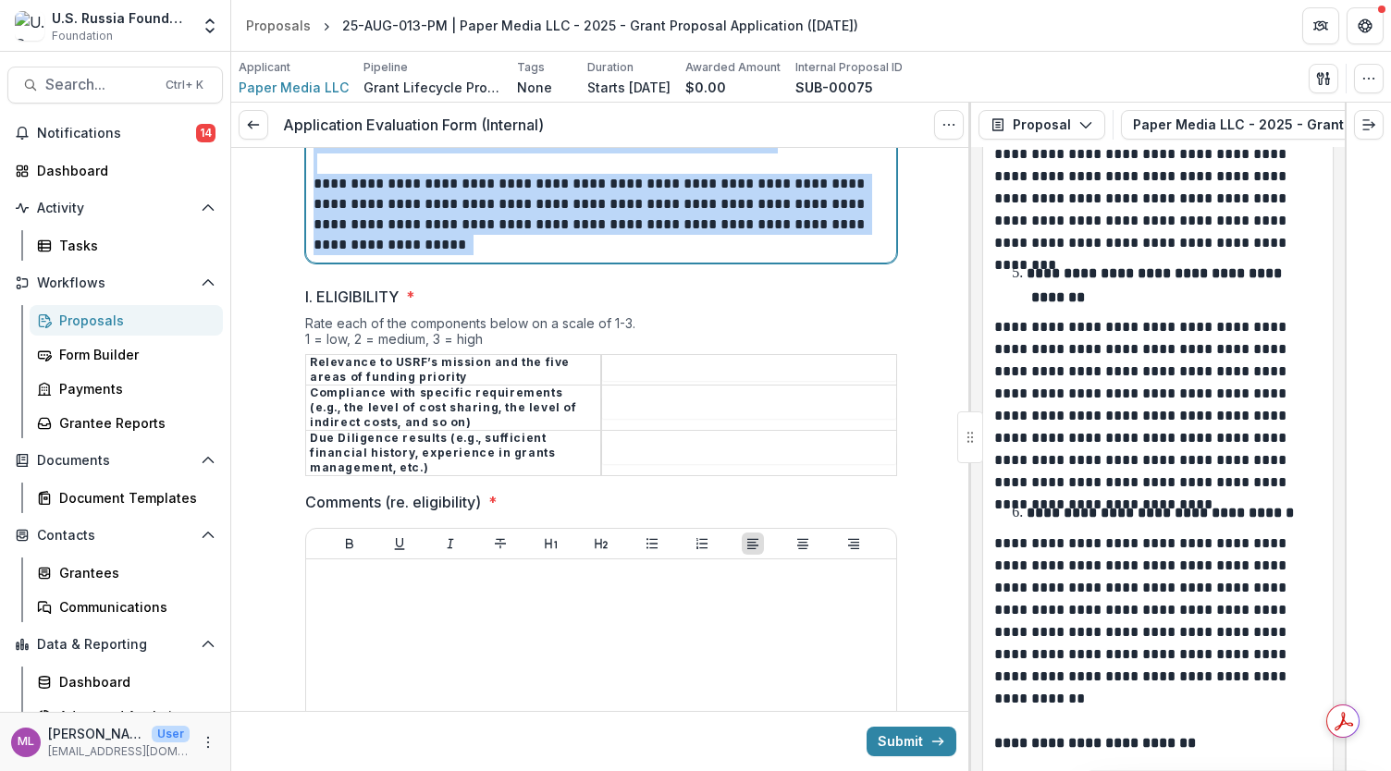
drag, startPoint x: 311, startPoint y: 360, endPoint x: 664, endPoint y: 508, distance: 383.0
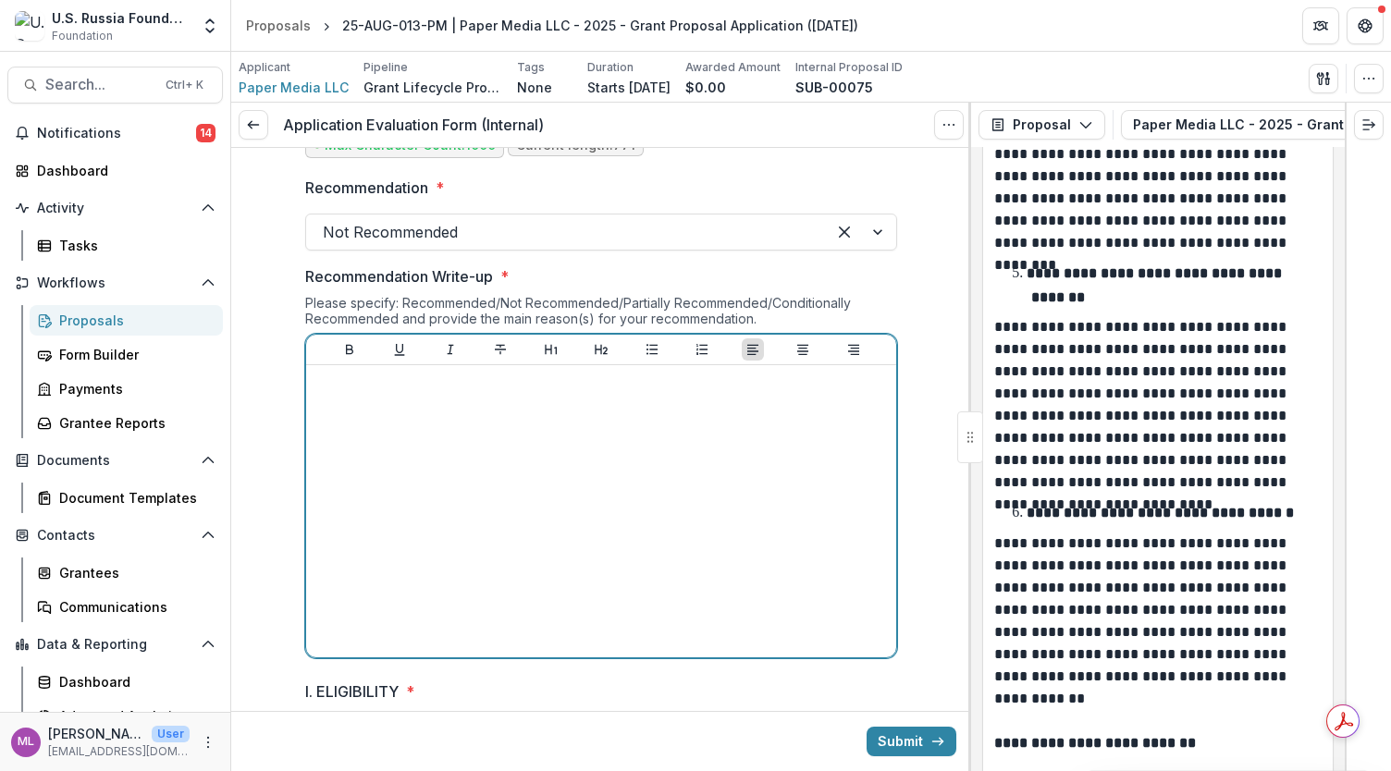
scroll to position [1225, 0]
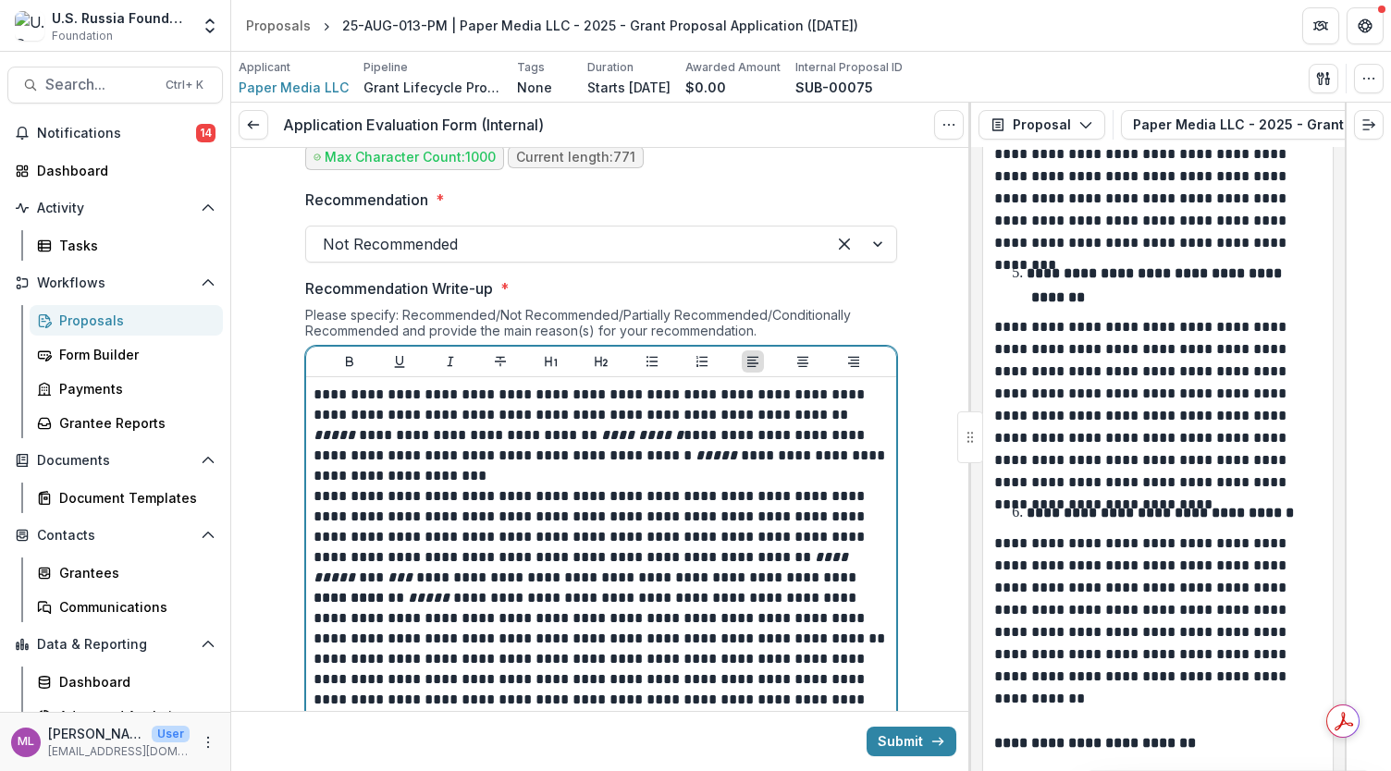
click at [477, 396] on p "**********" at bounding box center [601, 436] width 576 height 102
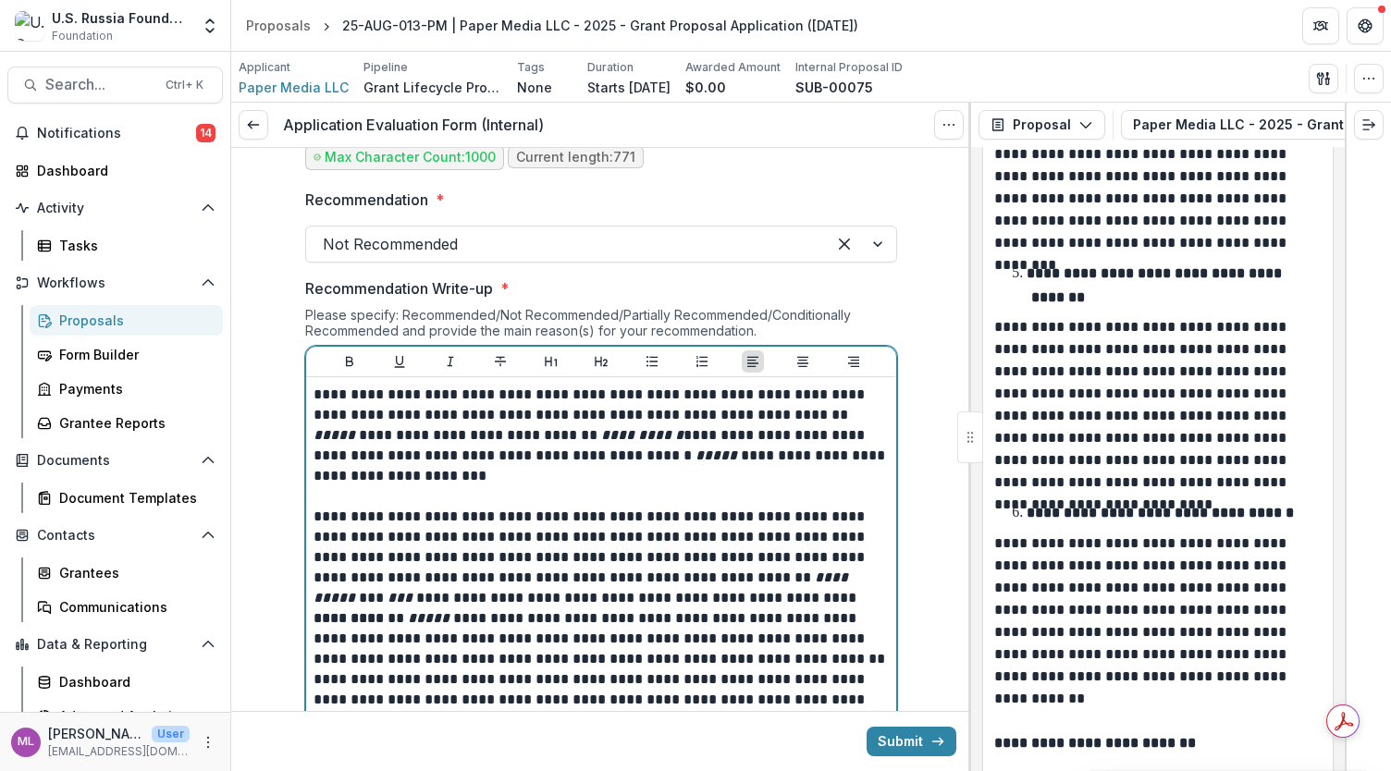
click at [544, 411] on p "**********" at bounding box center [601, 436] width 576 height 102
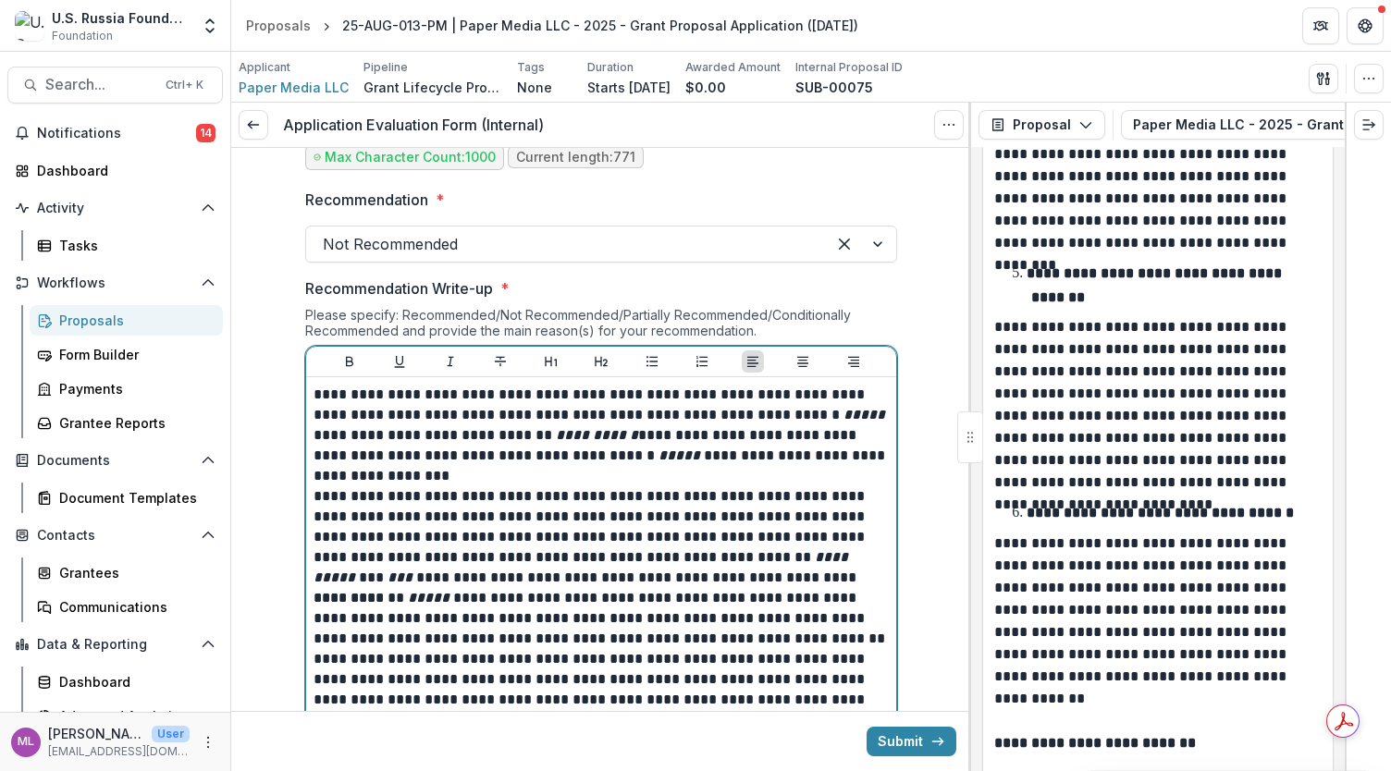
click at [701, 489] on p "**********" at bounding box center [601, 537] width 576 height 102
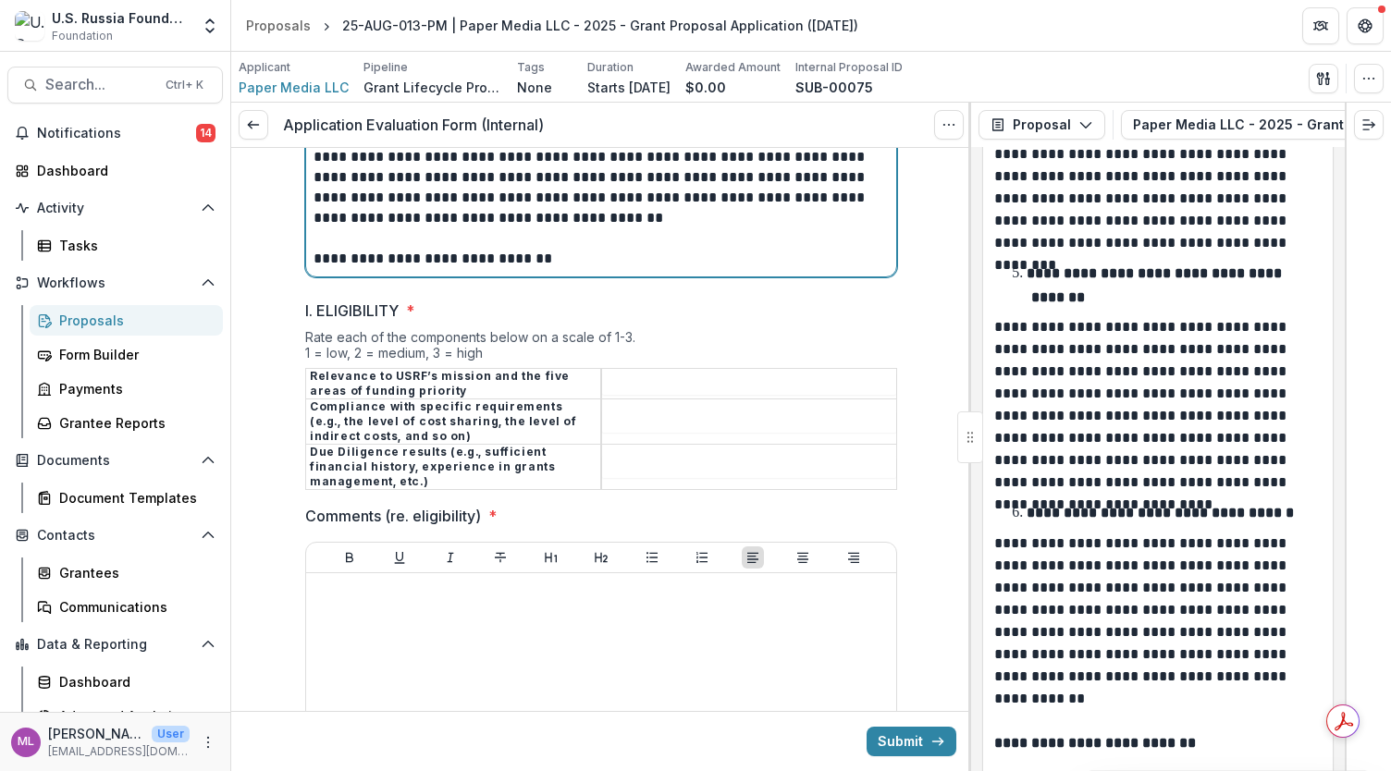
scroll to position [1810, 0]
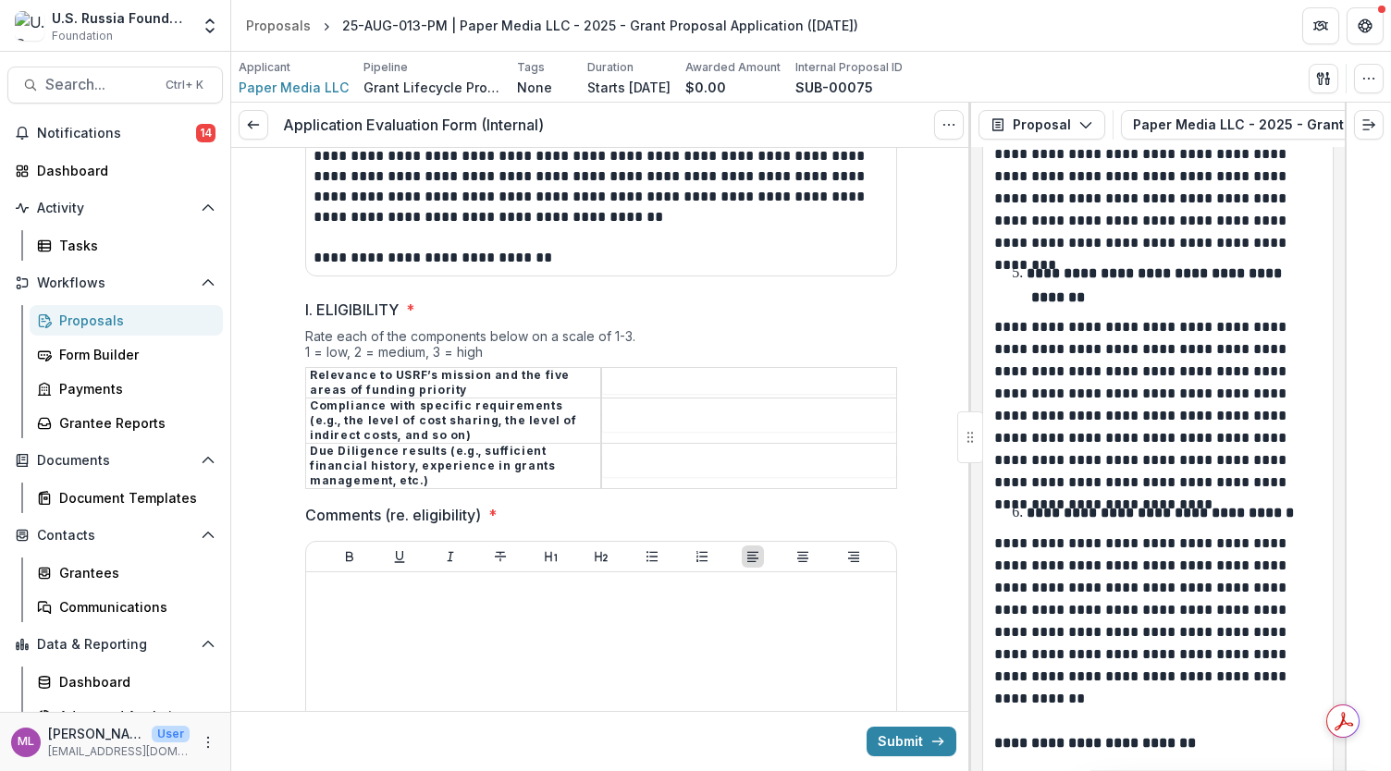
click at [677, 377] on input "I. ELIGIBILITY *" at bounding box center [749, 383] width 294 height 22
type input "*"
click at [659, 416] on input "I. ELIGIBILITY *" at bounding box center [749, 421] width 294 height 22
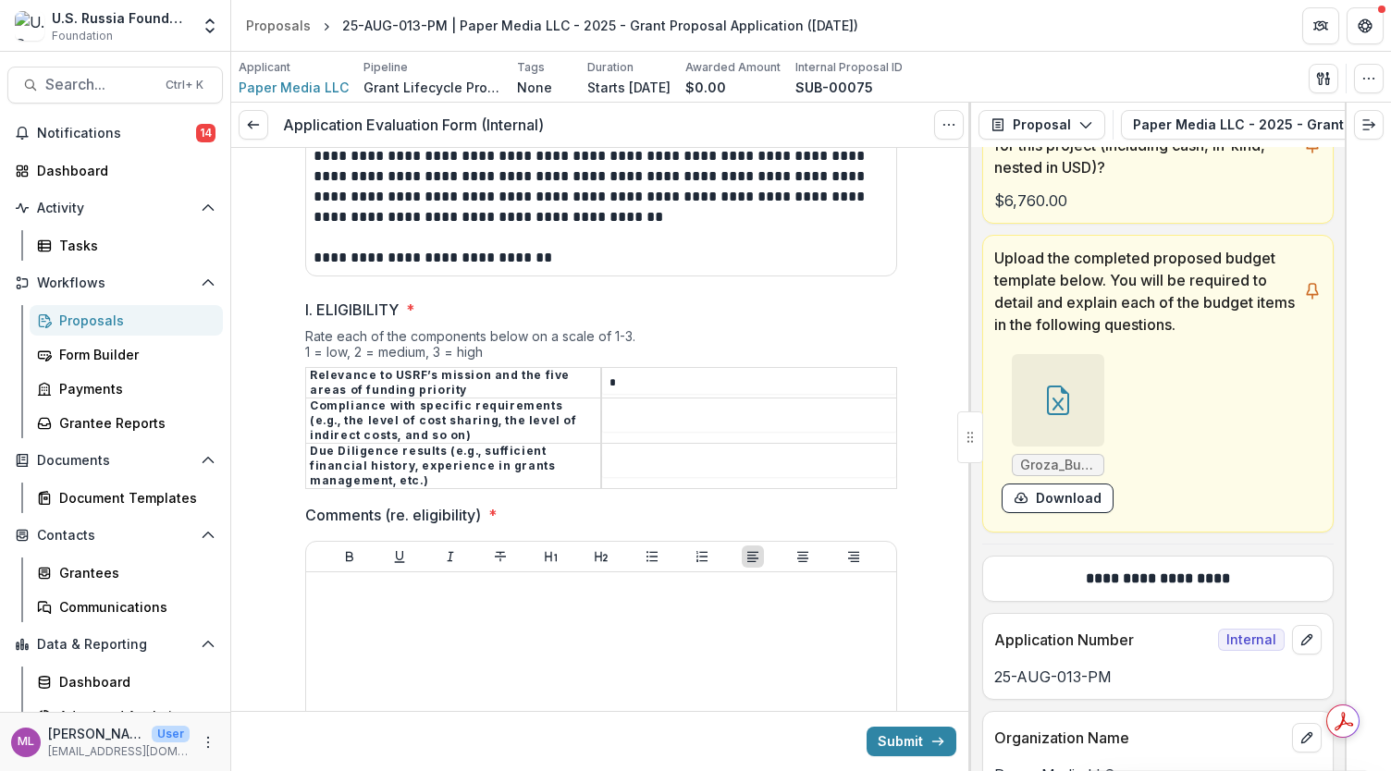
scroll to position [769, 0]
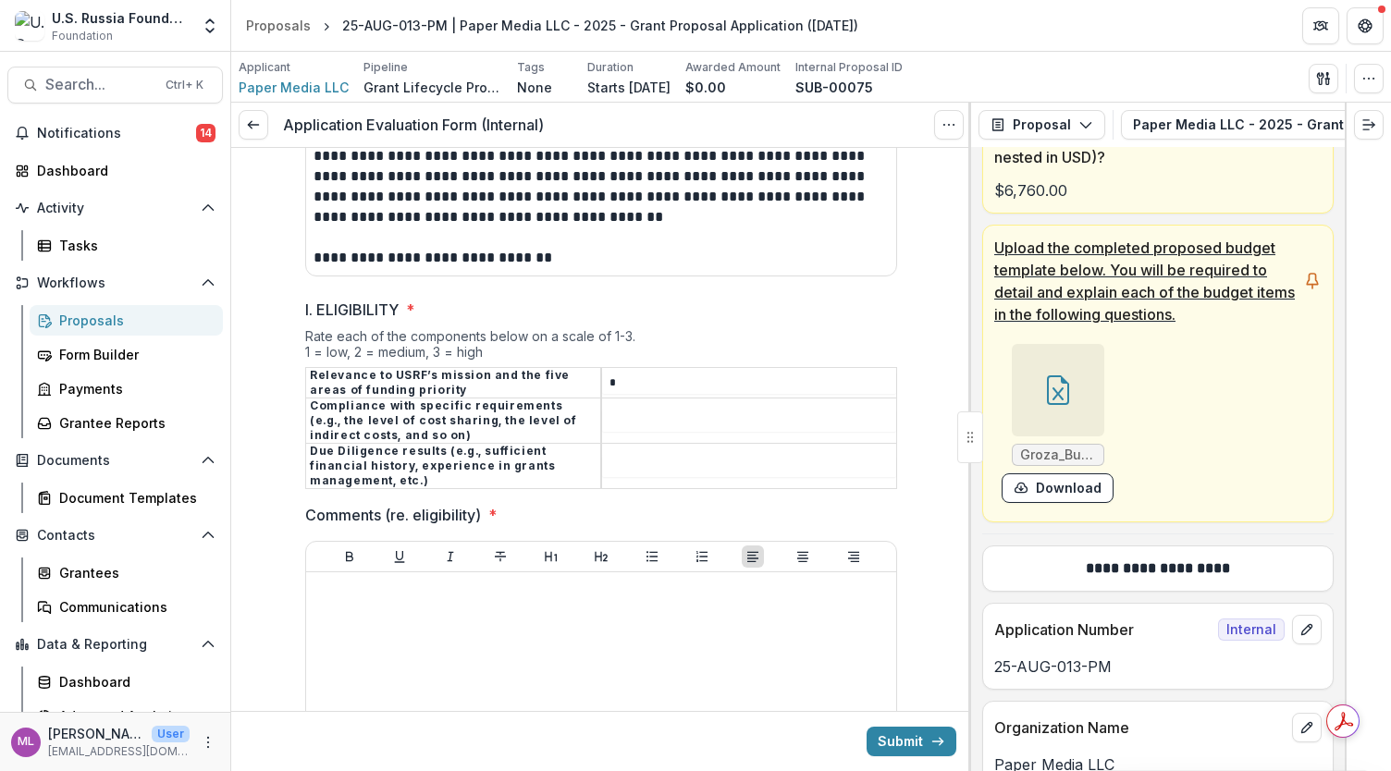
click at [1066, 390] on icon at bounding box center [1058, 390] width 30 height 30
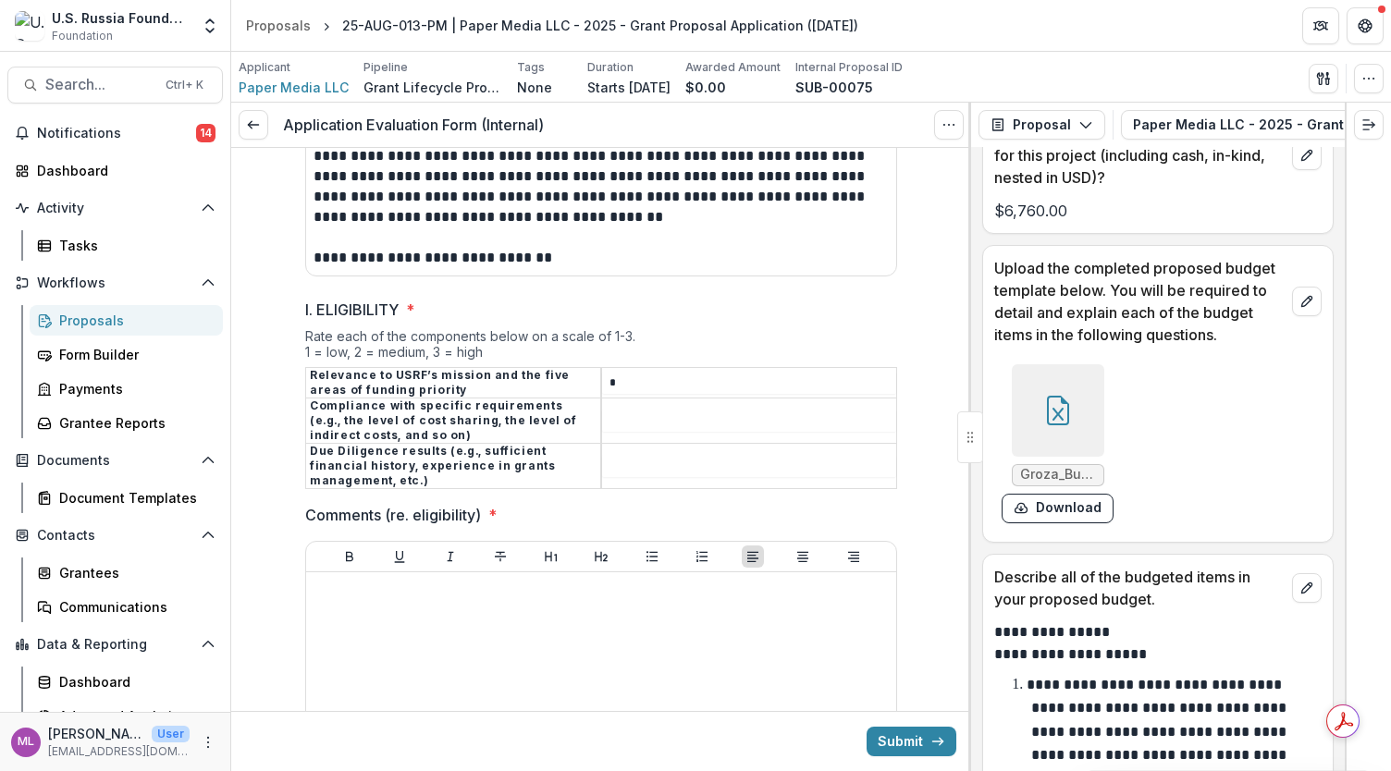
scroll to position [13549, 0]
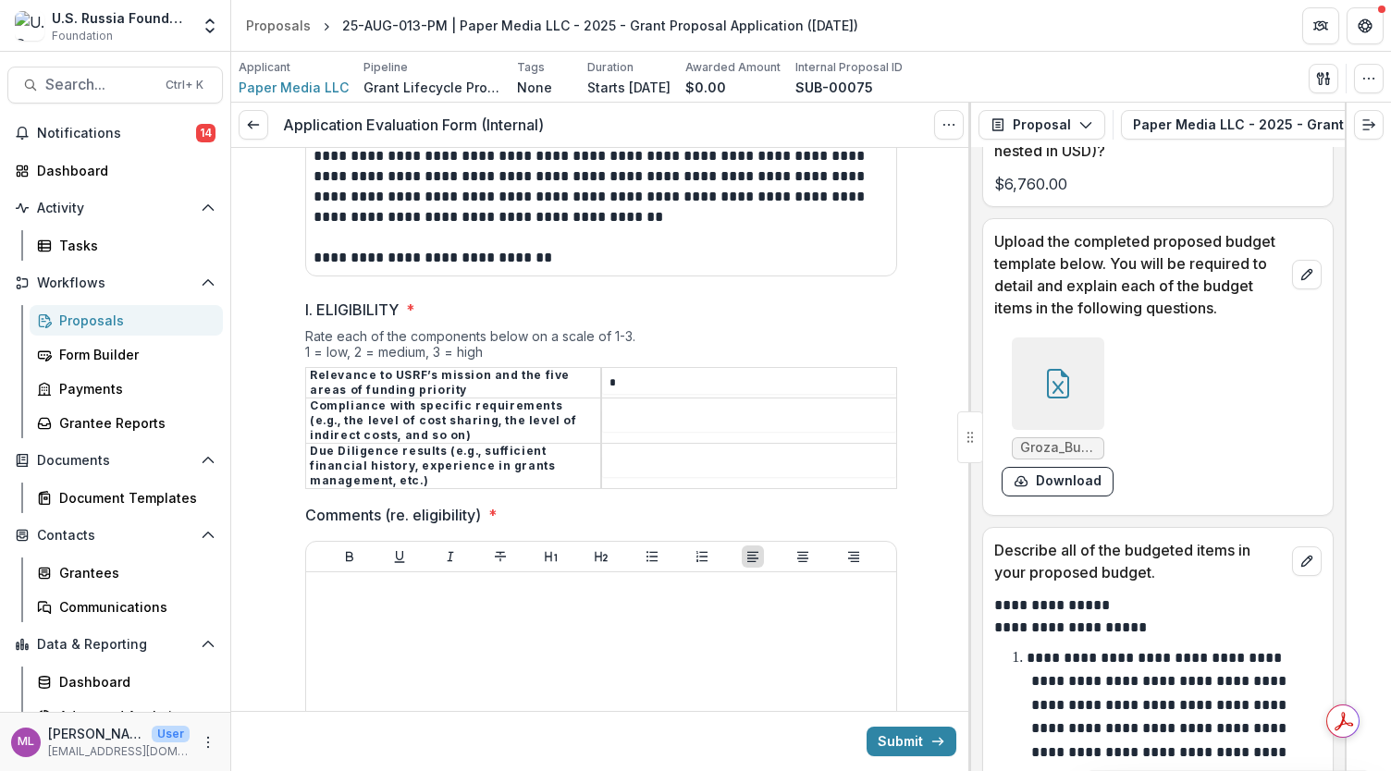
click at [1350, 37] on button "Close" at bounding box center [1365, 22] width 30 height 30
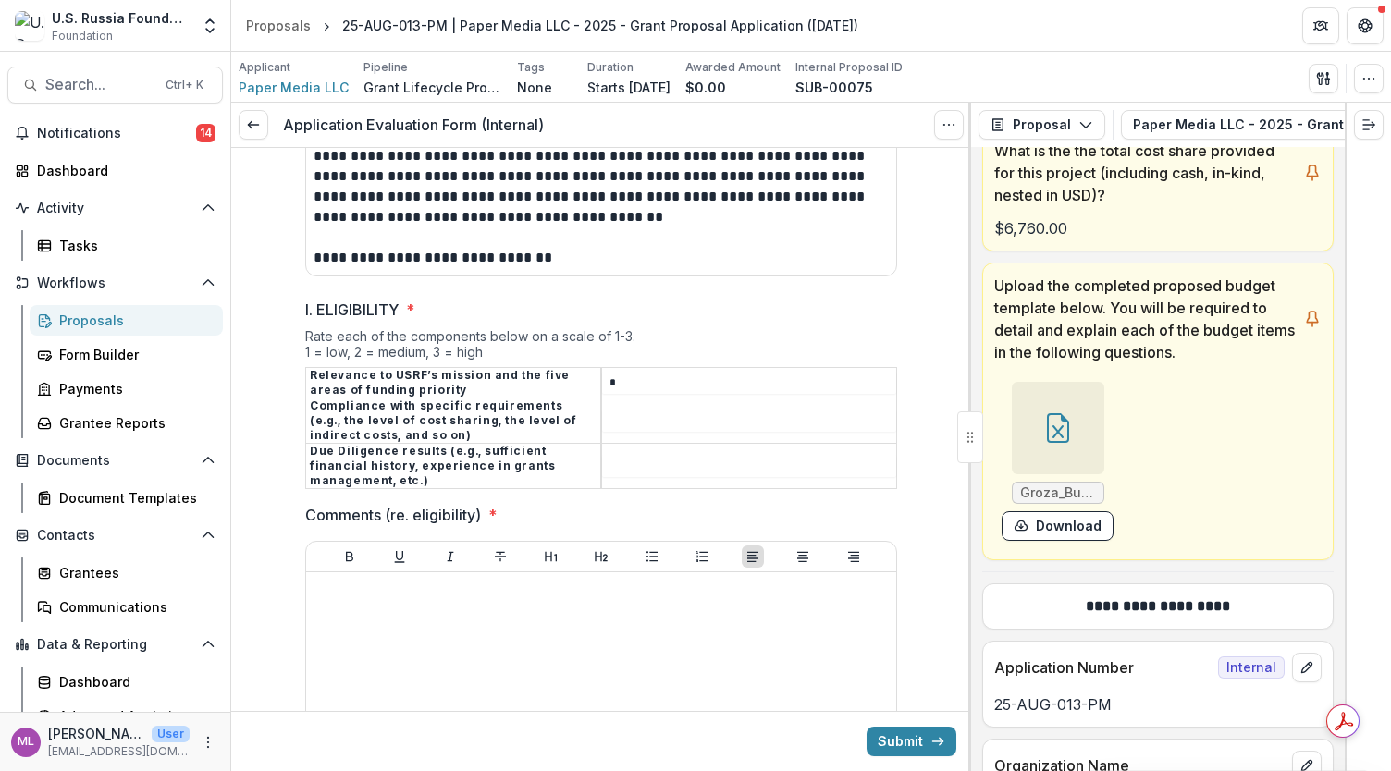
scroll to position [730, 0]
click at [635, 416] on input "I. ELIGIBILITY *" at bounding box center [749, 421] width 294 height 22
type input "*"
click at [673, 455] on input "I. ELIGIBILITY *" at bounding box center [749, 466] width 294 height 22
type input "*"
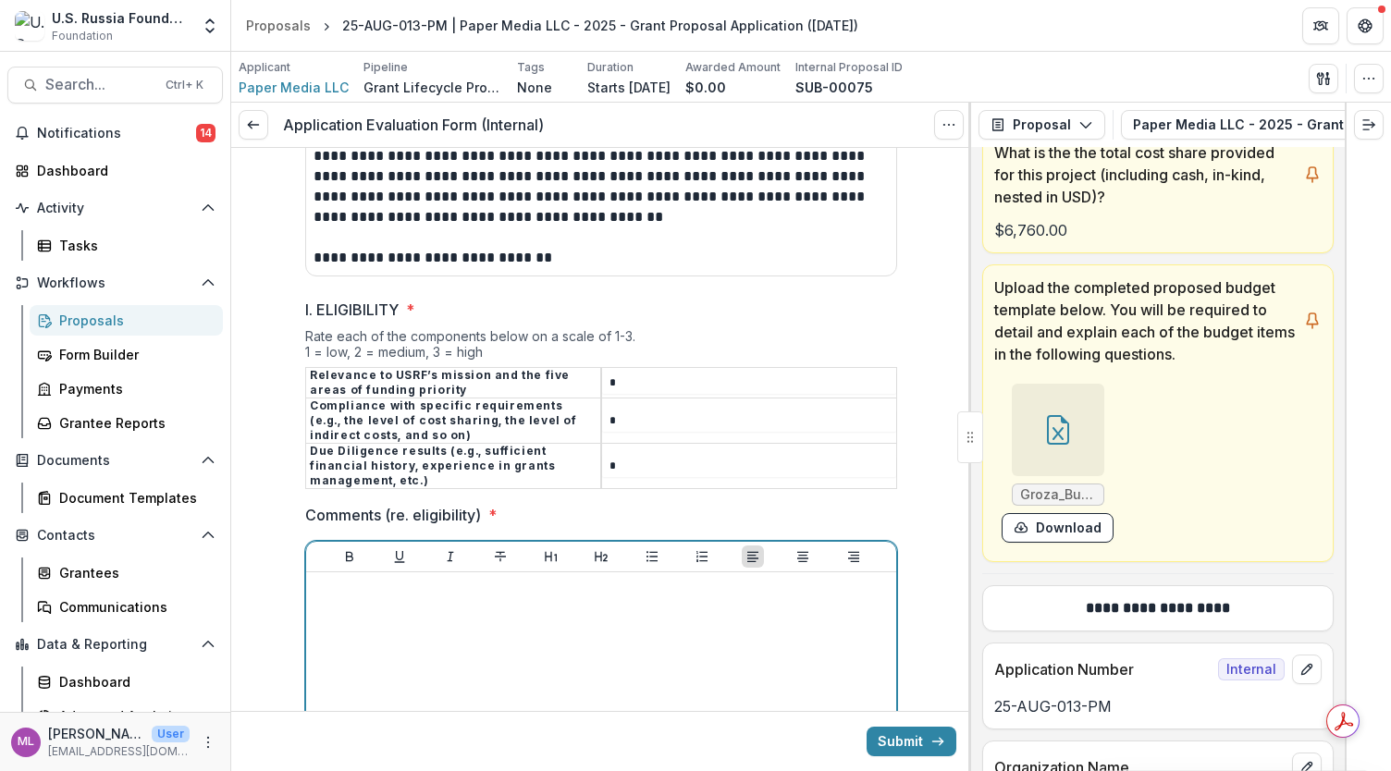
click at [499, 580] on p at bounding box center [600, 590] width 575 height 20
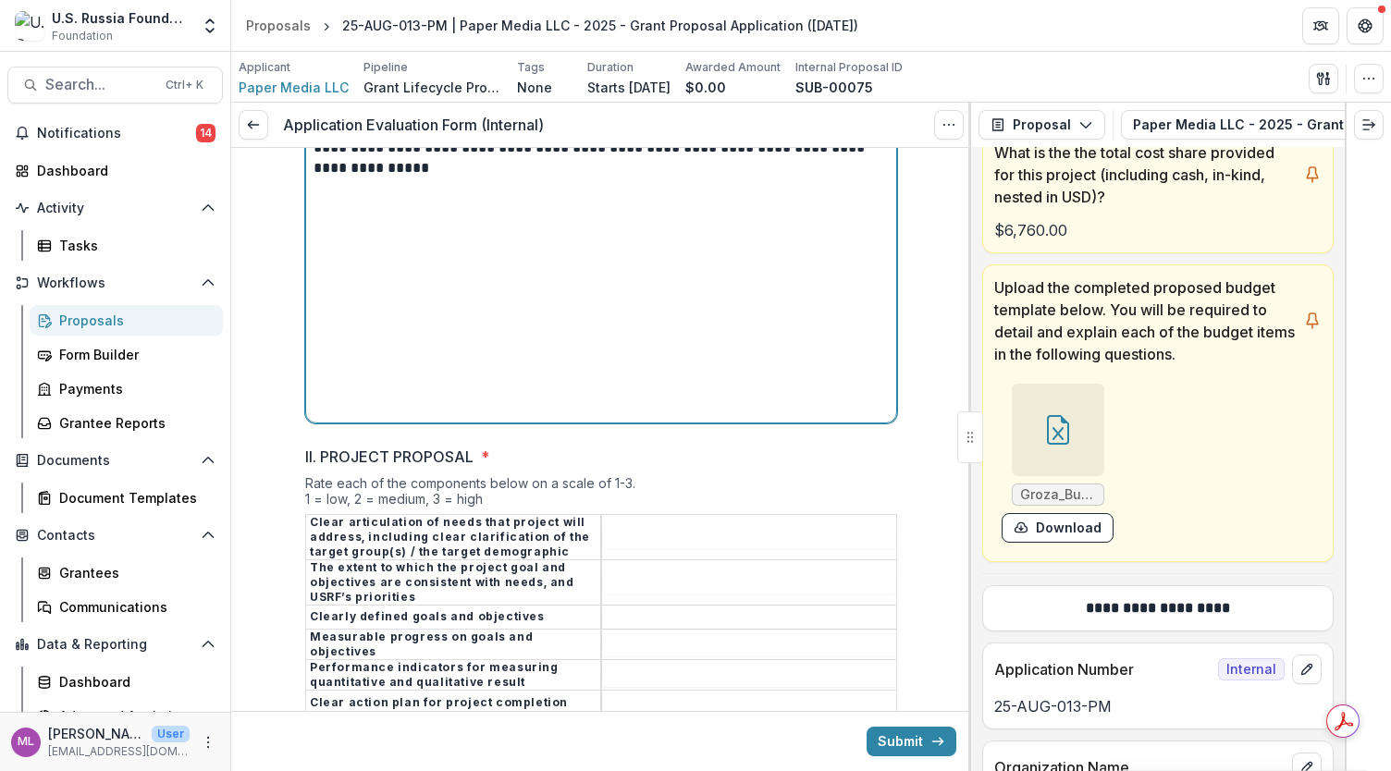
scroll to position [2293, 0]
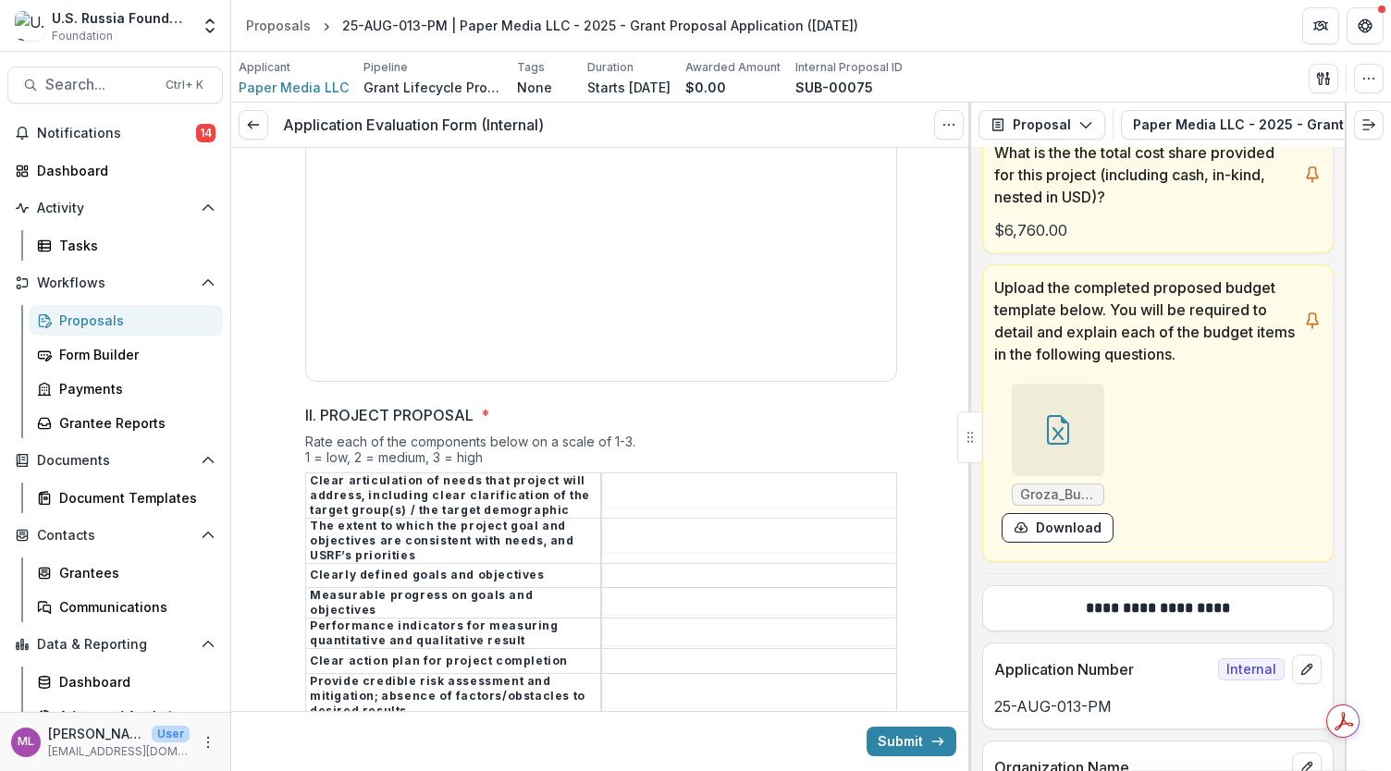
click at [674, 485] on input "II. PROJECT PROPOSAL *" at bounding box center [749, 496] width 294 height 22
type input "*"
click at [653, 530] on input "II. PROJECT PROPOSAL *" at bounding box center [749, 541] width 294 height 22
type input "*"
click at [668, 565] on input "II. PROJECT PROPOSAL *" at bounding box center [749, 576] width 294 height 22
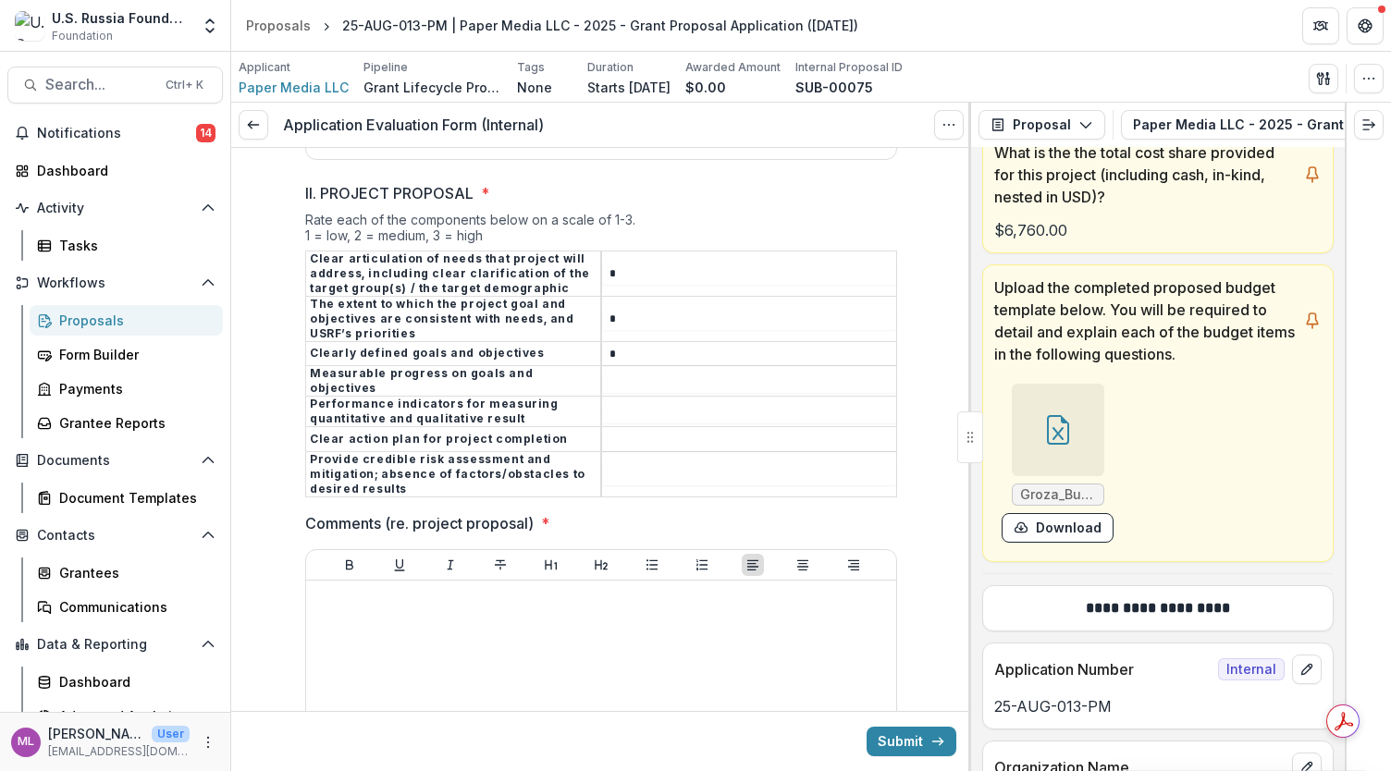
scroll to position [2524, 0]
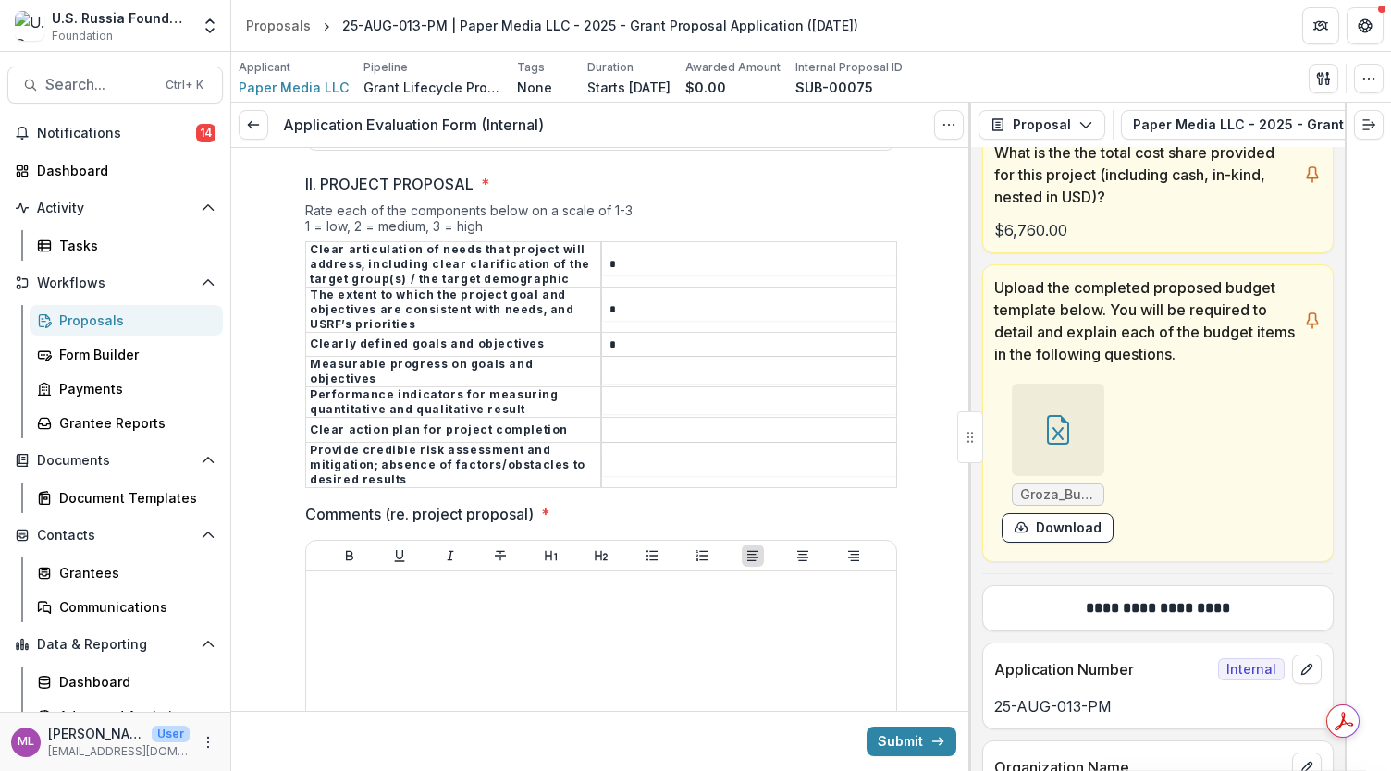
type input "*"
click at [691, 362] on input "II. PROJECT PROPOSAL *" at bounding box center [749, 373] width 294 height 22
type input "*"
click at [671, 392] on input "II. PROJECT PROPOSAL *" at bounding box center [749, 403] width 294 height 22
type input "*"
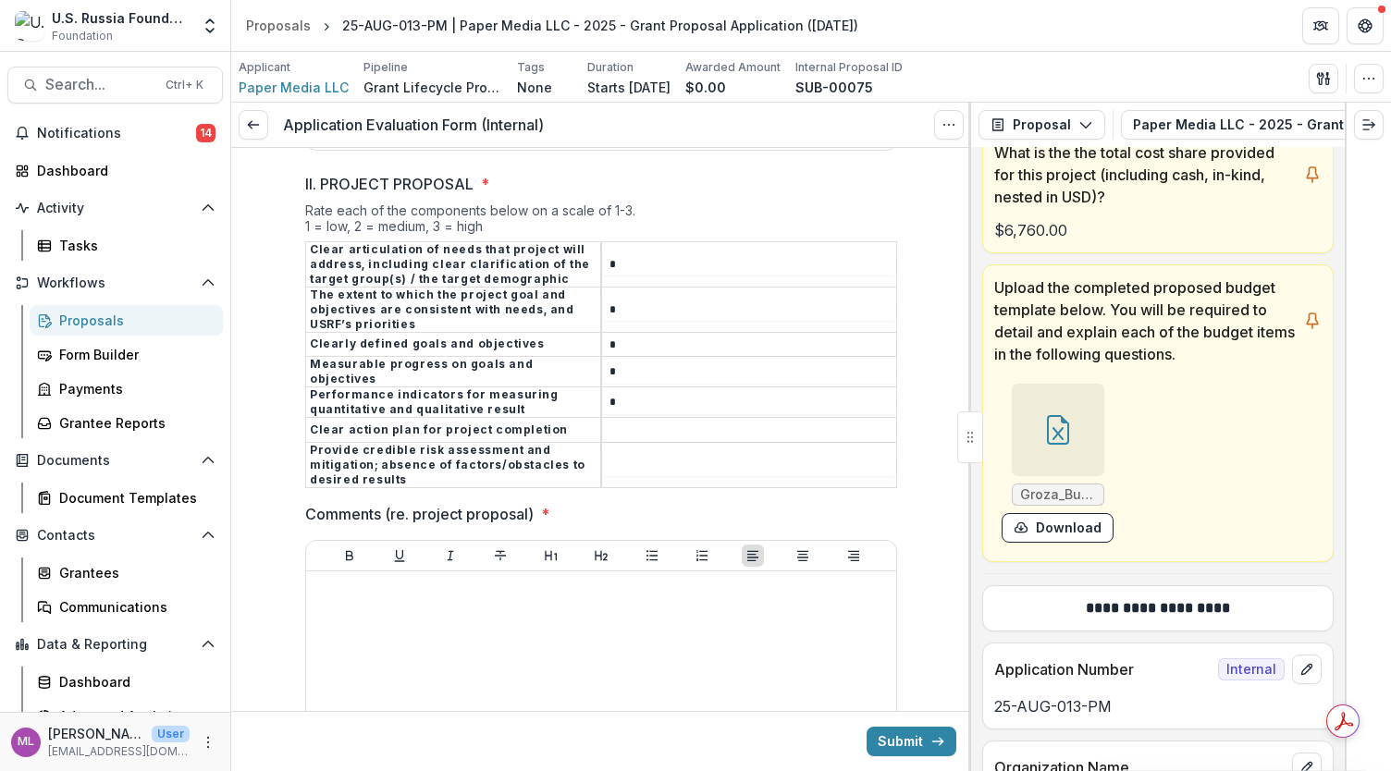
click at [668, 420] on input "II. PROJECT PROPOSAL *" at bounding box center [749, 431] width 294 height 22
type input "*"
click at [650, 454] on input "II. PROJECT PROPOSAL *" at bounding box center [749, 465] width 294 height 22
type input "*"
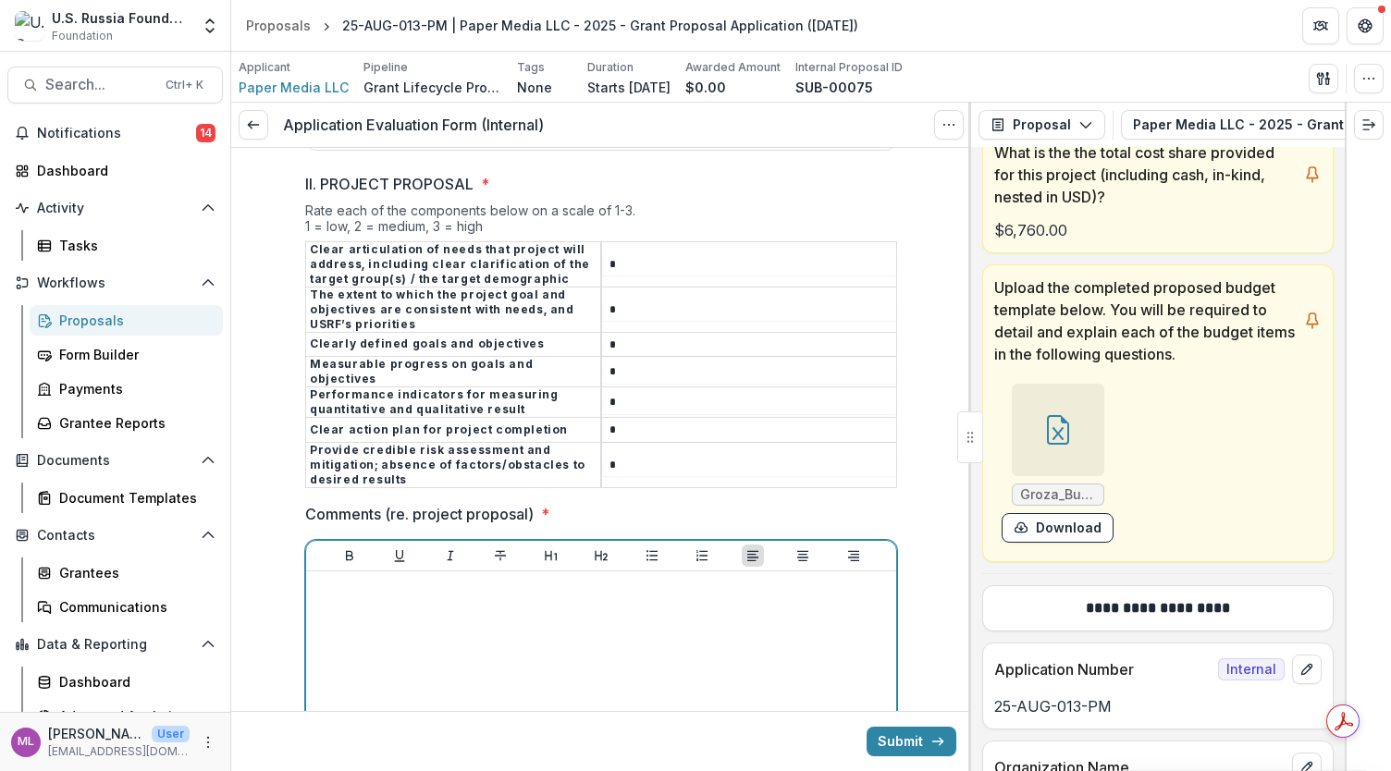
click at [571, 583] on div at bounding box center [600, 717] width 575 height 277
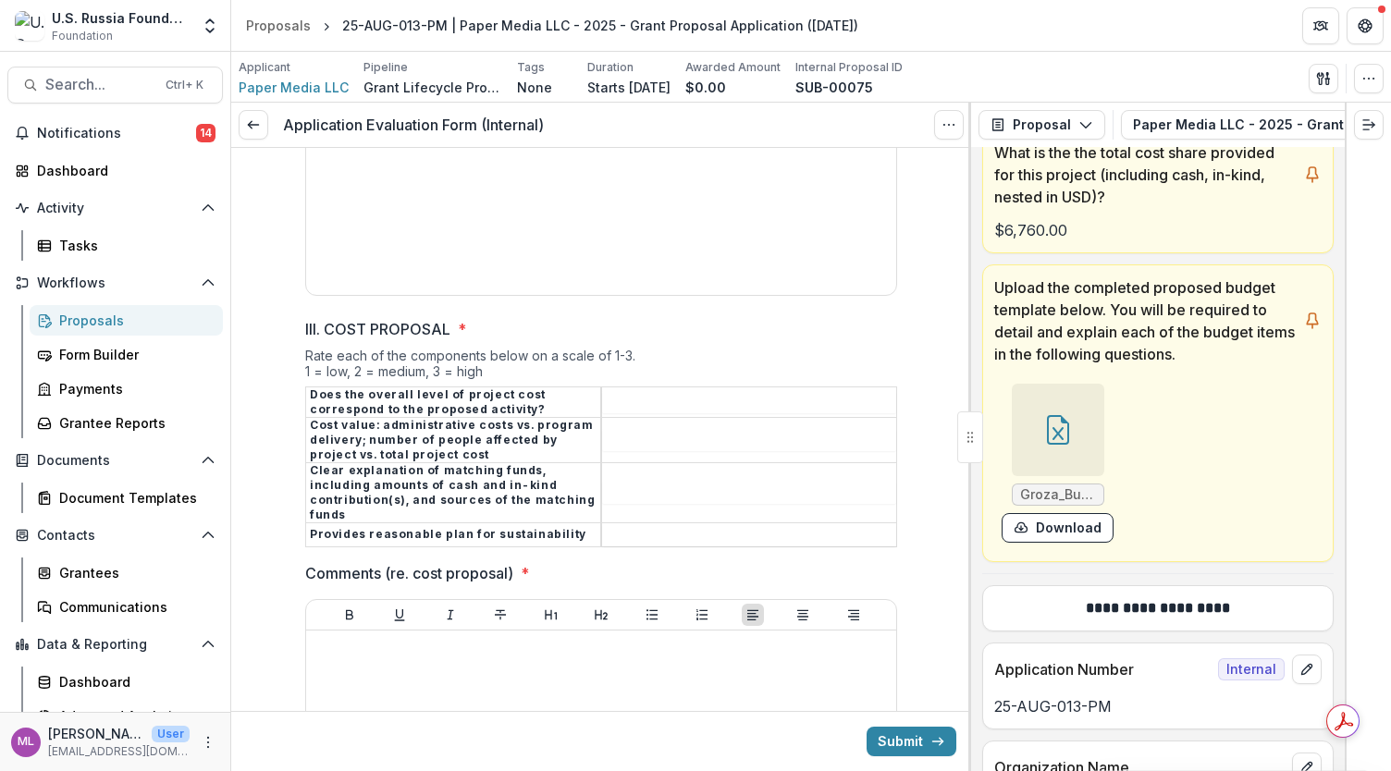
click at [658, 391] on input "III. COST PROPOSAL *" at bounding box center [749, 402] width 294 height 22
type input "*"
click at [658, 430] on input "III. COST PROPOSAL *" at bounding box center [749, 441] width 294 height 22
type input "*"
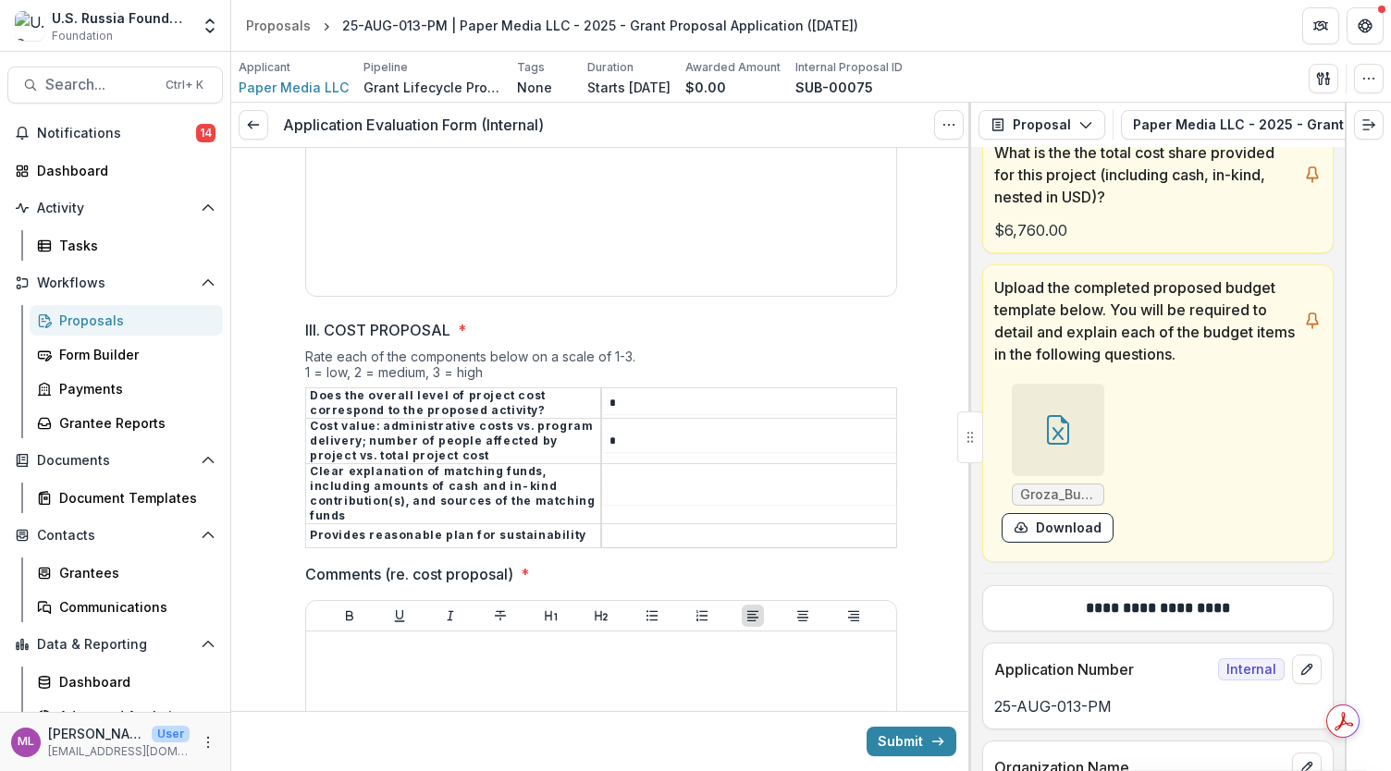
click at [664, 483] on input "III. COST PROPOSAL *" at bounding box center [749, 494] width 294 height 22
type input "*"
click at [682, 525] on input "III. COST PROPOSAL *" at bounding box center [749, 536] width 294 height 22
type input "*"
click at [616, 639] on div at bounding box center [600, 777] width 575 height 277
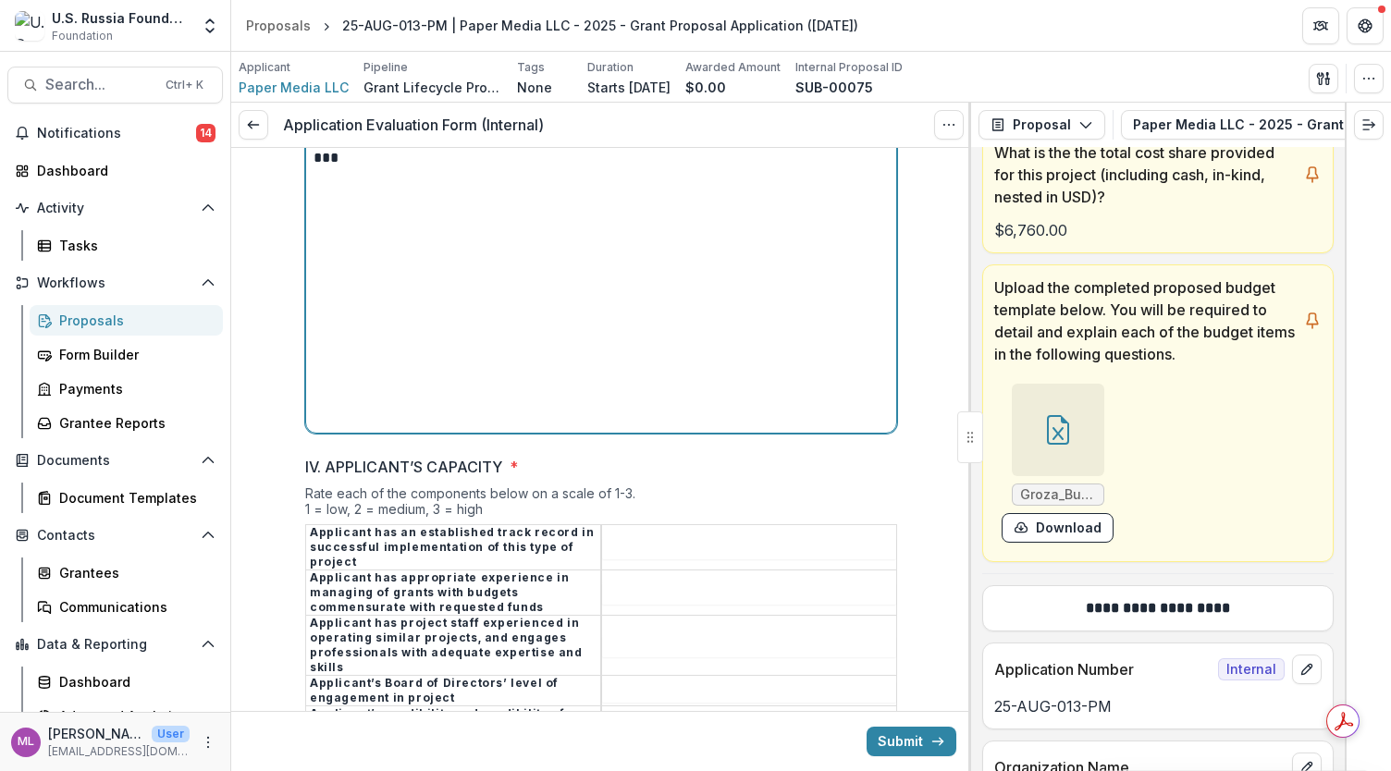
scroll to position [3786, 0]
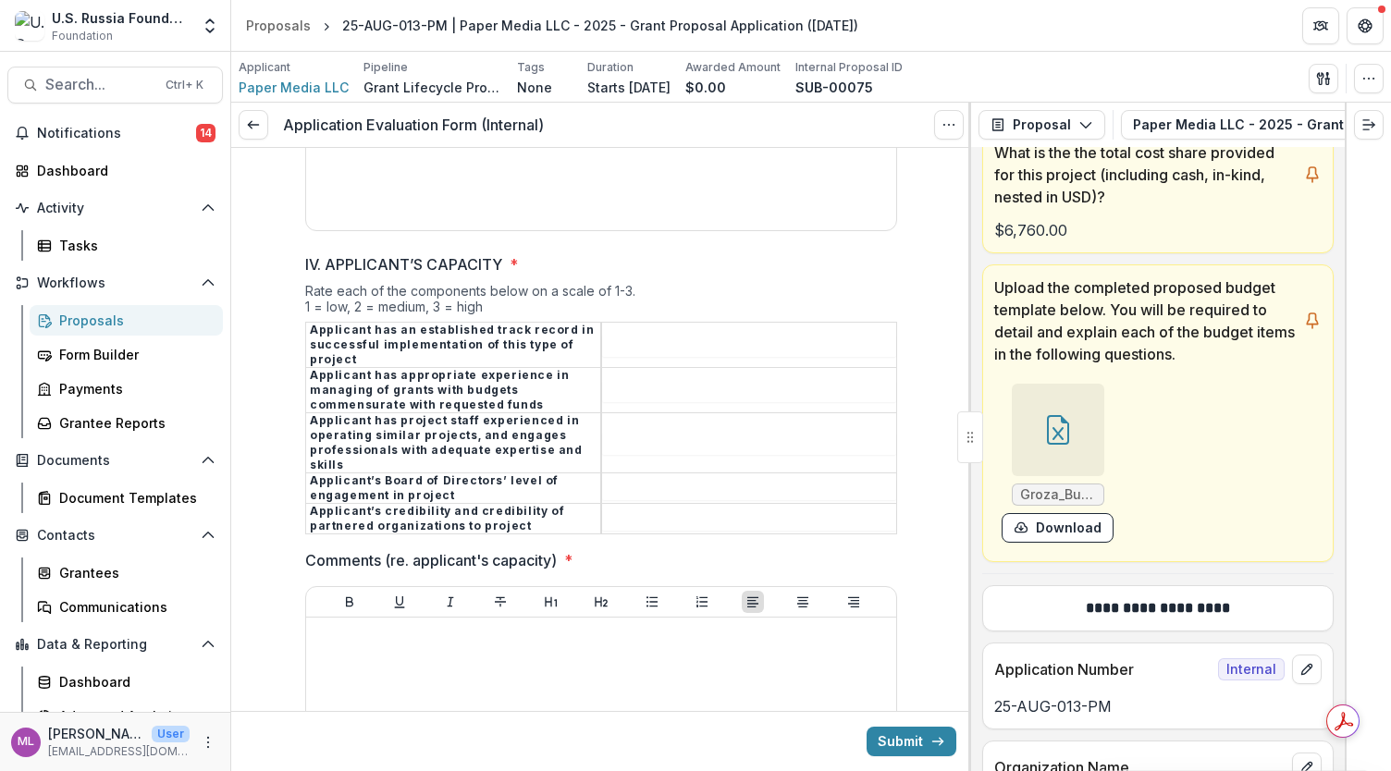
click at [675, 335] on input "IV. APPLICANT’S CAPACITY *" at bounding box center [749, 346] width 294 height 22
type input "*"
click at [651, 380] on input "IV. APPLICANT’S CAPACITY *" at bounding box center [749, 391] width 294 height 22
type input "*"
click at [681, 433] on input "IV. APPLICANT’S CAPACITY *" at bounding box center [749, 444] width 294 height 22
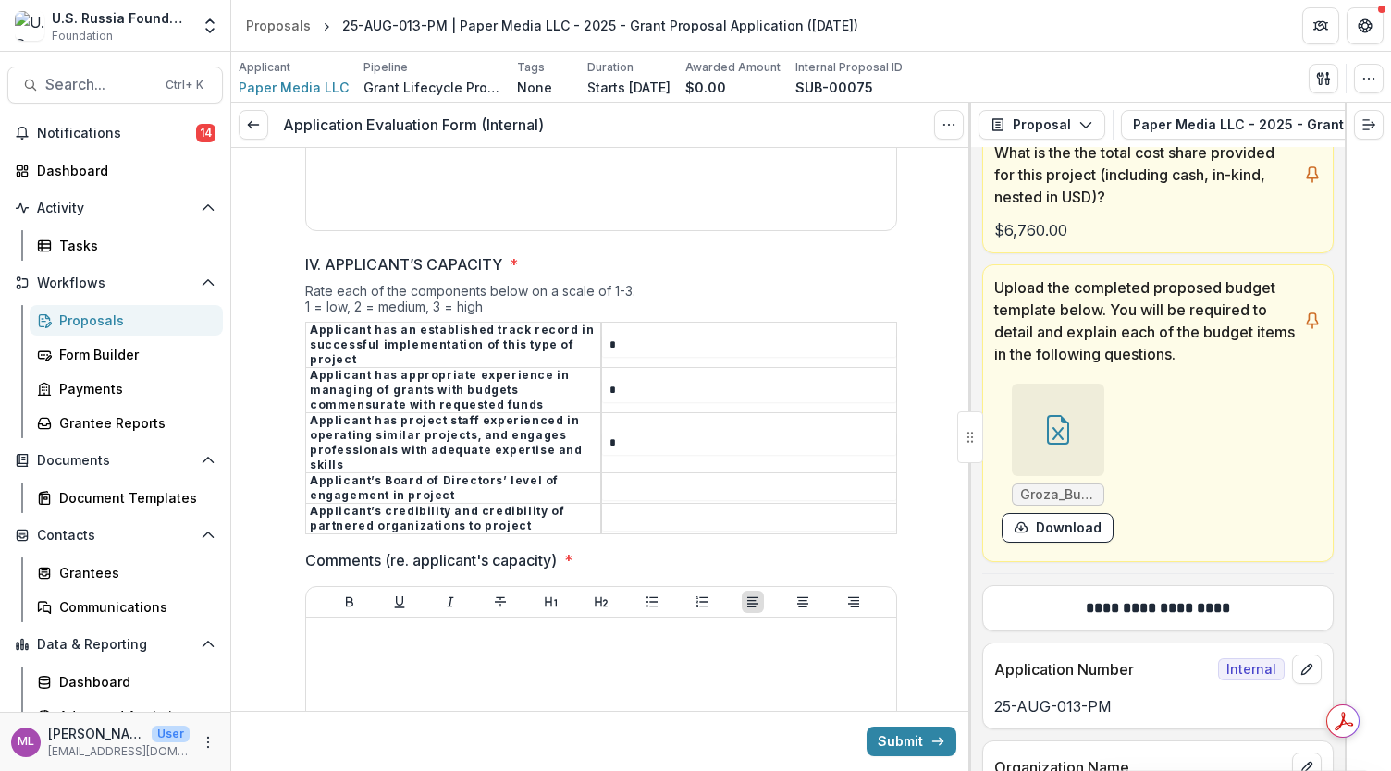
type input "*"
click at [673, 478] on input "IV. APPLICANT’S CAPACITY *" at bounding box center [749, 489] width 294 height 22
type input "*"
click at [668, 509] on input "IV. APPLICANT’S CAPACITY *" at bounding box center [749, 520] width 294 height 22
type input "*"
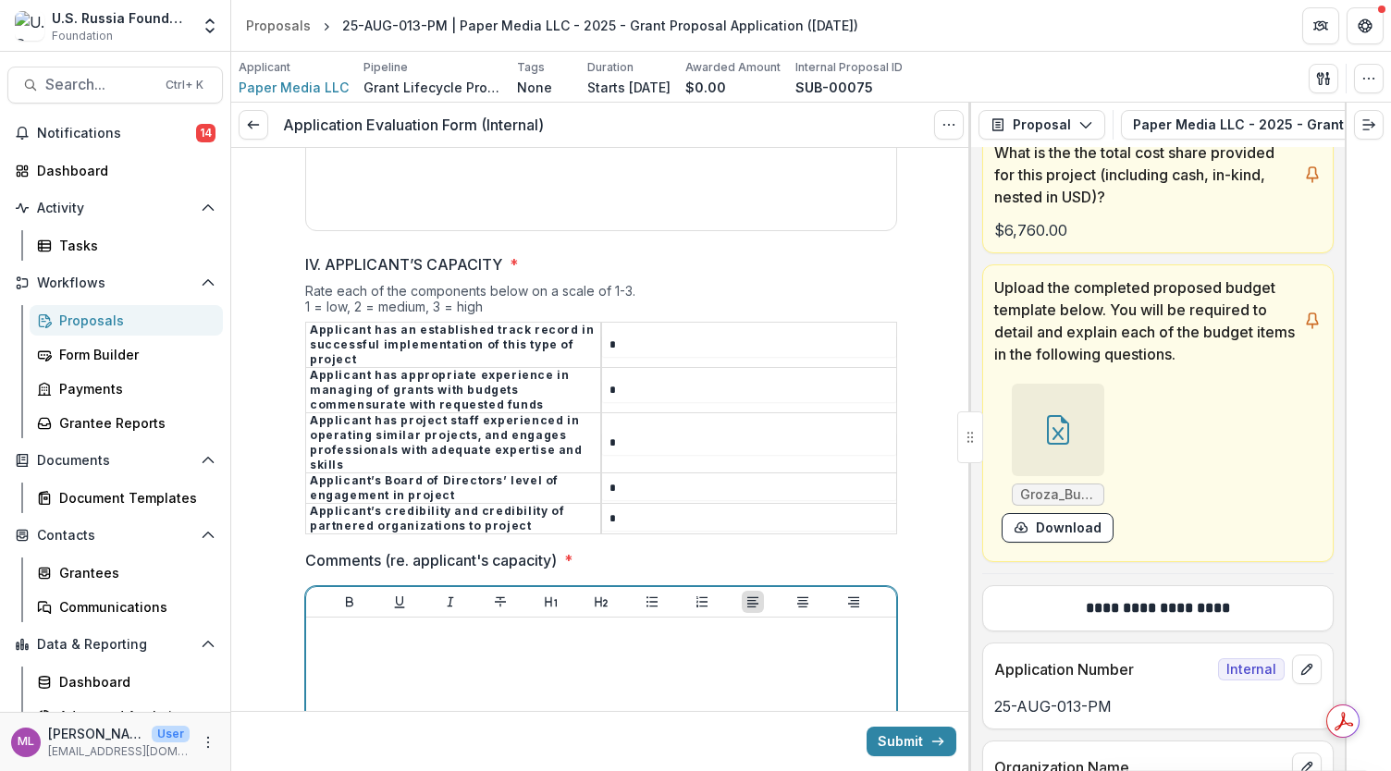
click at [600, 625] on div at bounding box center [600, 763] width 575 height 277
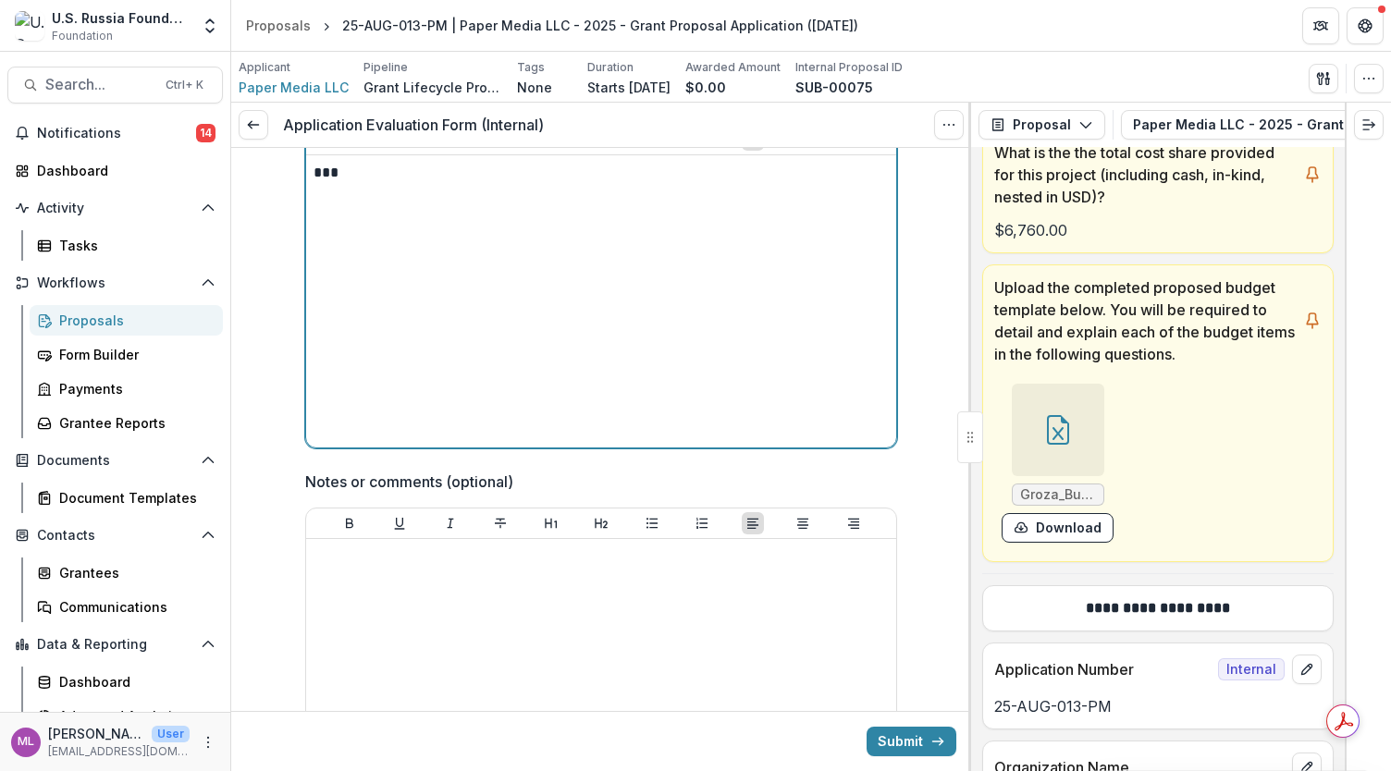
scroll to position [4375, 0]
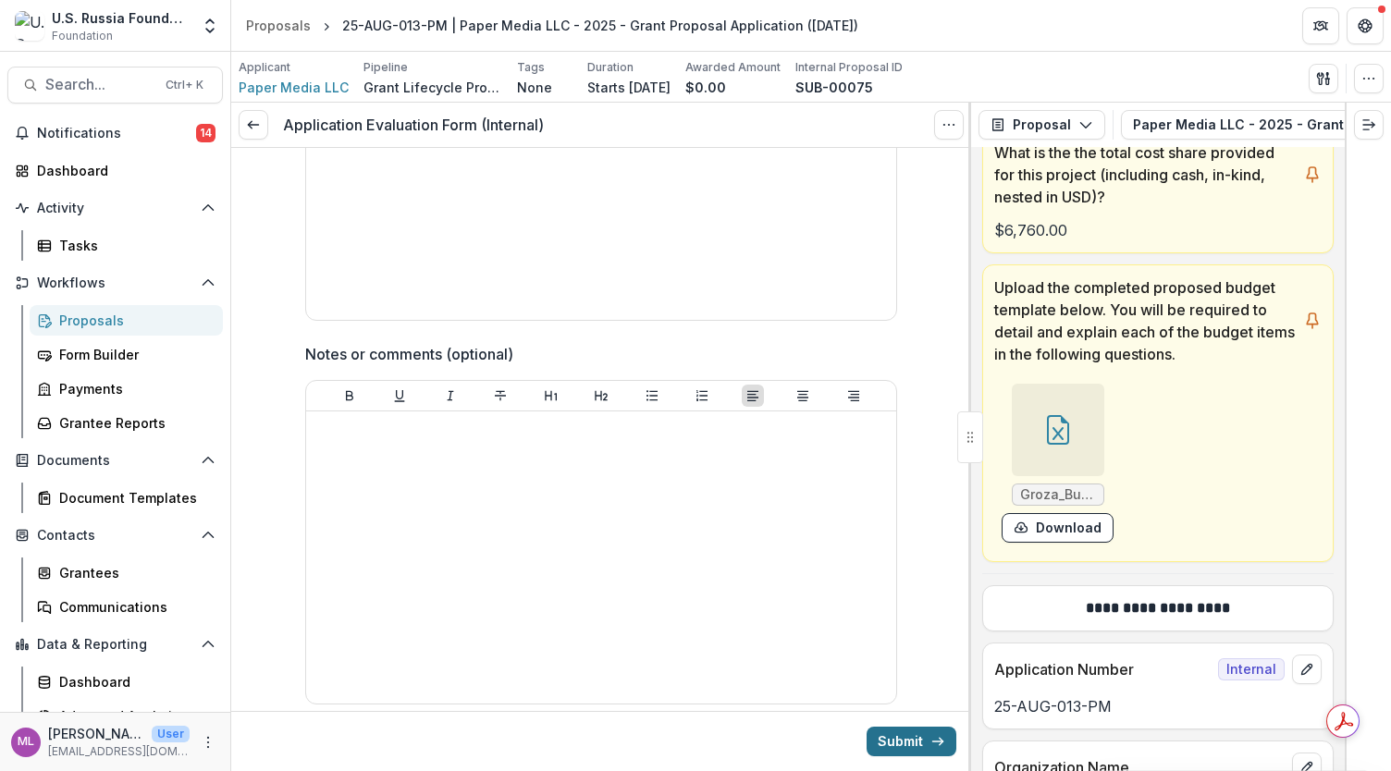
click at [900, 743] on button "Submit" at bounding box center [911, 742] width 90 height 30
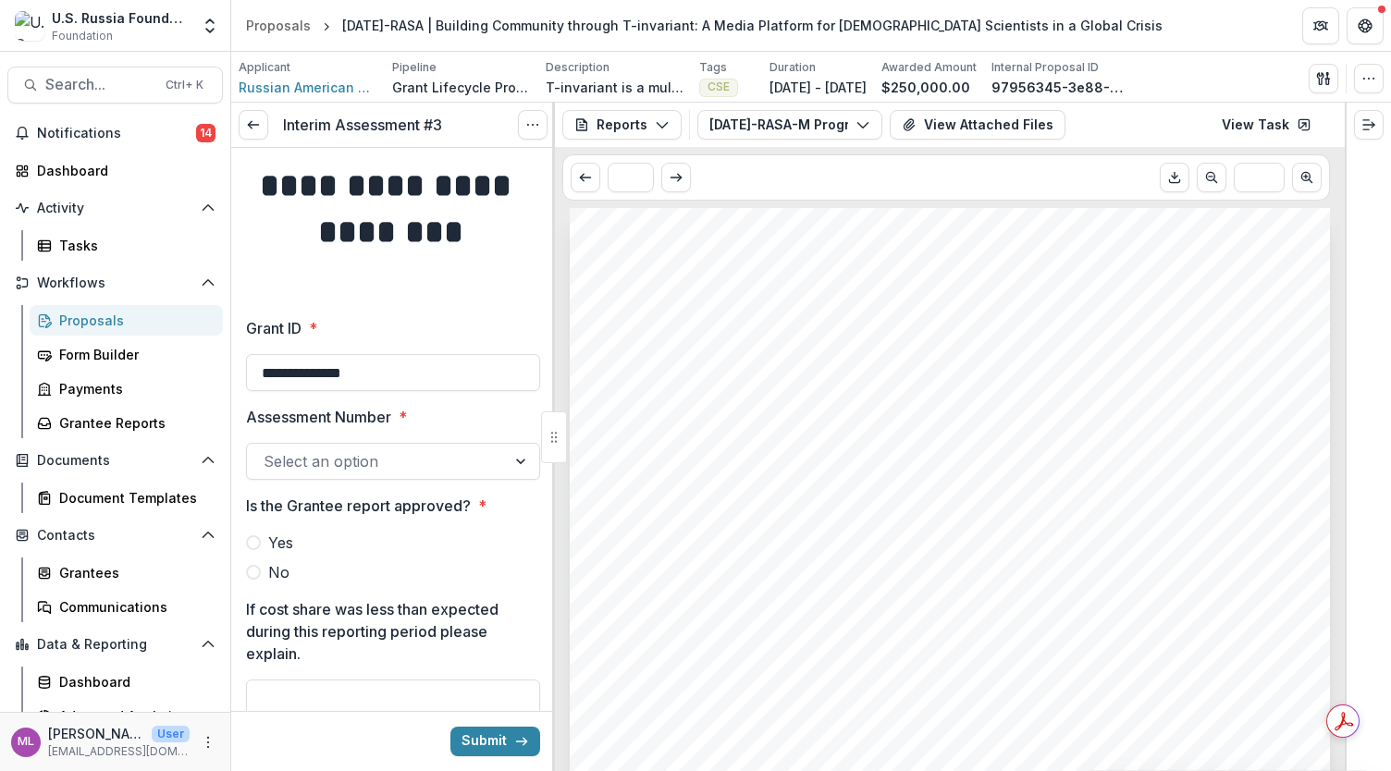
scroll to position [4786, 0]
